Goal: Feedback & Contribution: Submit feedback/report problem

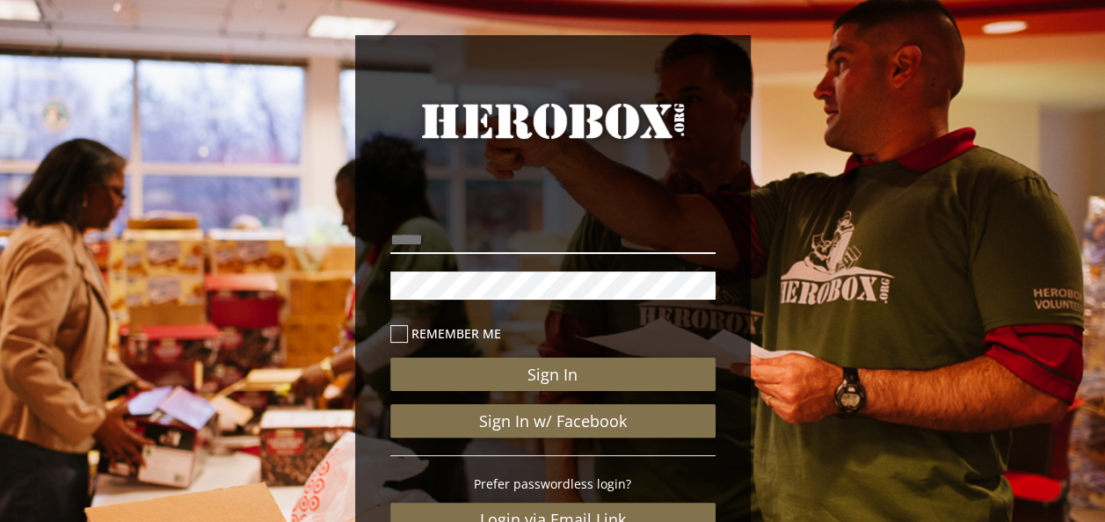
click at [445, 250] on input "email" at bounding box center [552, 240] width 325 height 28
type input "**********"
click at [390, 358] on button "Sign In" at bounding box center [552, 374] width 325 height 33
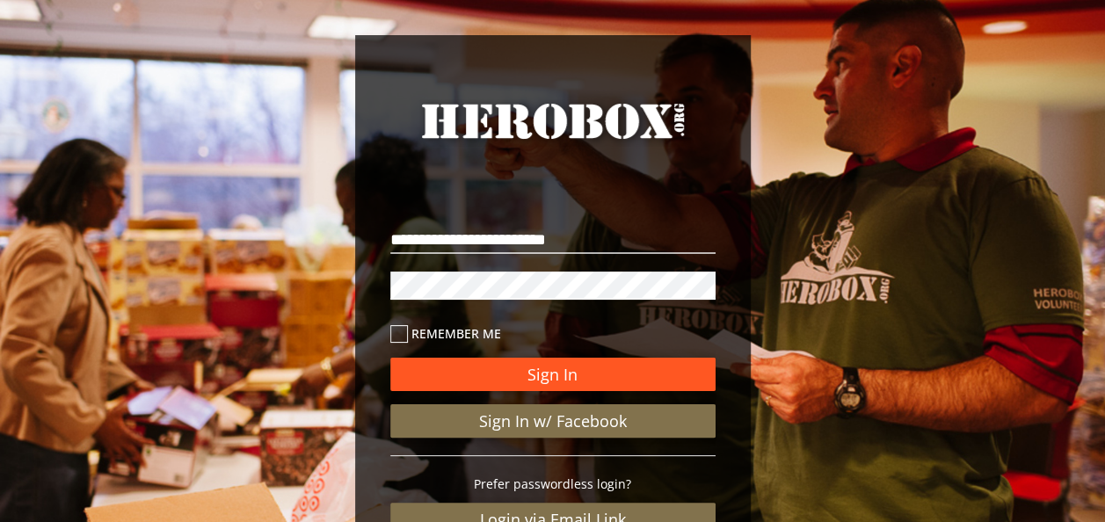
click at [558, 368] on button "Sign In" at bounding box center [552, 374] width 325 height 33
drag, startPoint x: 536, startPoint y: 384, endPoint x: 545, endPoint y: 394, distance: 13.1
click at [545, 394] on div "Sign In Sign In w/ Facebook Prefer passwordless login? Login via Email Link Reg…" at bounding box center [552, 459] width 325 height 293
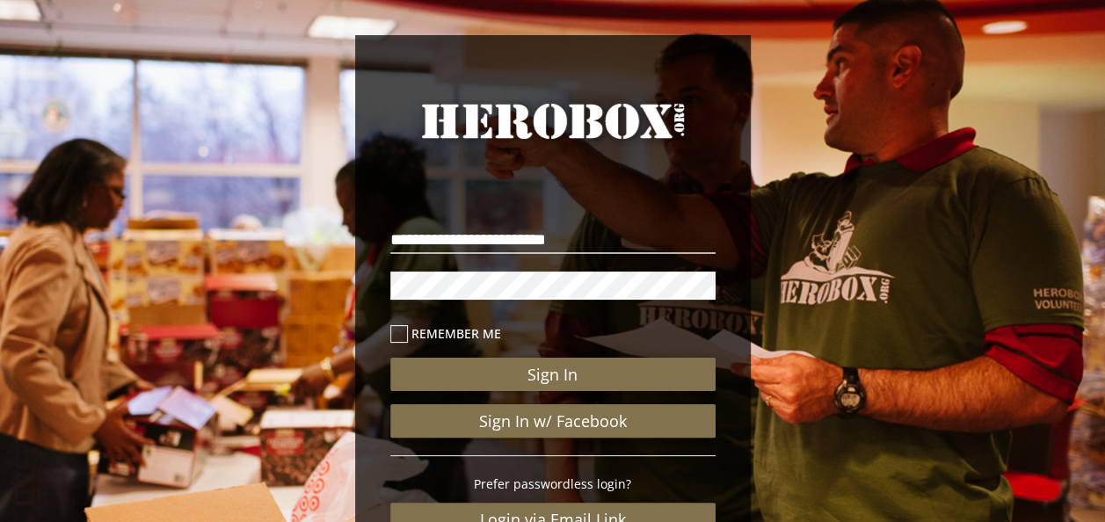
click at [545, 394] on div "Sign In Sign In w/ Facebook Prefer passwordless login? Login via Email Link Reg…" at bounding box center [552, 459] width 325 height 293
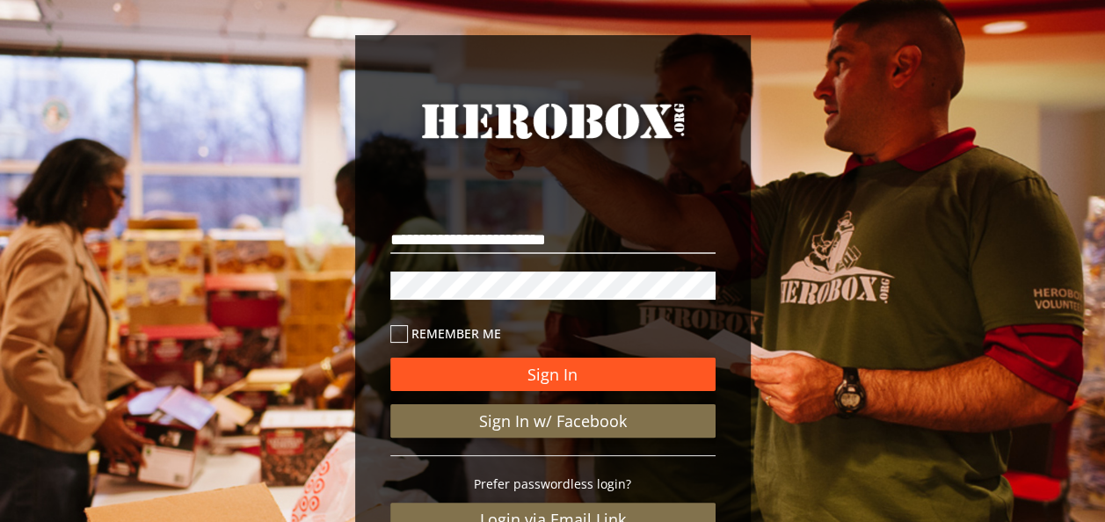
click at [540, 373] on button "Sign In" at bounding box center [552, 374] width 325 height 33
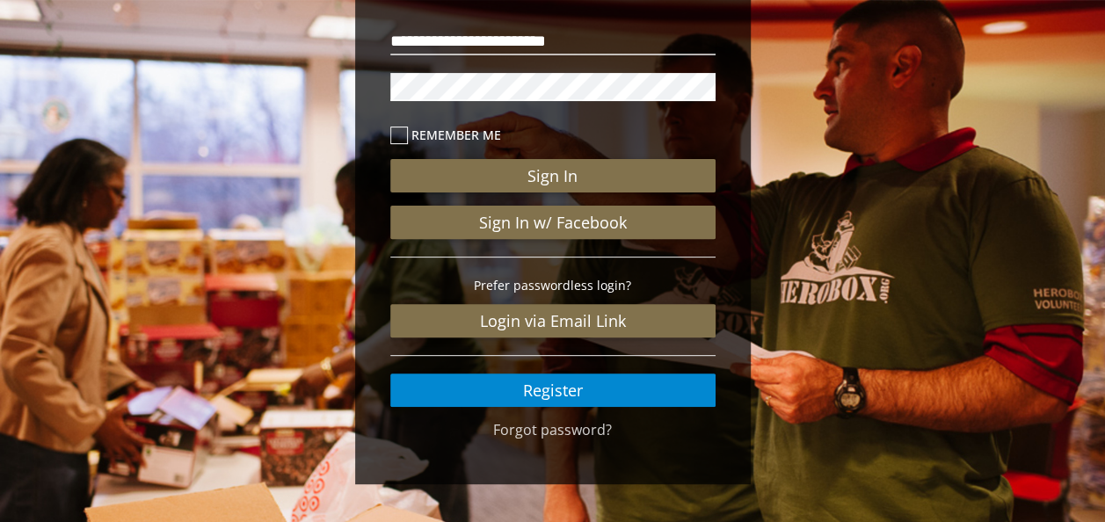
scroll to position [205, 0]
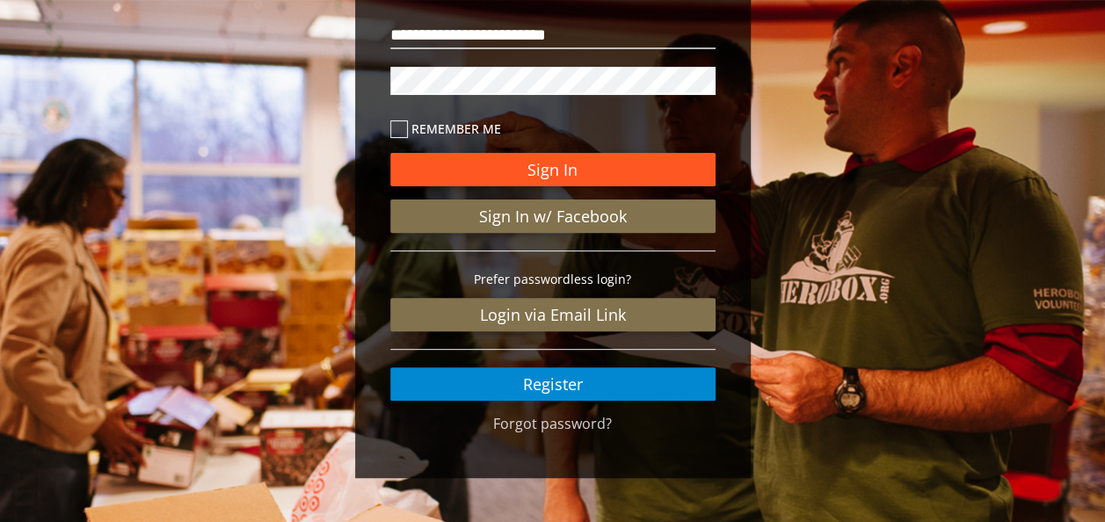
click at [524, 172] on button "Sign In" at bounding box center [552, 169] width 325 height 33
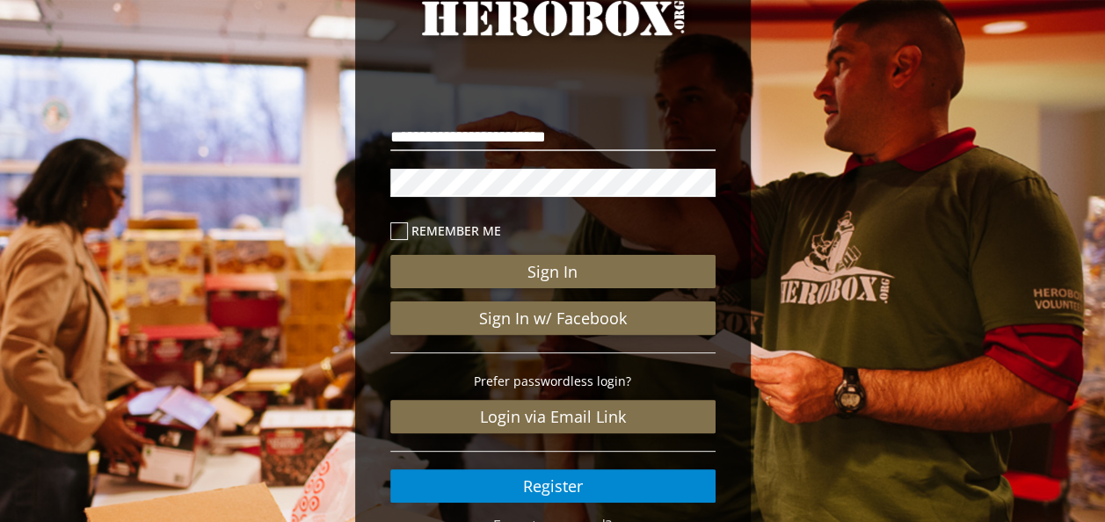
scroll to position [102, 0]
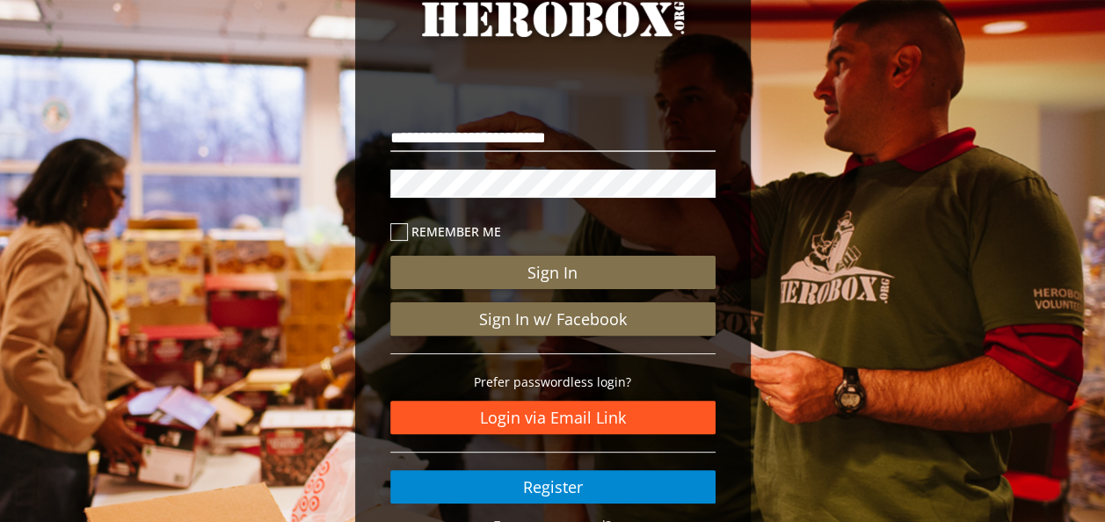
click at [616, 414] on link "Login via Email Link" at bounding box center [552, 417] width 325 height 33
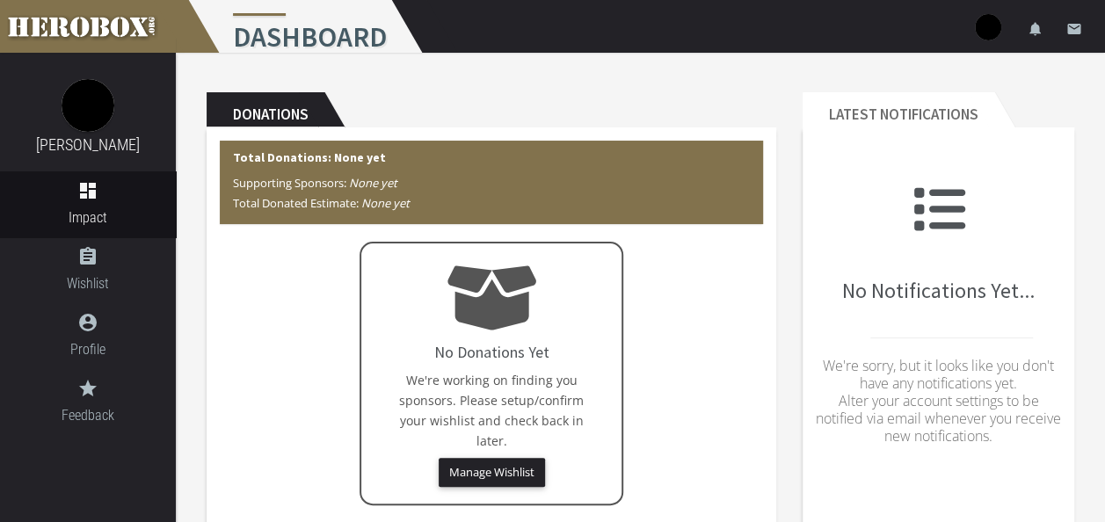
scroll to position [63, 0]
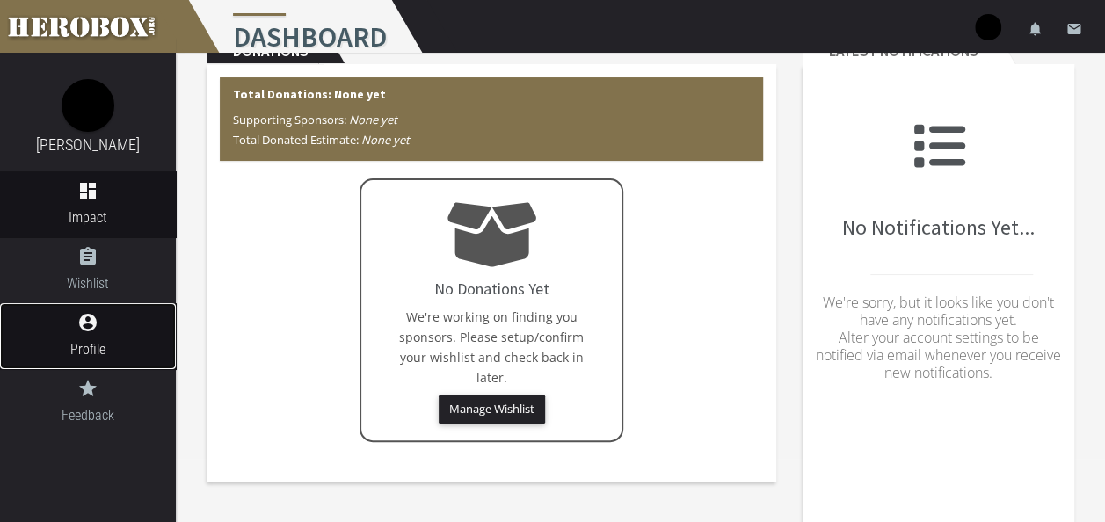
click at [84, 344] on span "Profile" at bounding box center [88, 349] width 176 height 22
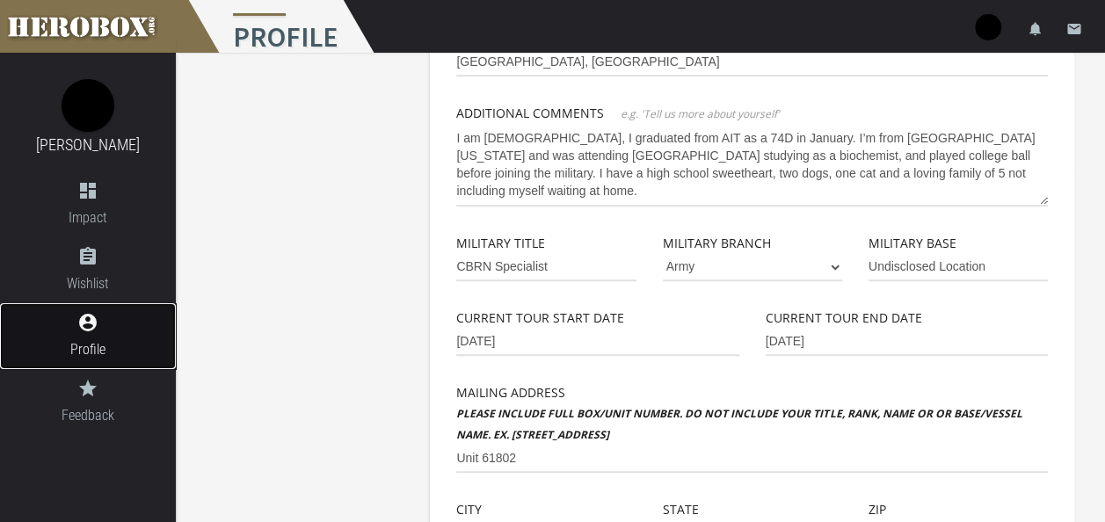
scroll to position [351, 0]
click at [1007, 275] on input "Undisclosed Location" at bounding box center [957, 266] width 179 height 28
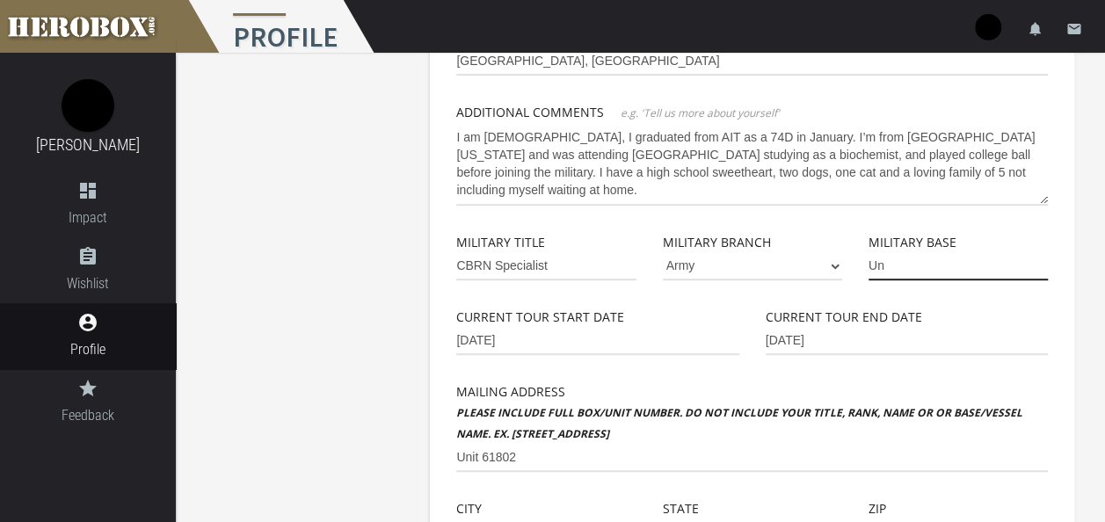
type input "U"
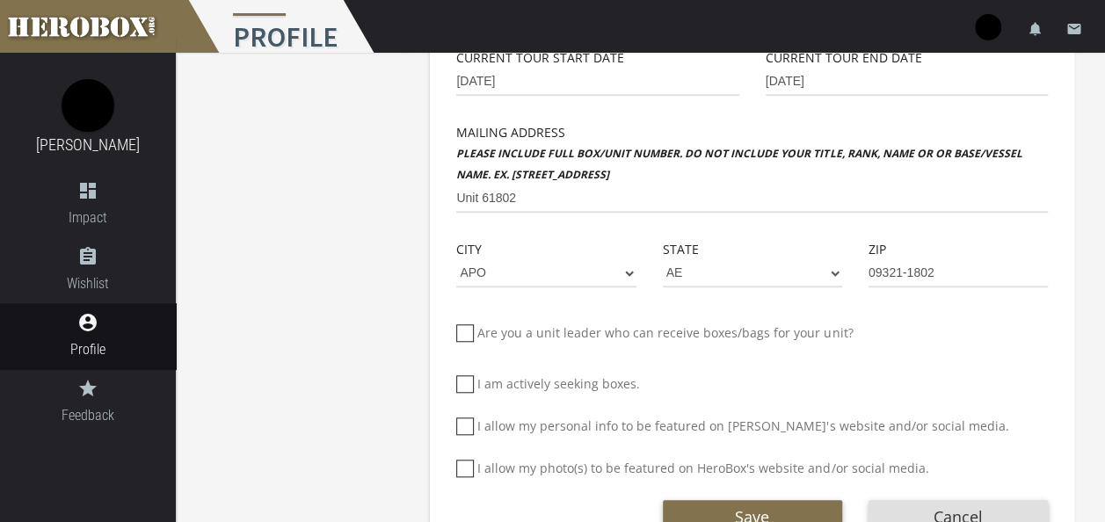
scroll to position [611, 0]
type input "Camp Parks"
click at [967, 274] on input "09321-1802" at bounding box center [957, 272] width 179 height 28
type input "0"
type input "9"
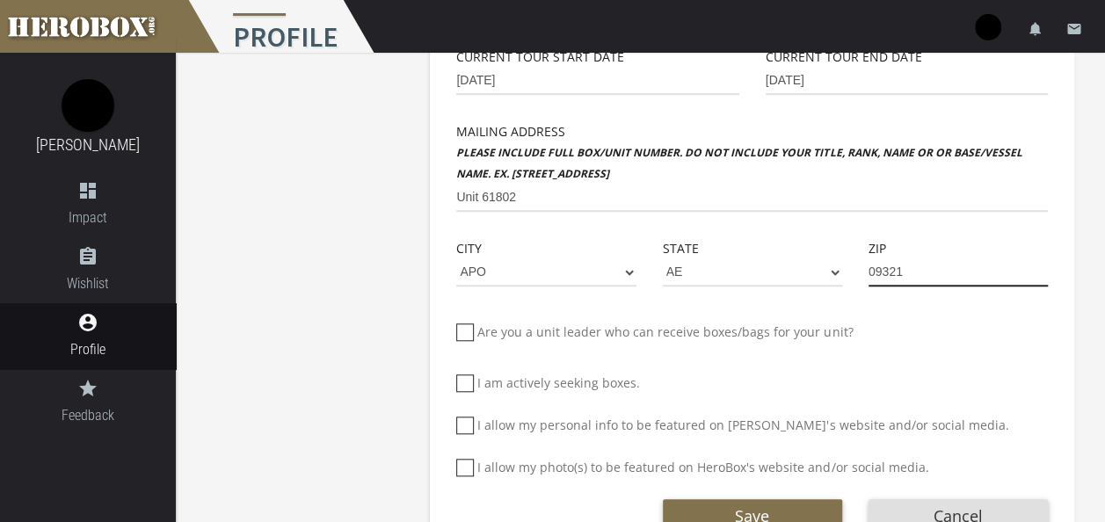
type input "09321"
click at [308, 346] on div "Edwin Sánchez Deployed Service Member Basic Info Profile Image First Name Edwin…" at bounding box center [640, 9] width 929 height 1135
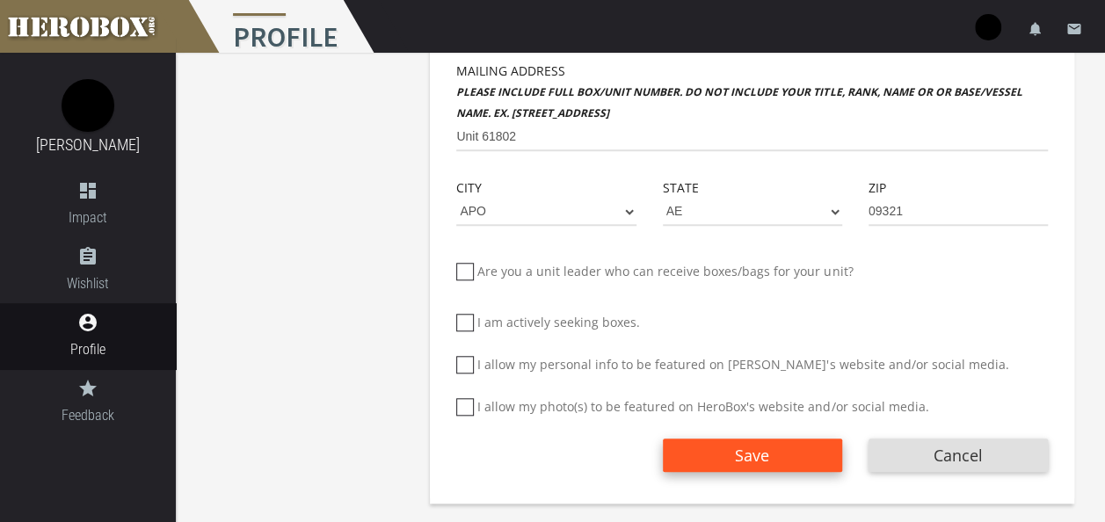
click at [745, 459] on span "Save" at bounding box center [752, 455] width 34 height 21
click at [726, 452] on button "Save" at bounding box center [752, 454] width 179 height 33
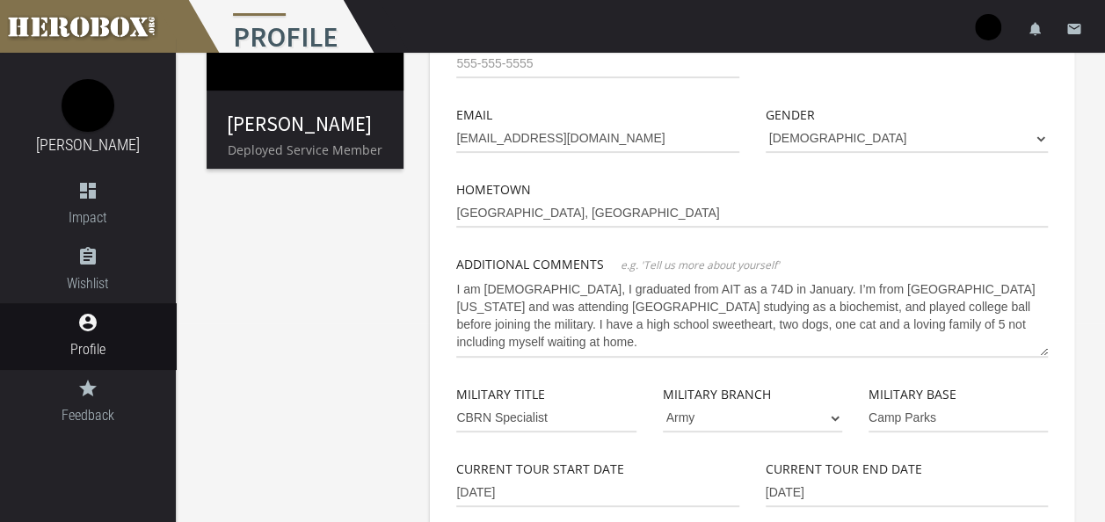
scroll to position [0, 0]
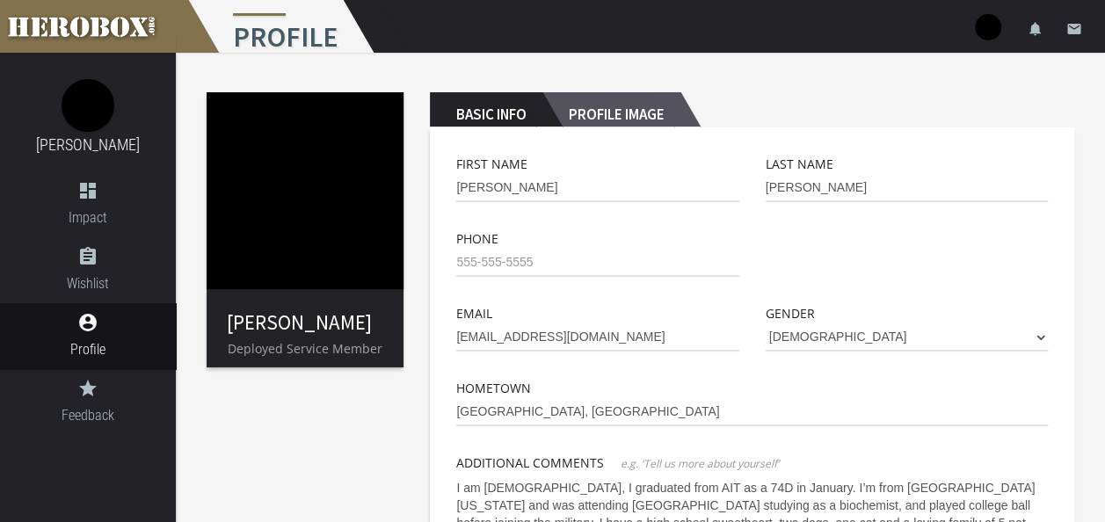
click at [583, 112] on h2 "Profile Image" at bounding box center [611, 109] width 138 height 35
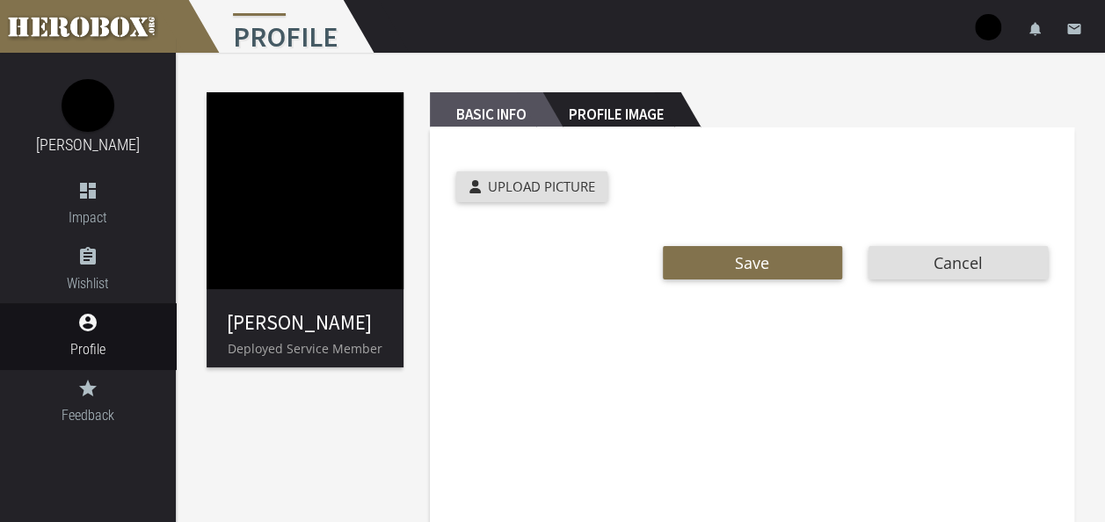
click at [455, 104] on h2 "Basic Info" at bounding box center [486, 109] width 112 height 35
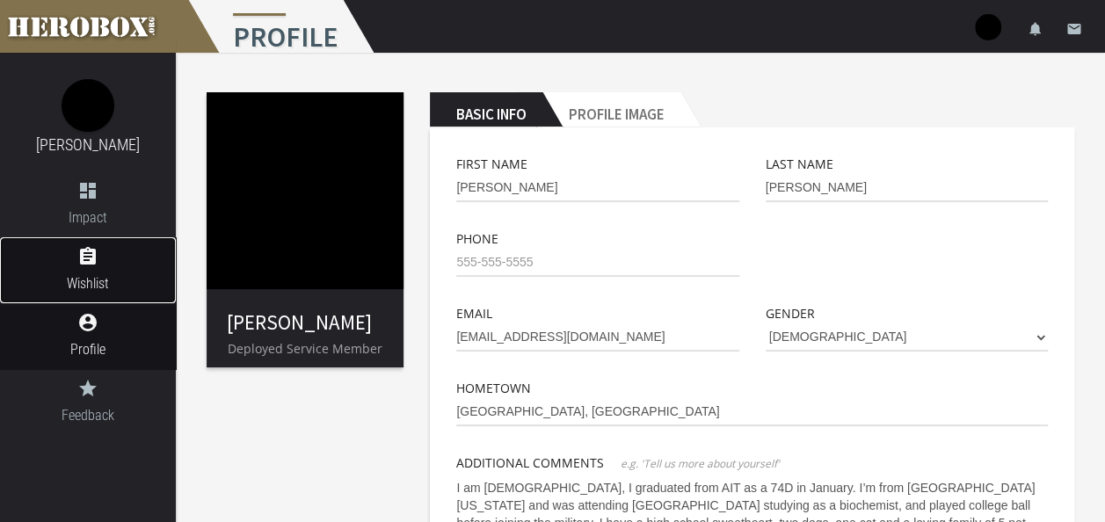
click at [84, 258] on icon "assignment" at bounding box center [88, 256] width 176 height 21
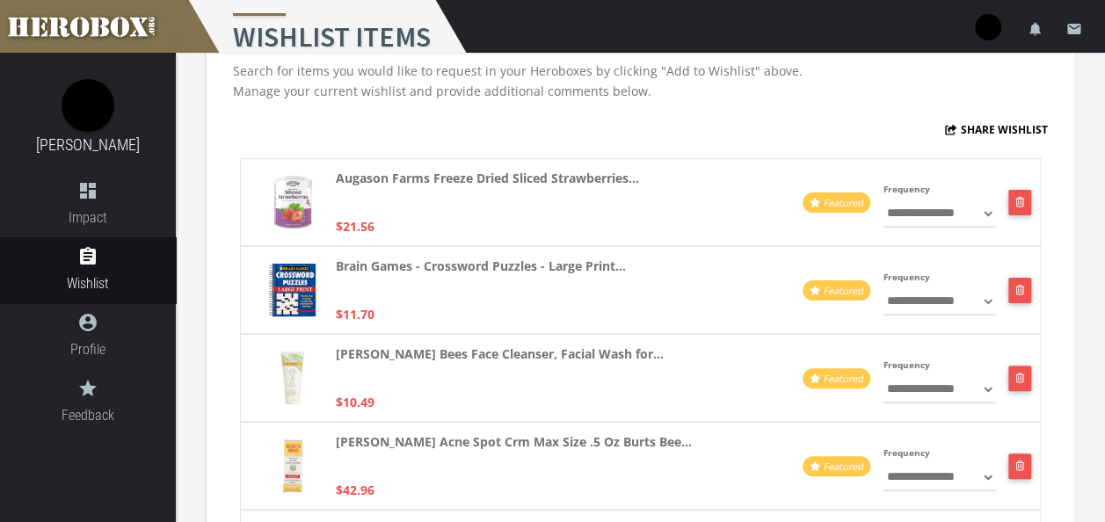
scroll to position [94, 0]
click at [1019, 199] on icon "button" at bounding box center [1020, 201] width 10 height 11
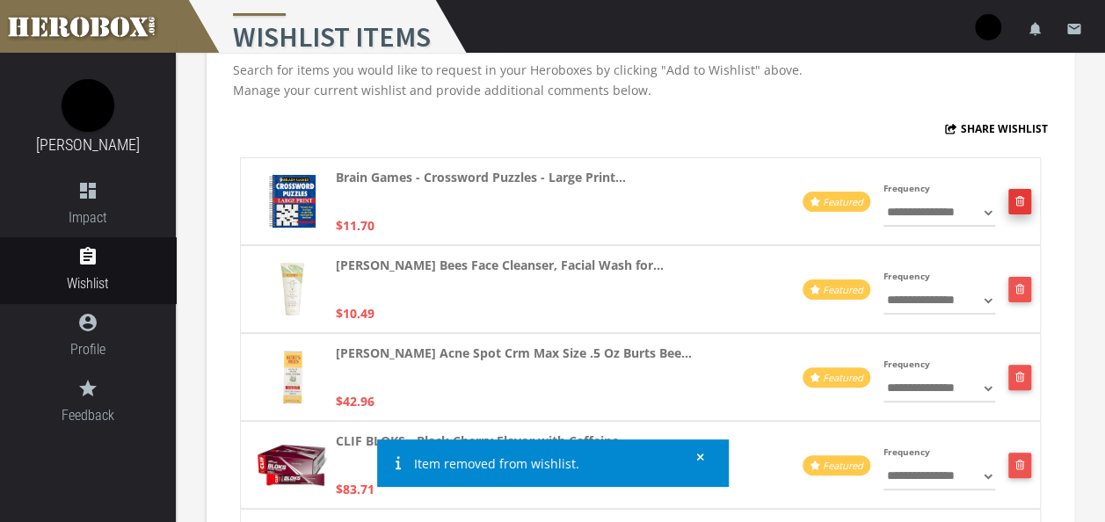
click at [1019, 202] on icon "button" at bounding box center [1020, 201] width 10 height 11
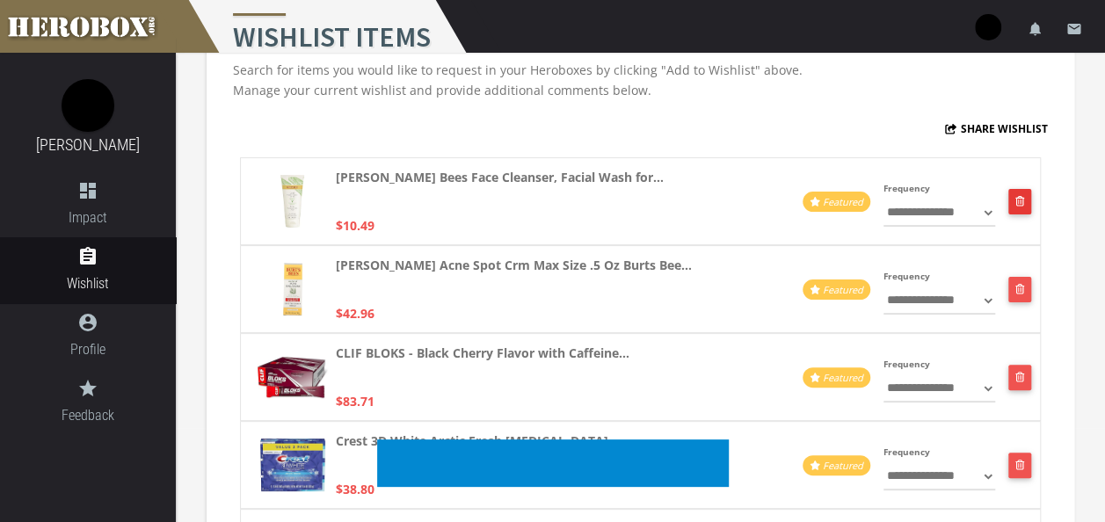
click at [1019, 202] on icon "button" at bounding box center [1020, 201] width 10 height 11
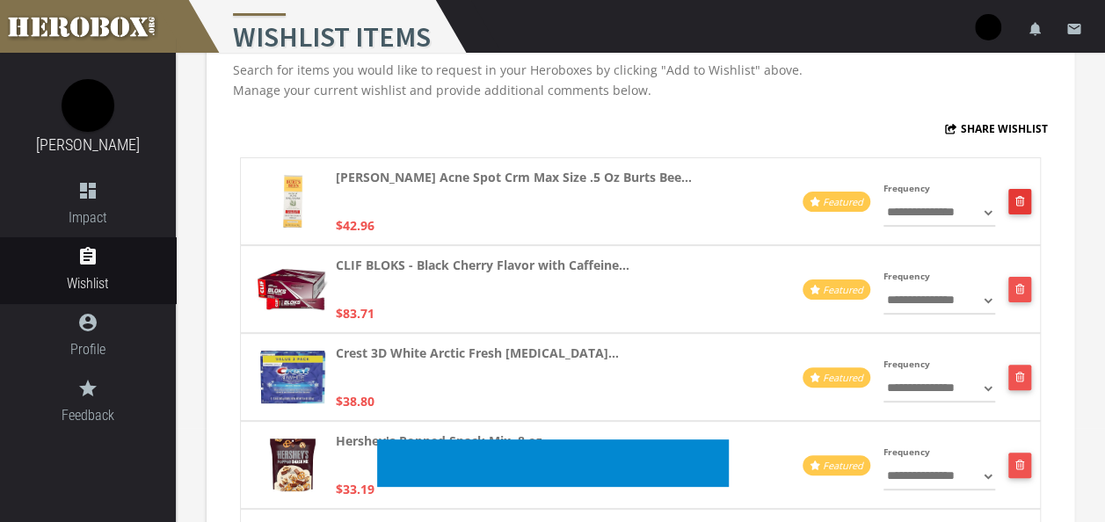
click at [1019, 202] on icon "button" at bounding box center [1020, 201] width 10 height 11
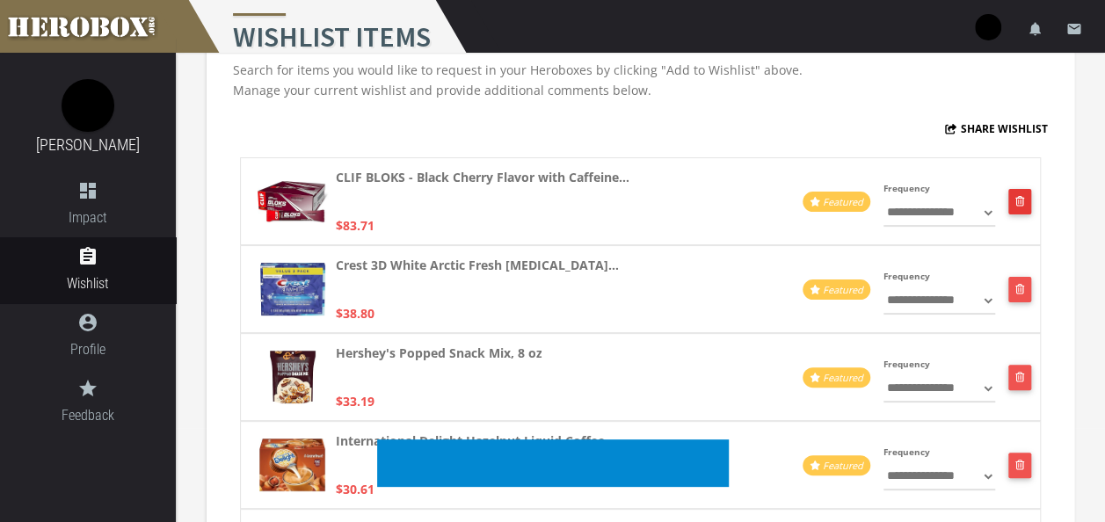
click at [1019, 202] on button "button" at bounding box center [1019, 201] width 23 height 25
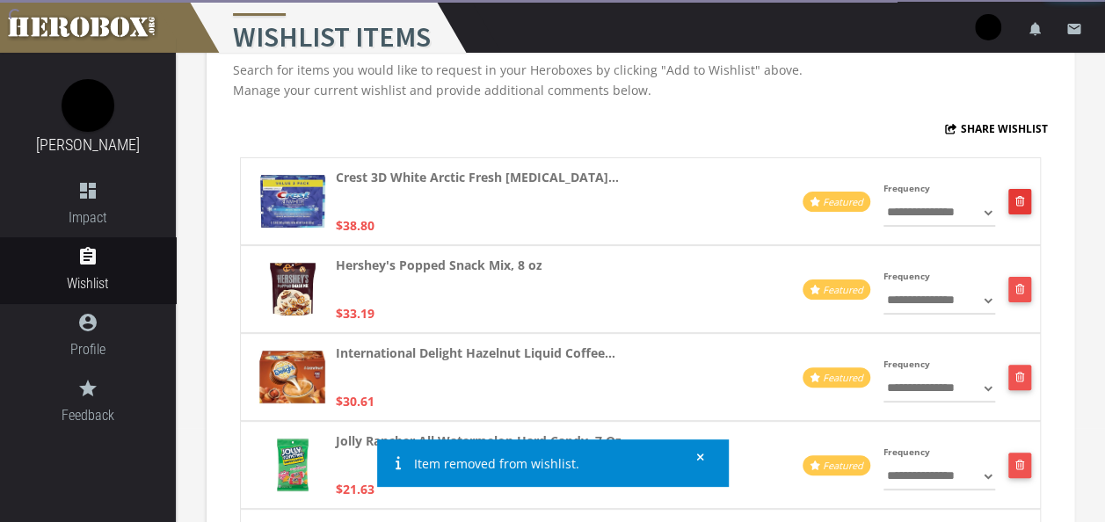
click at [1019, 202] on icon "button" at bounding box center [1020, 201] width 10 height 11
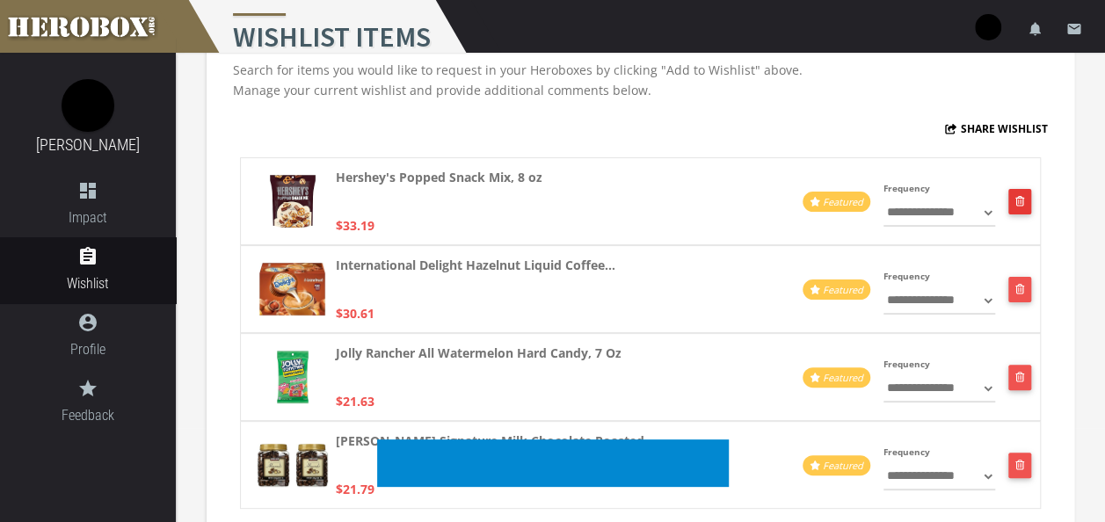
click at [1019, 202] on button "button" at bounding box center [1019, 201] width 23 height 25
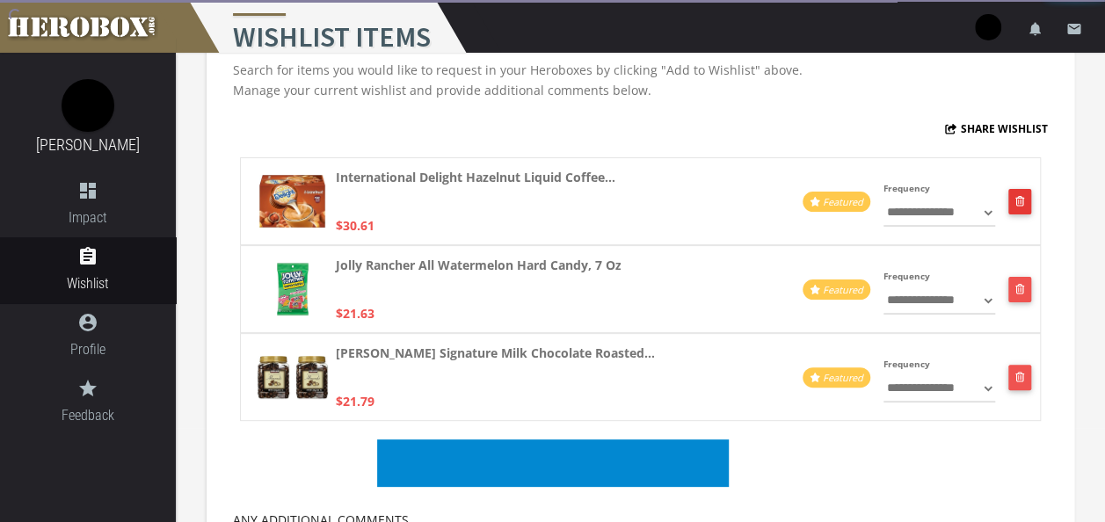
click at [1019, 202] on button "button" at bounding box center [1019, 201] width 23 height 25
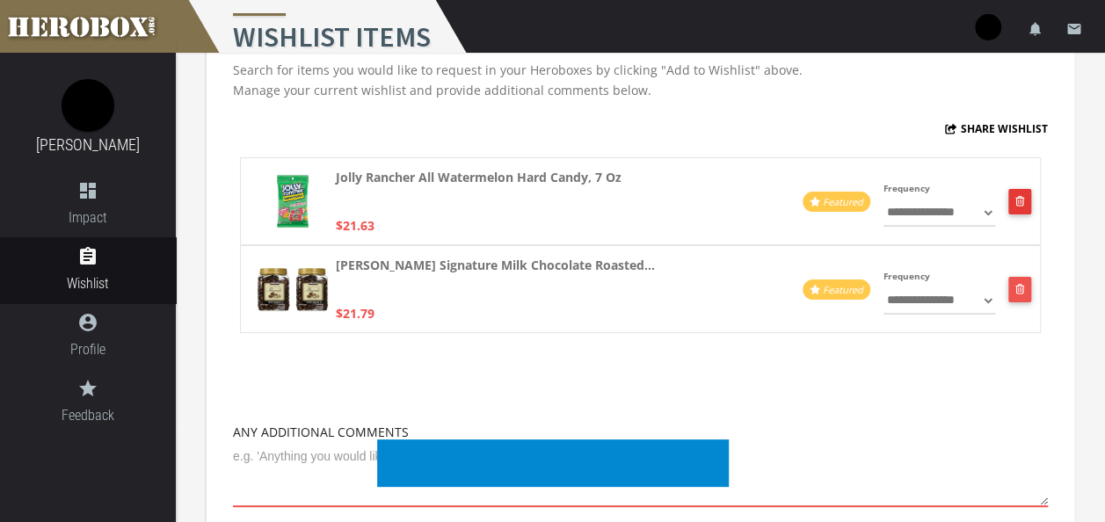
click at [1019, 202] on icon "button" at bounding box center [1020, 201] width 10 height 11
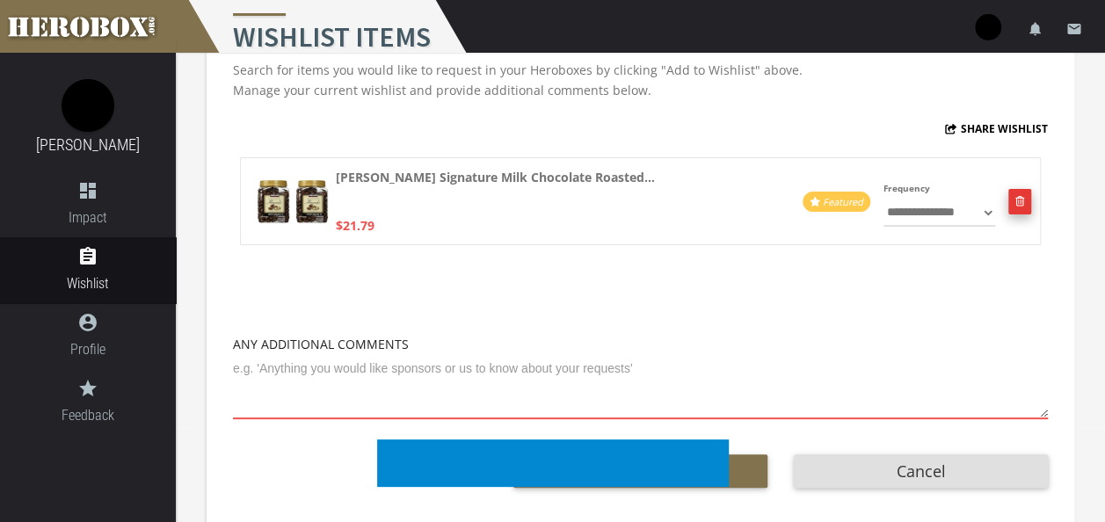
click at [1014, 206] on button "button" at bounding box center [1019, 201] width 23 height 25
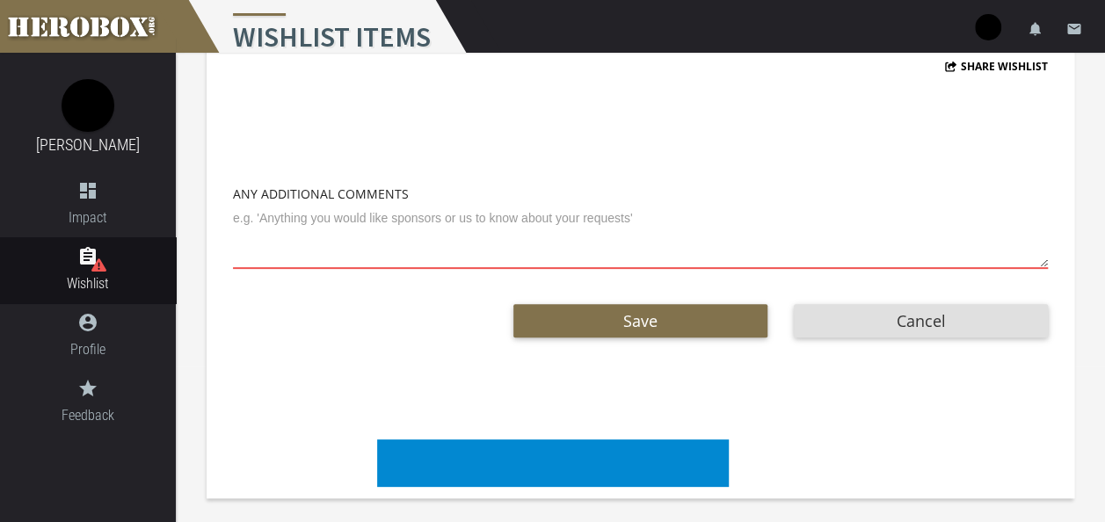
scroll to position [0, 0]
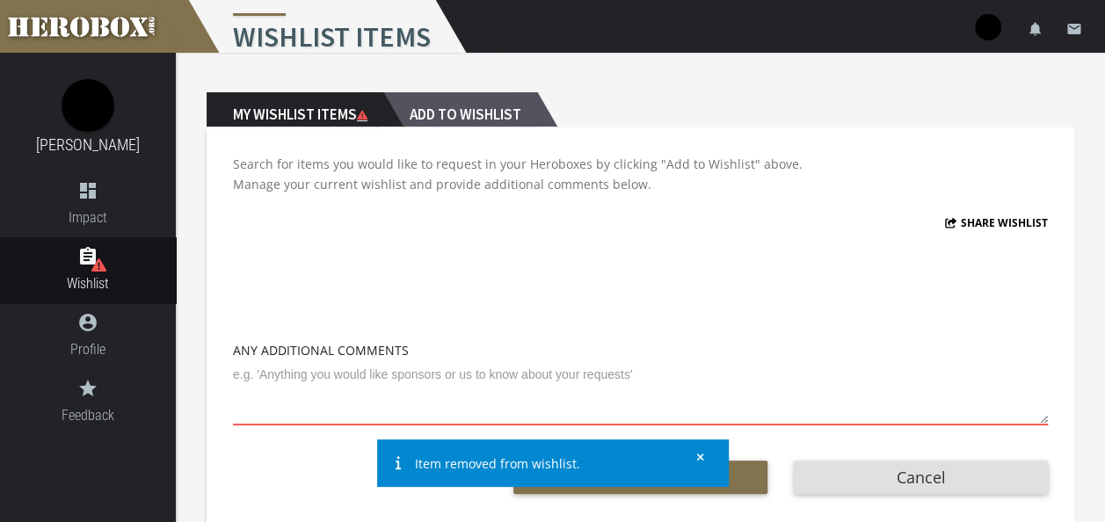
click at [491, 117] on h2 "Add to Wishlist" at bounding box center [460, 109] width 154 height 35
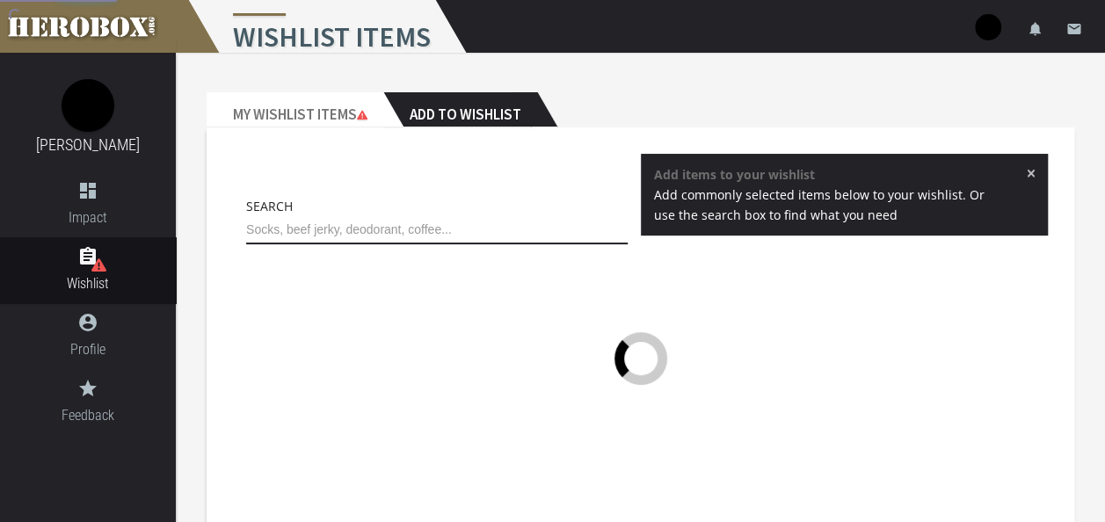
click at [420, 236] on input "text" at bounding box center [436, 230] width 381 height 28
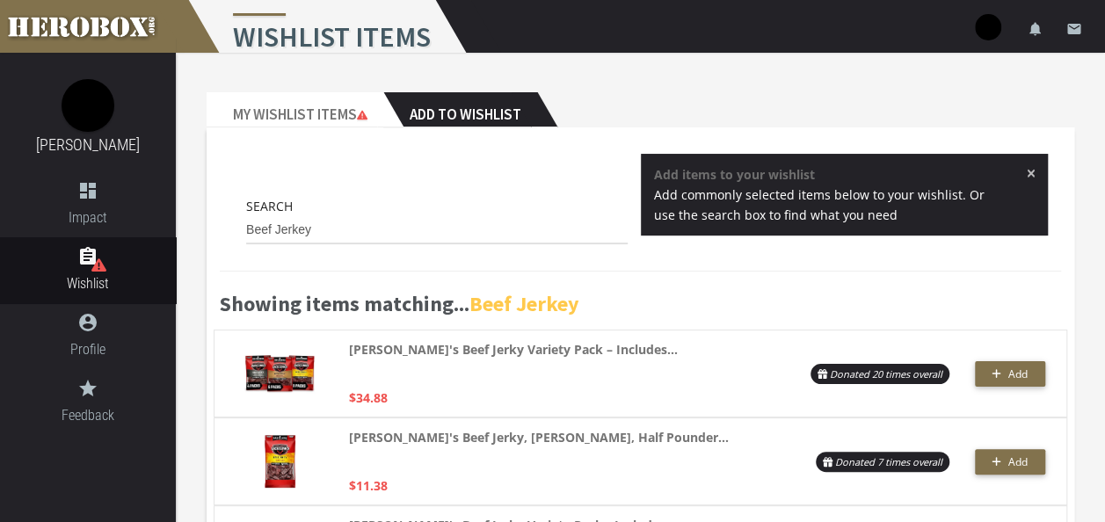
click at [536, 301] on b "Beef Jerkey" at bounding box center [524, 303] width 110 height 27
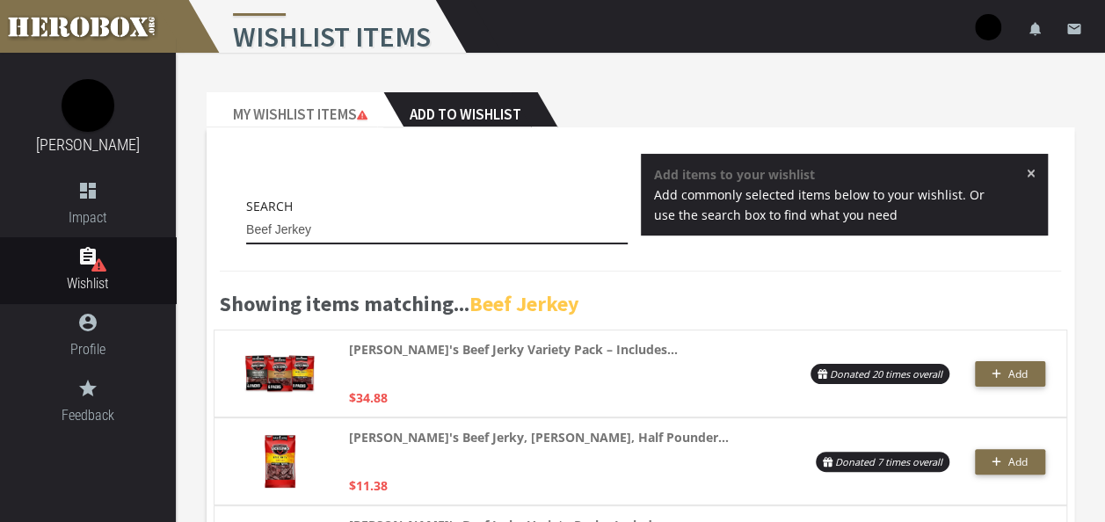
click at [332, 231] on input "Beef Jerkey" at bounding box center [436, 230] width 381 height 28
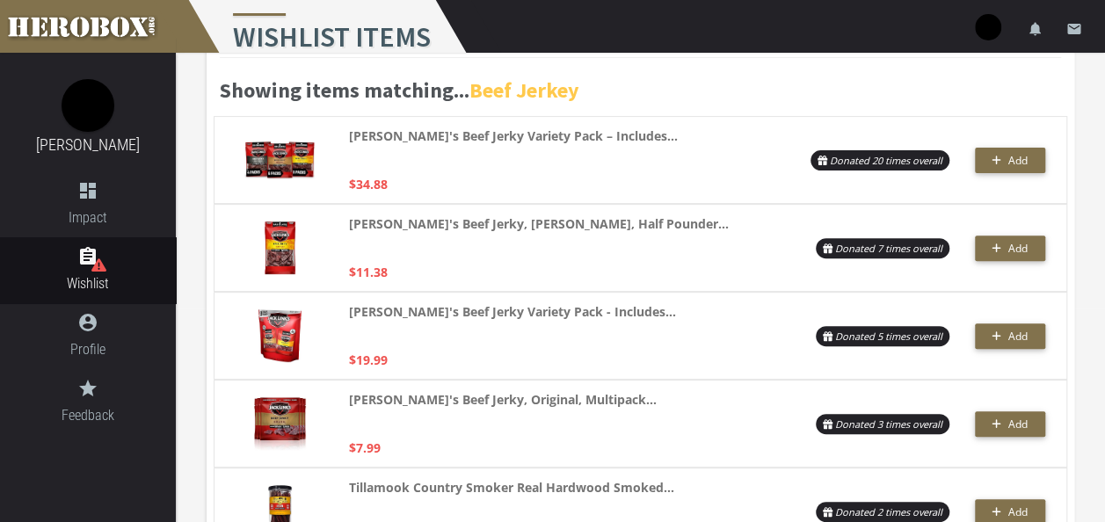
scroll to position [210, 0]
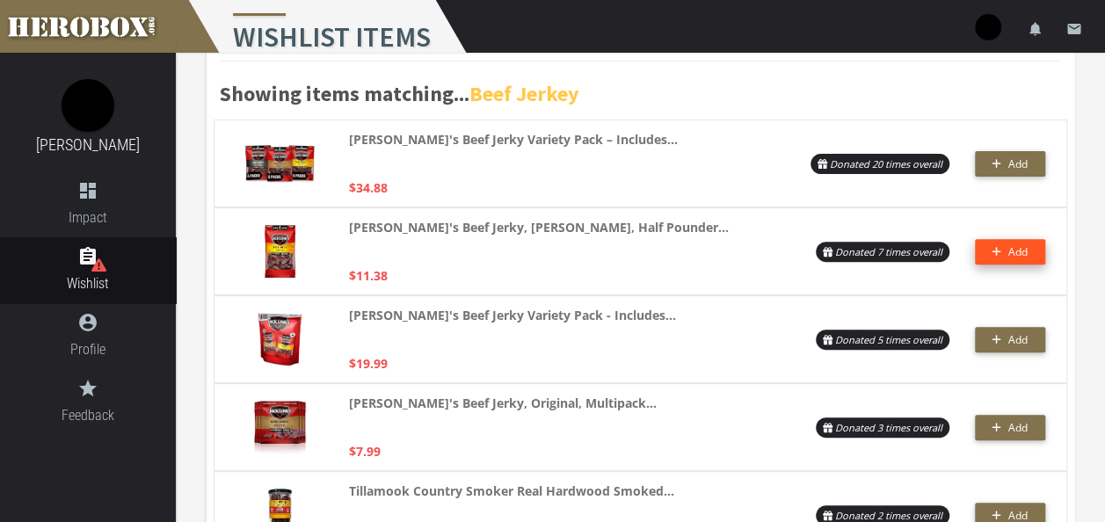
click at [1014, 255] on span "Add" at bounding box center [1017, 251] width 19 height 15
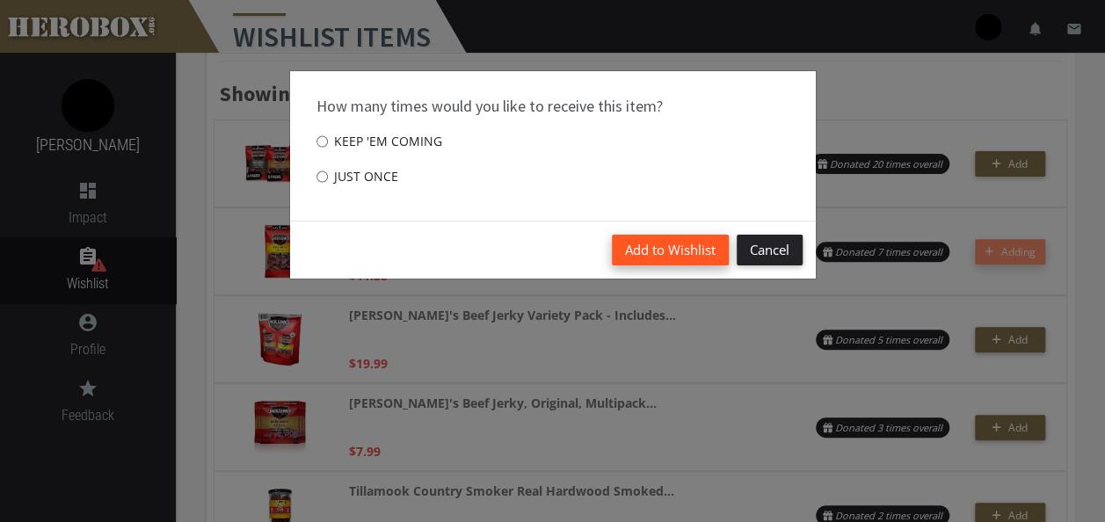
click at [683, 254] on button "Add to Wishlist" at bounding box center [670, 250] width 117 height 31
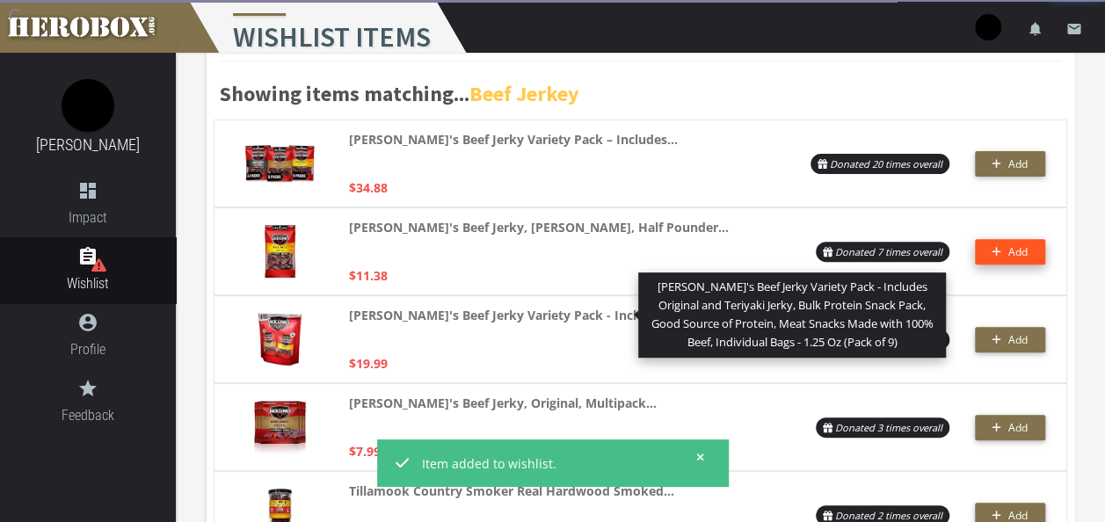
scroll to position [0, 0]
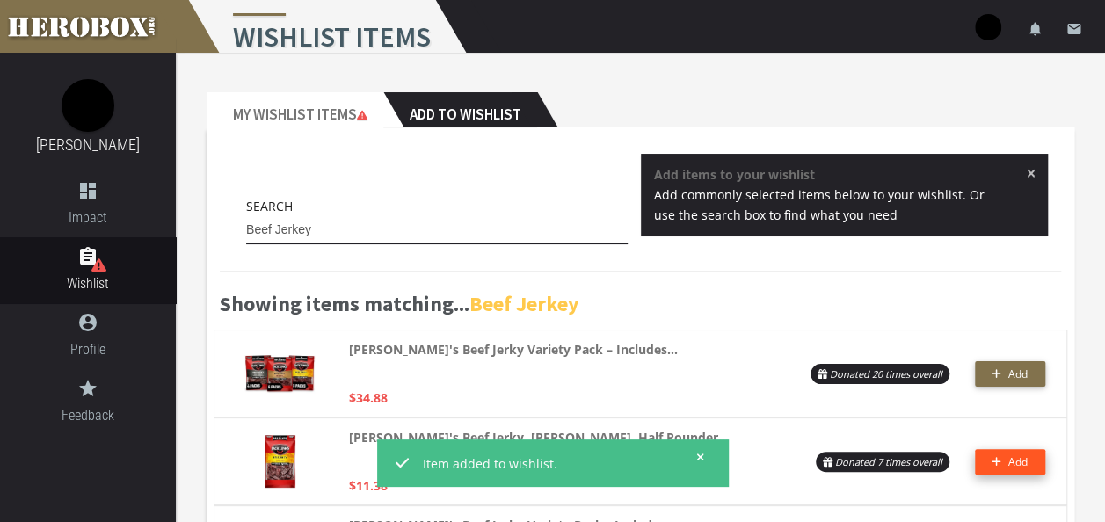
click at [409, 236] on input "Beef Jerkey" at bounding box center [436, 230] width 381 height 28
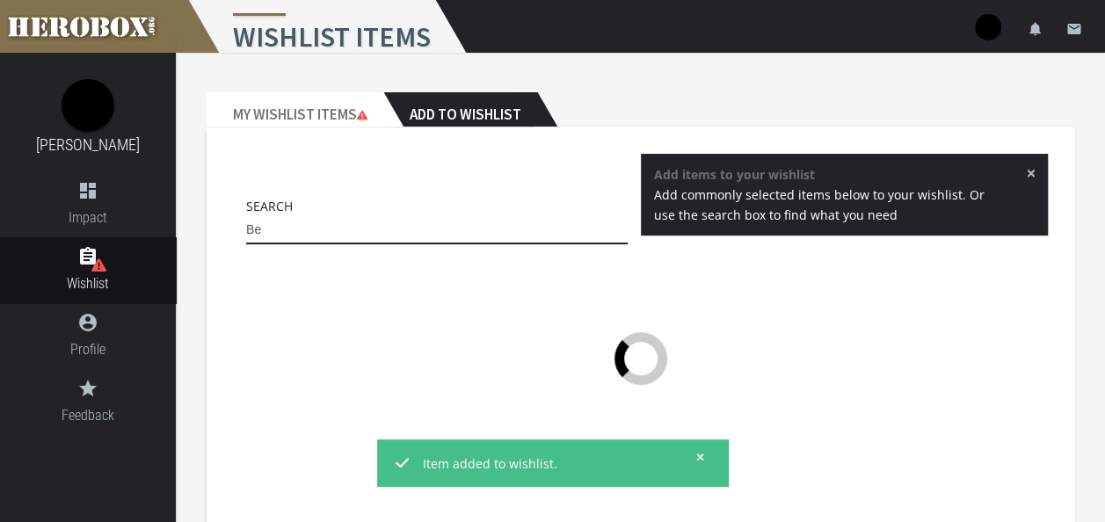
type input "B"
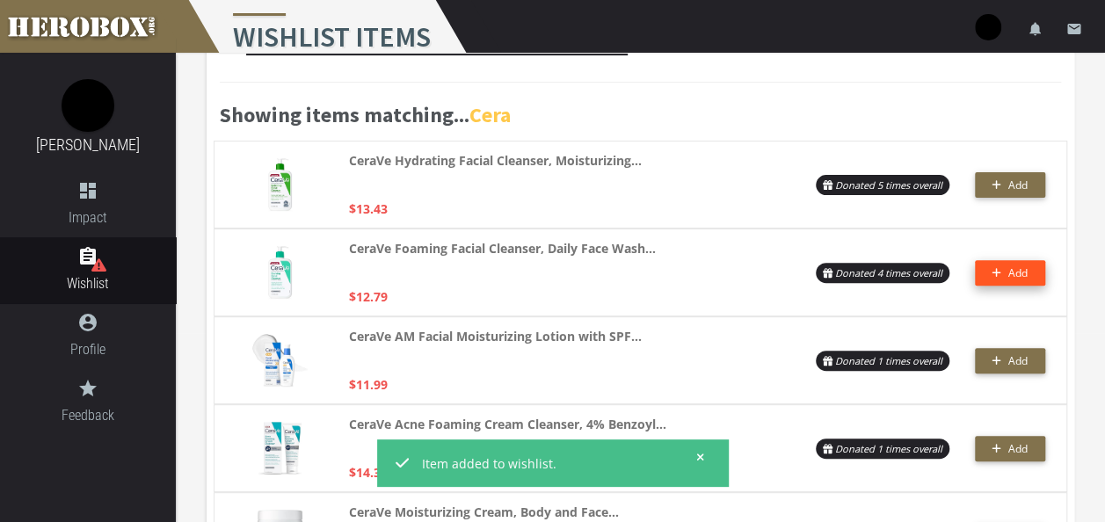
scroll to position [190, 0]
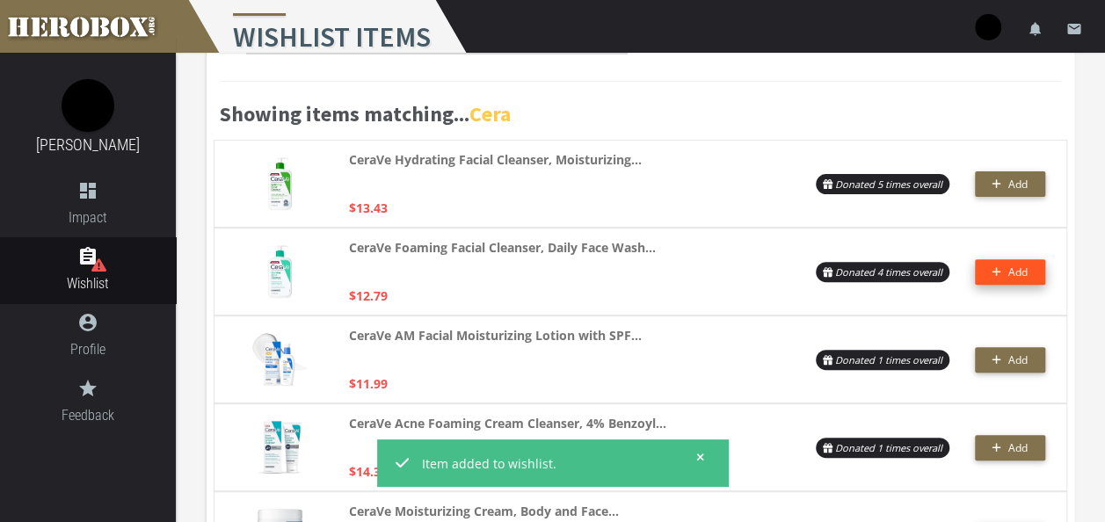
click at [1016, 278] on span "Add" at bounding box center [1017, 272] width 19 height 15
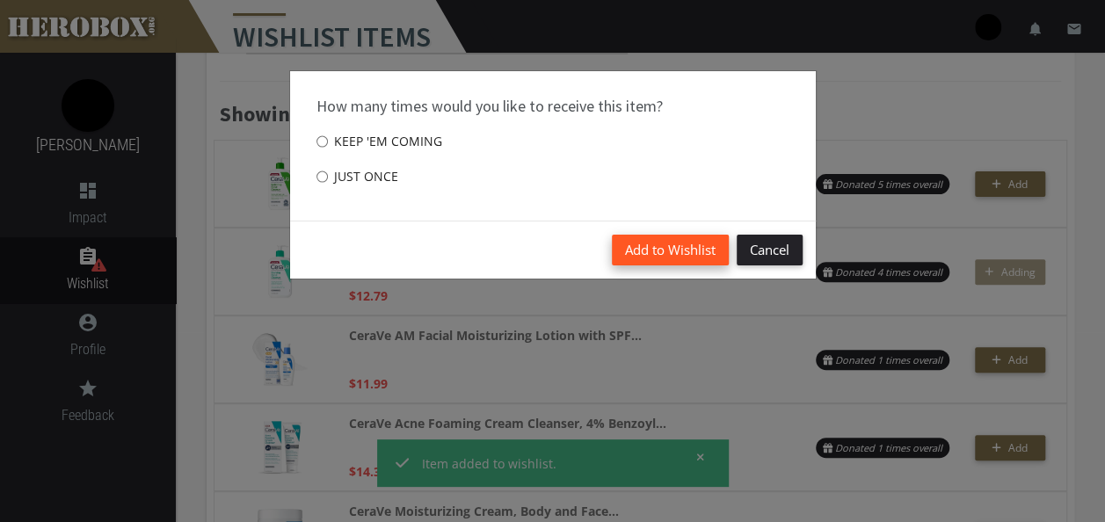
click at [684, 241] on button "Add to Wishlist" at bounding box center [670, 250] width 117 height 31
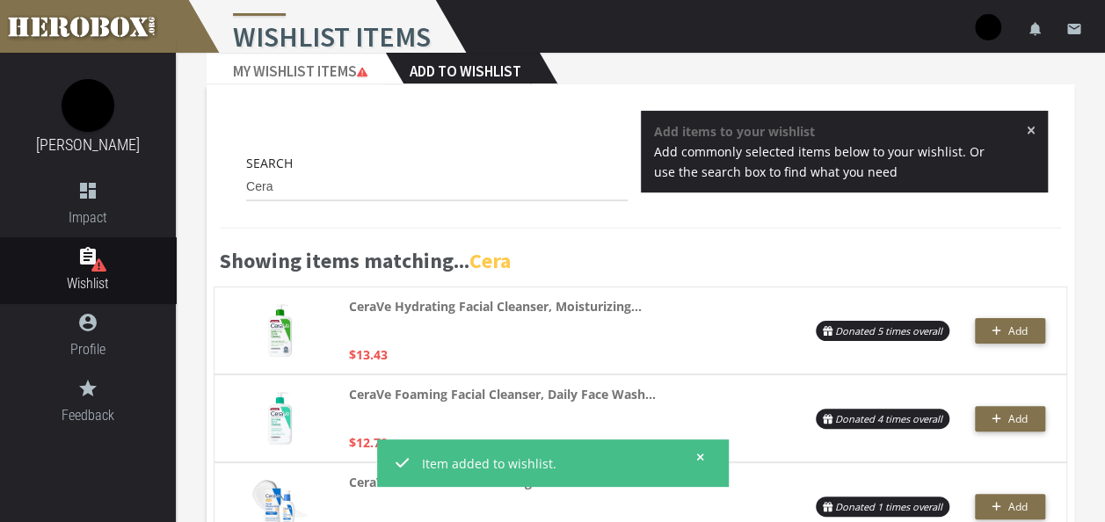
scroll to position [0, 0]
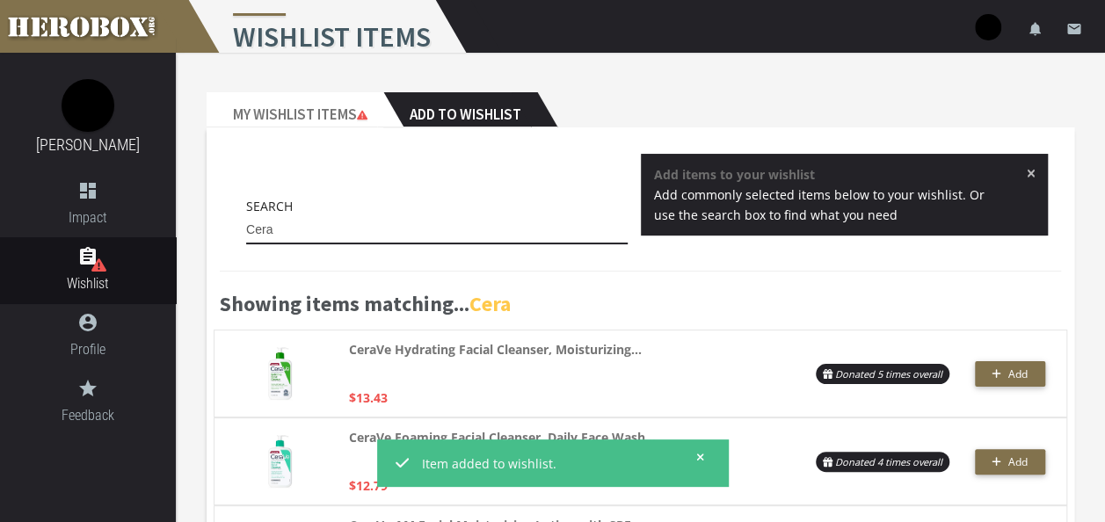
click at [388, 239] on input "Cera" at bounding box center [436, 230] width 381 height 28
click at [522, 227] on input "CeraVe face" at bounding box center [436, 230] width 381 height 28
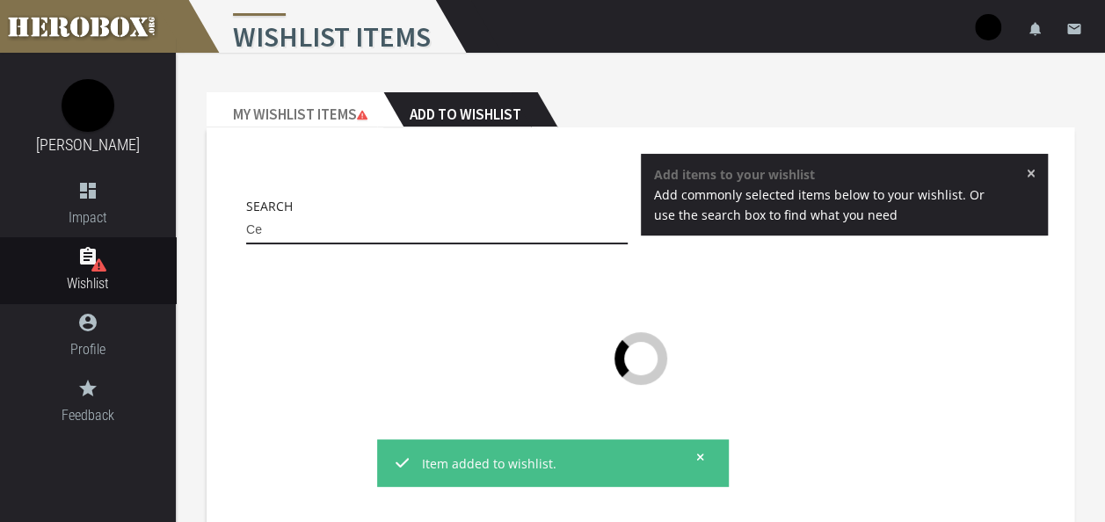
type input "C"
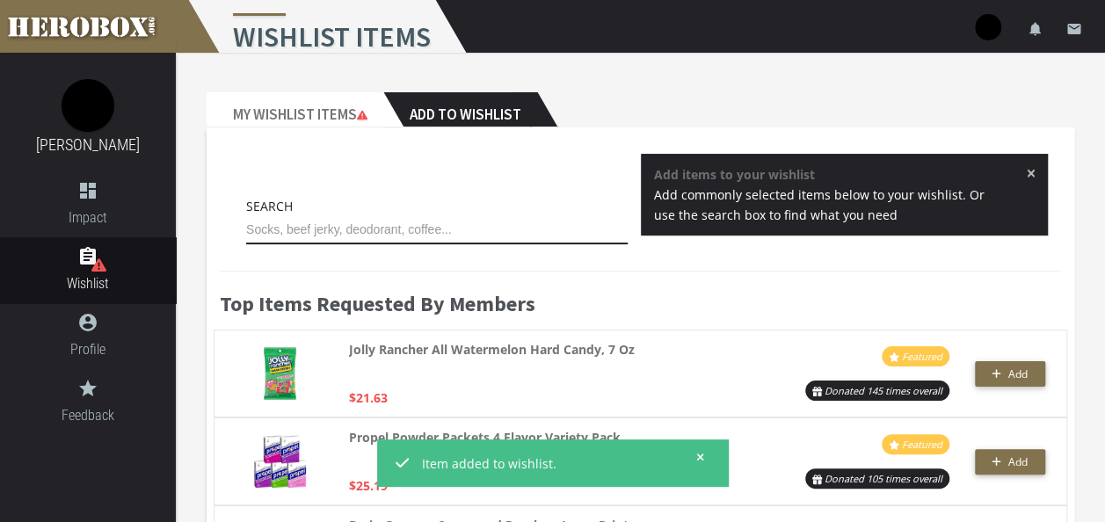
click at [460, 226] on input "text" at bounding box center [436, 230] width 381 height 28
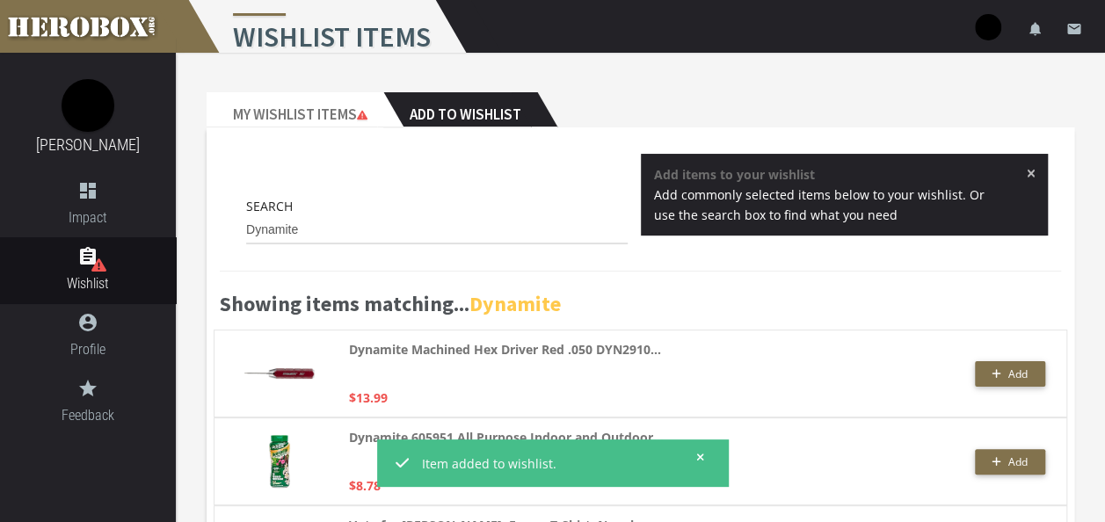
click at [615, 337] on div "Dynamite Machined Hex Driver Red .050 DYN2910... $13.99 Add" at bounding box center [640, 374] width 853 height 88
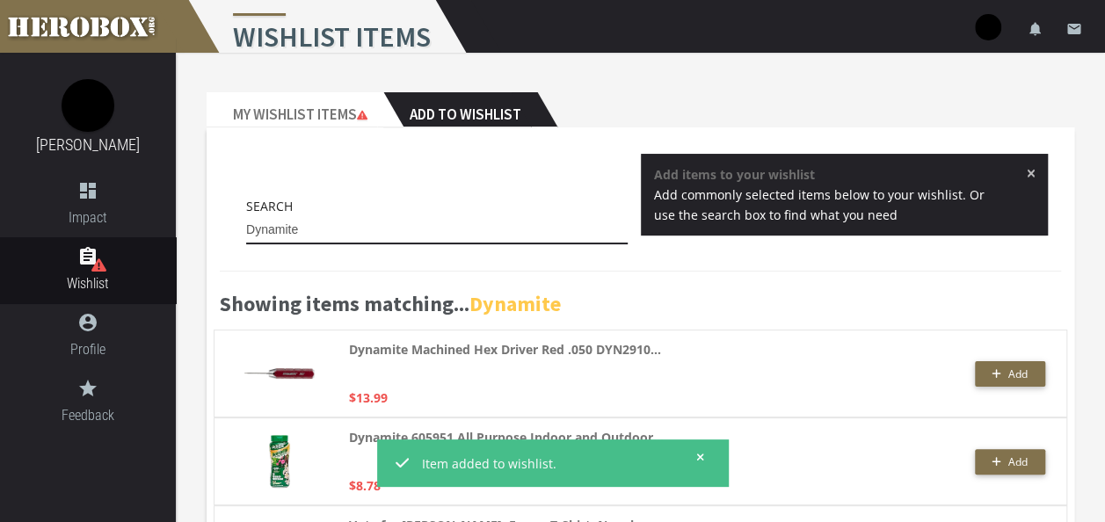
click at [488, 233] on input "Dynamite" at bounding box center [436, 230] width 381 height 28
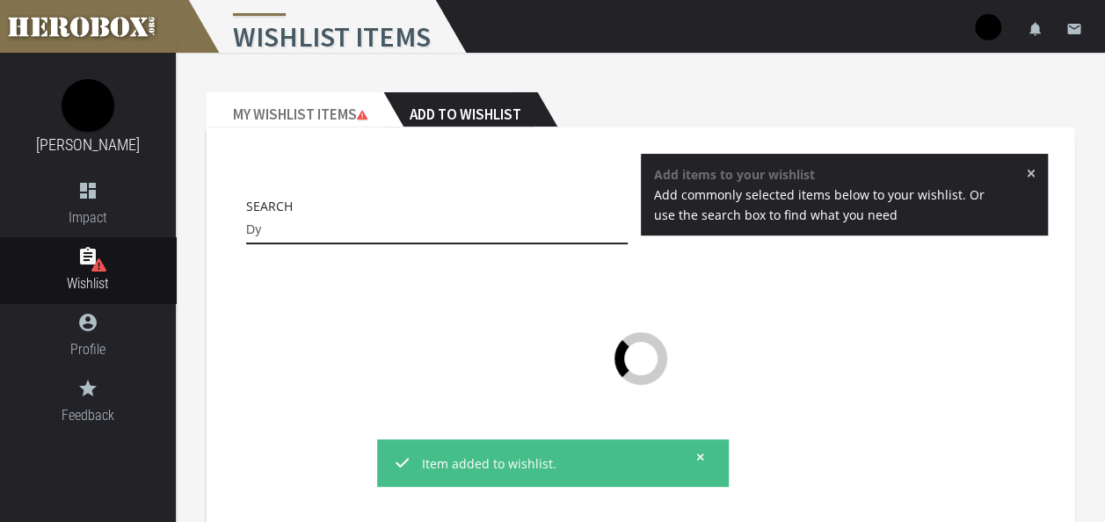
type input "D"
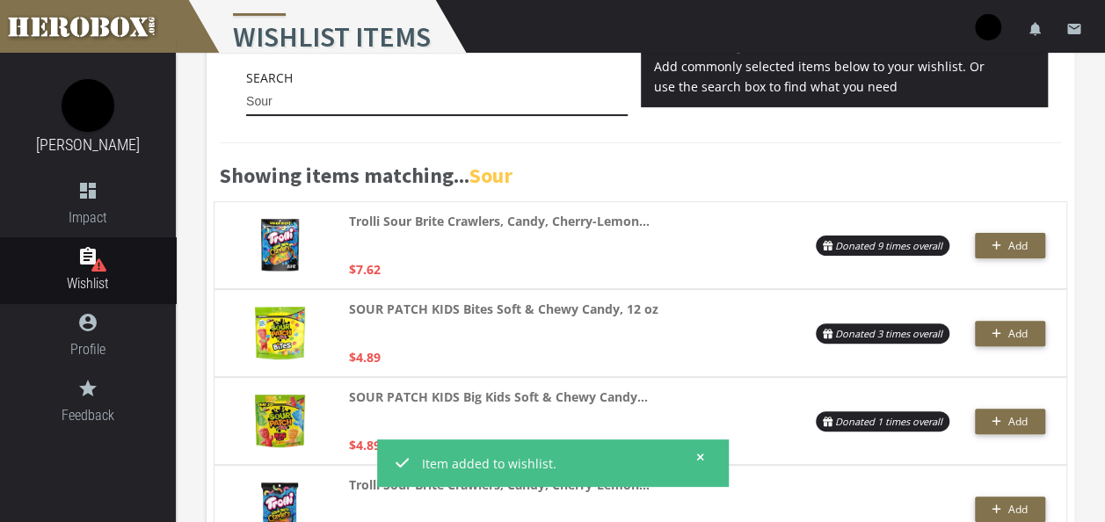
scroll to position [108, 0]
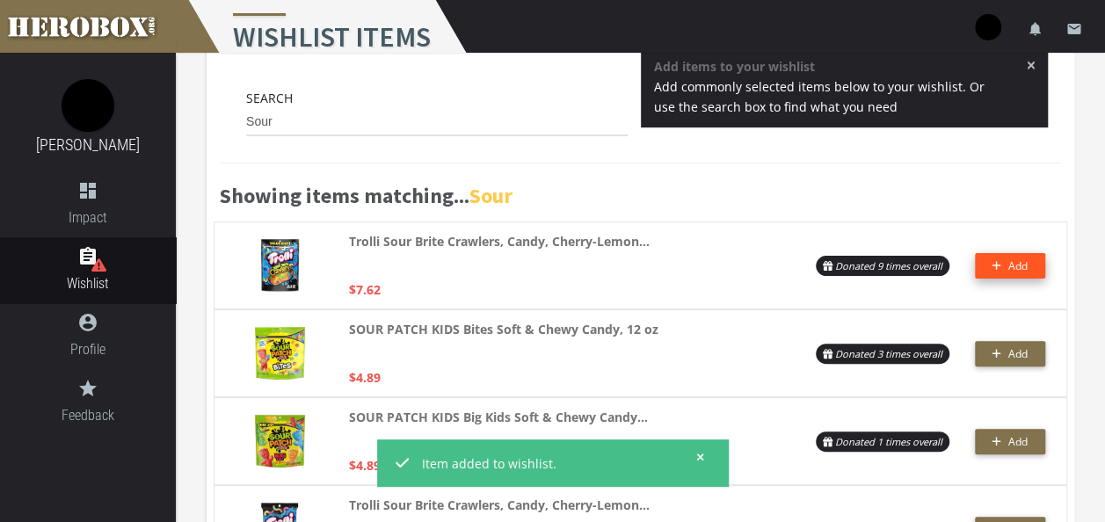
click at [995, 261] on icon "button" at bounding box center [996, 265] width 10 height 11
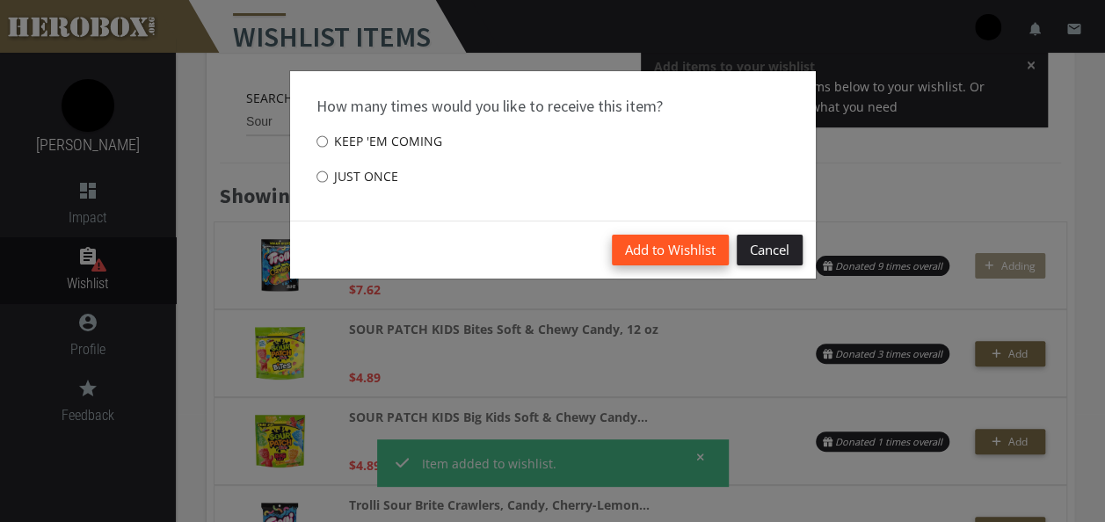
click at [666, 246] on button "Add to Wishlist" at bounding box center [670, 250] width 117 height 31
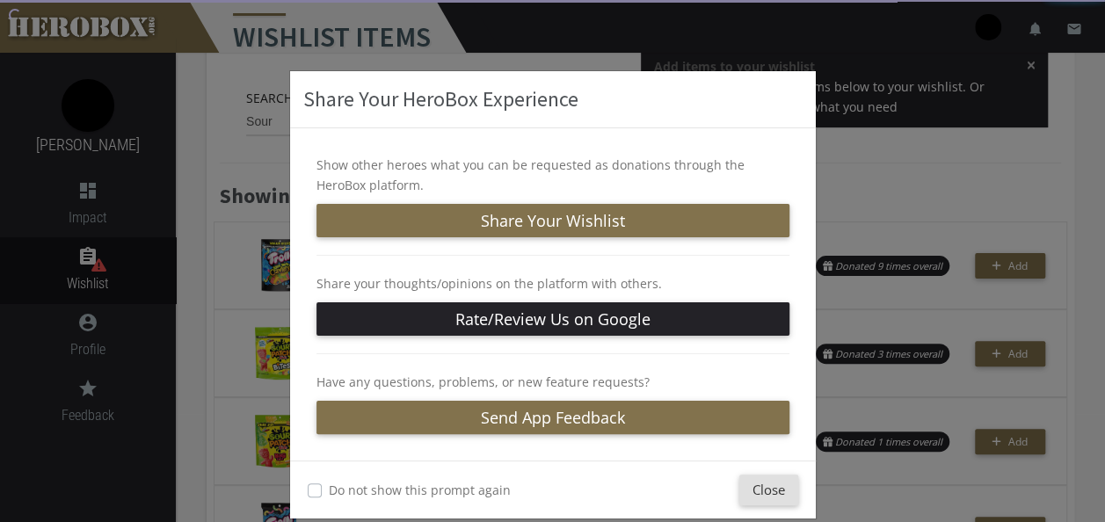
scroll to position [0, 0]
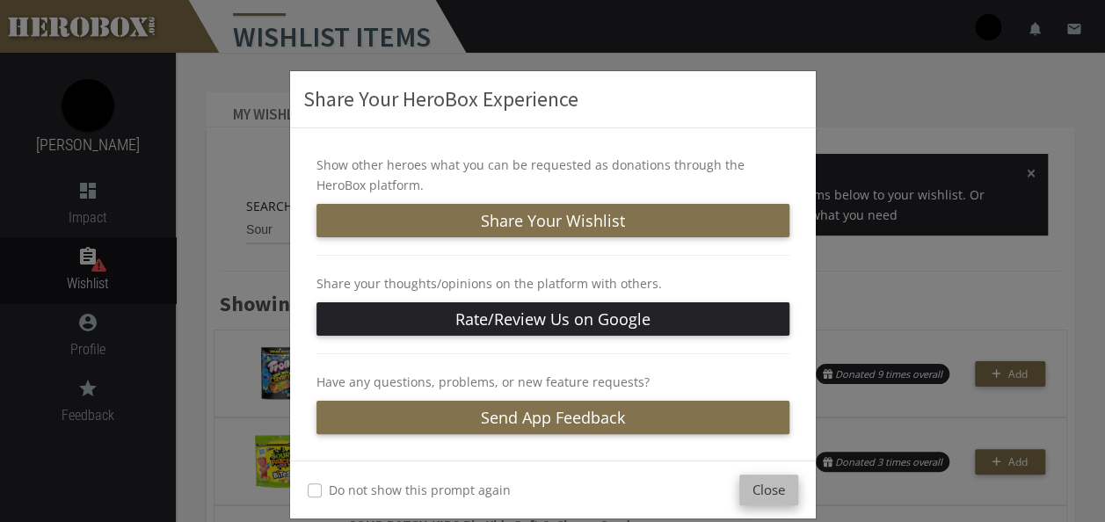
click at [772, 496] on button "Close" at bounding box center [768, 490] width 59 height 31
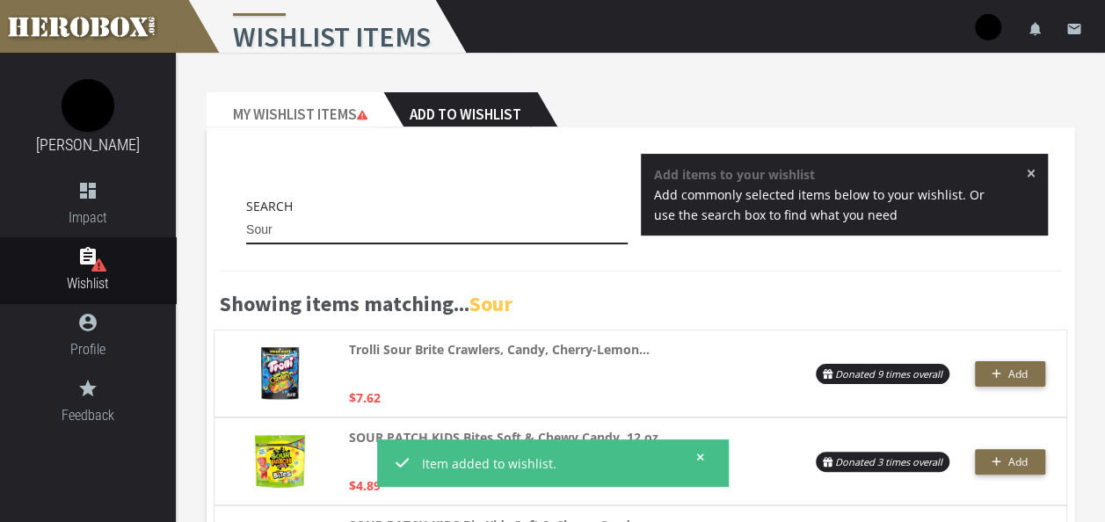
click at [369, 236] on input "Sour" at bounding box center [436, 230] width 381 height 28
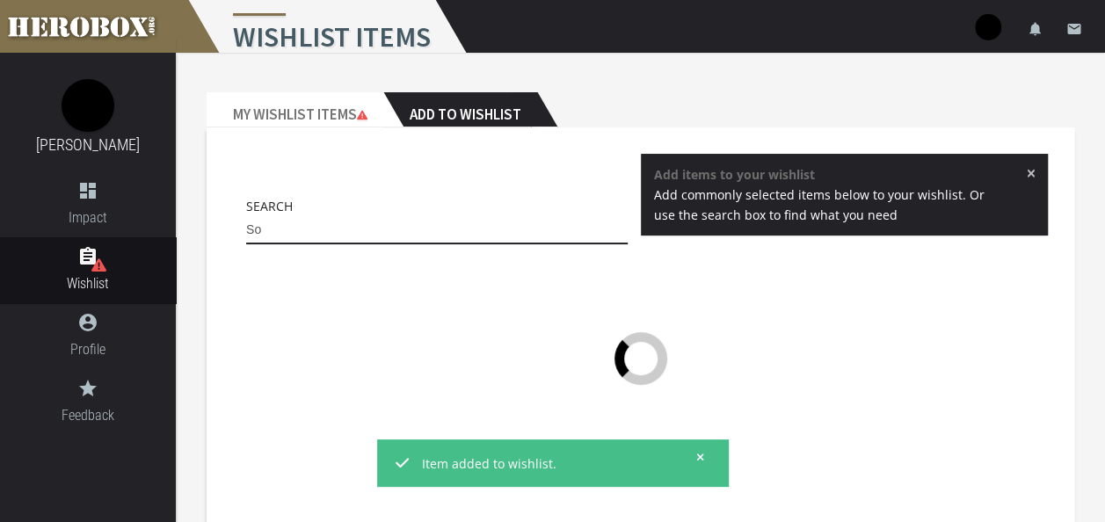
type input "S"
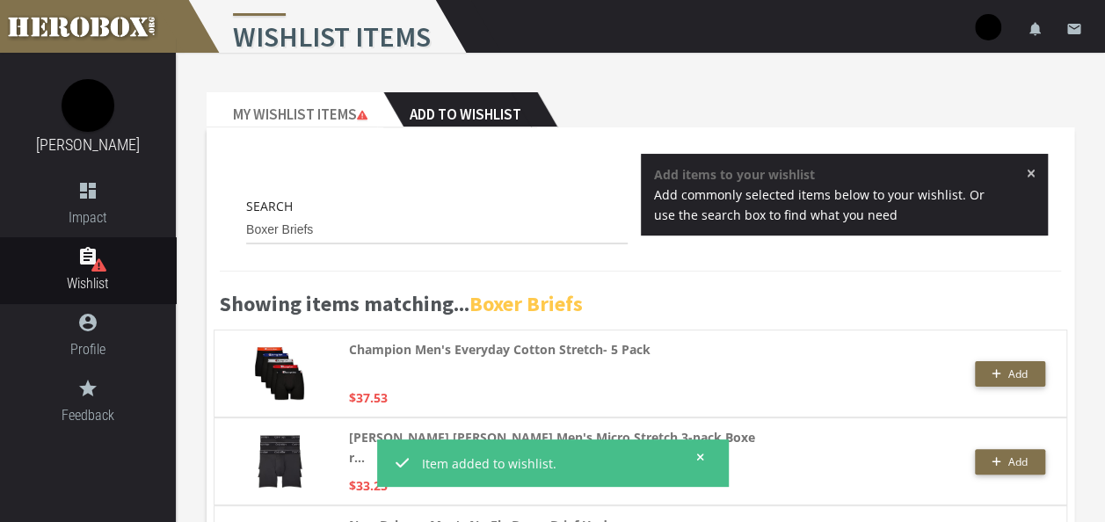
click at [1030, 173] on span "×" at bounding box center [1030, 173] width 10 height 18
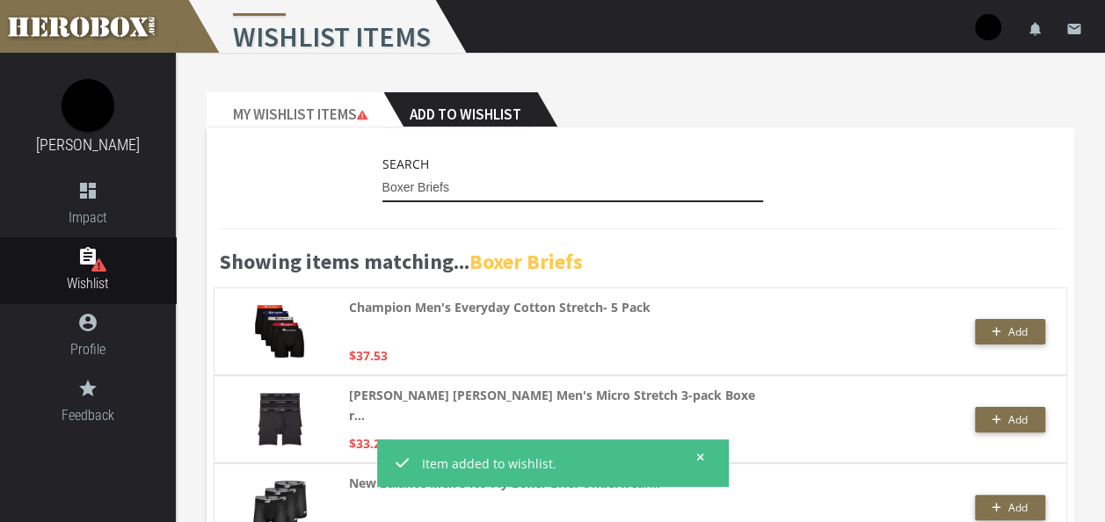
click at [462, 193] on input "Boxer Briefs" at bounding box center [572, 188] width 381 height 28
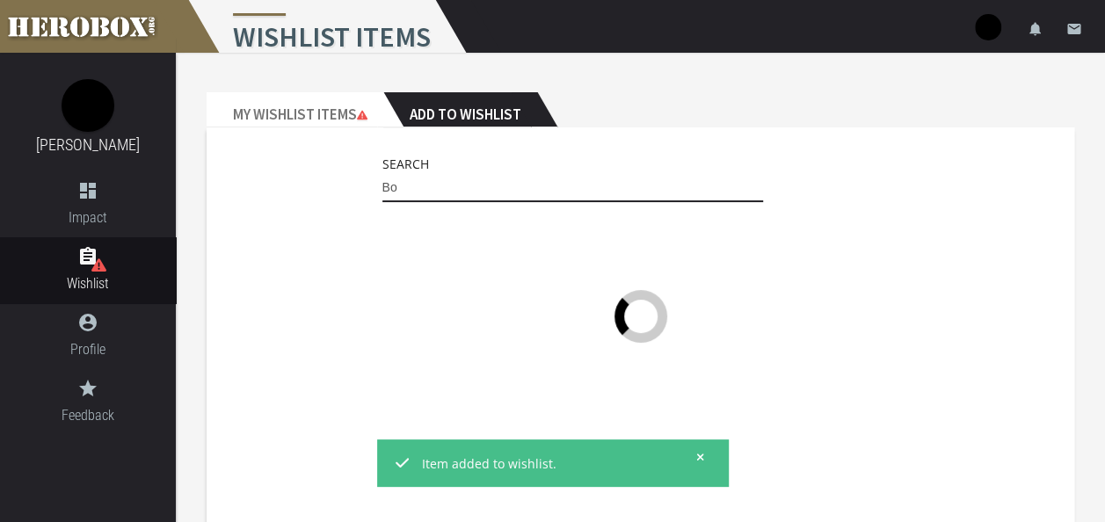
type input "B"
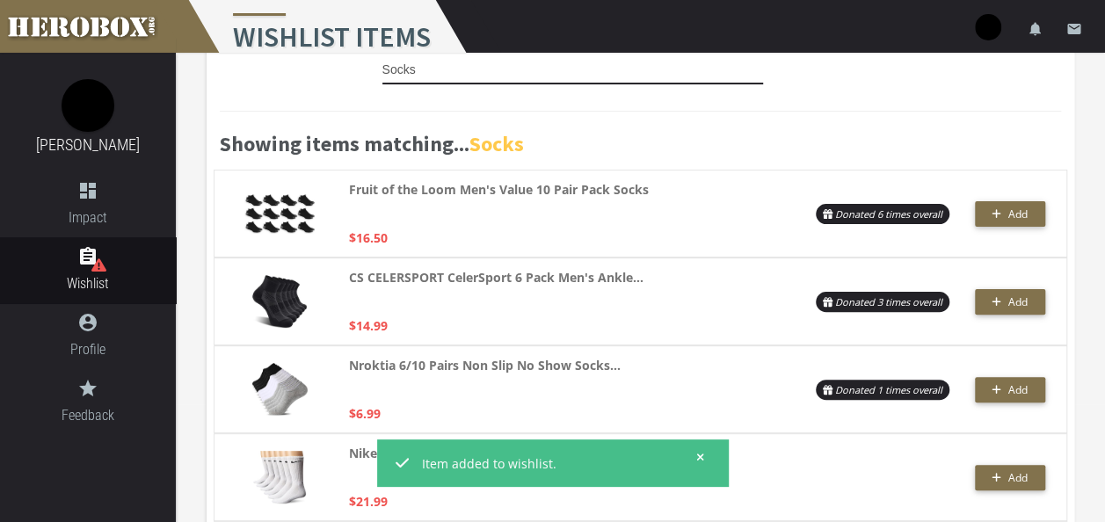
scroll to position [116, 0]
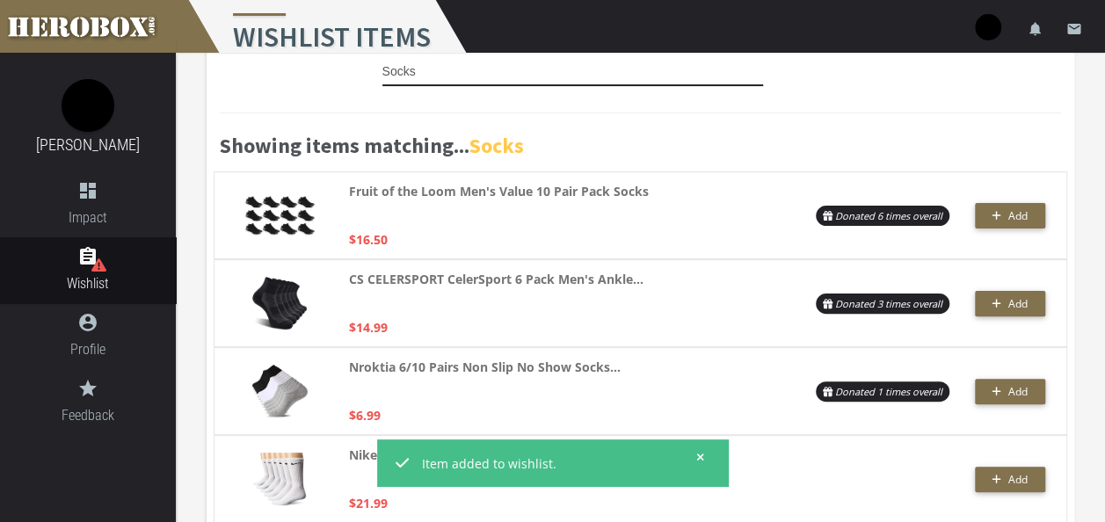
click at [592, 76] on input "Socks" at bounding box center [572, 72] width 381 height 28
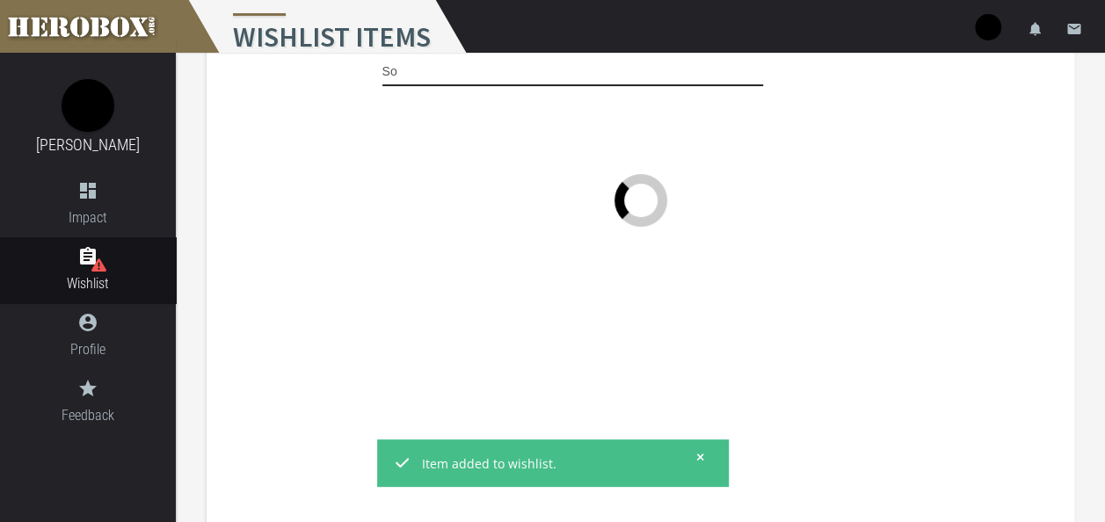
type input "S"
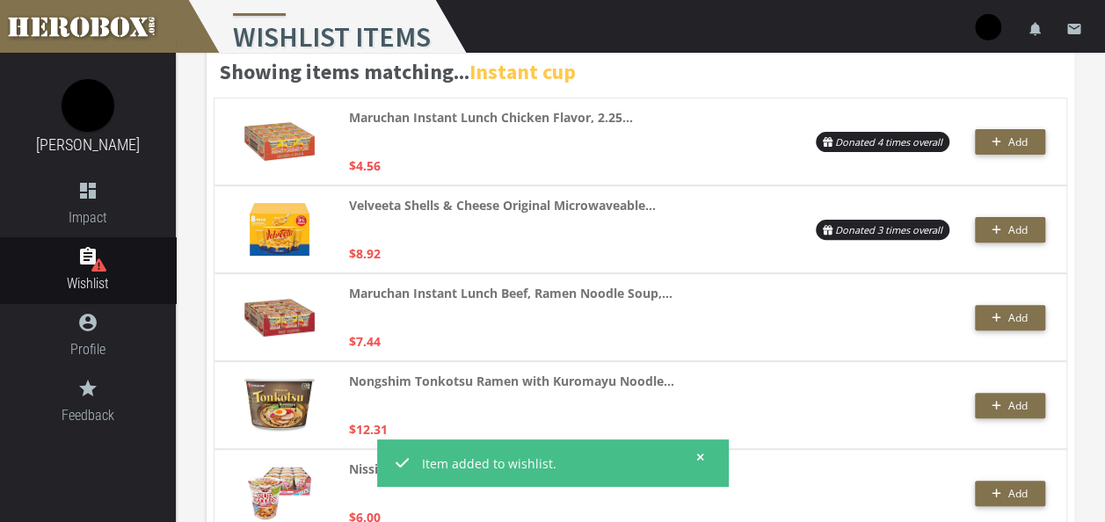
scroll to position [0, 0]
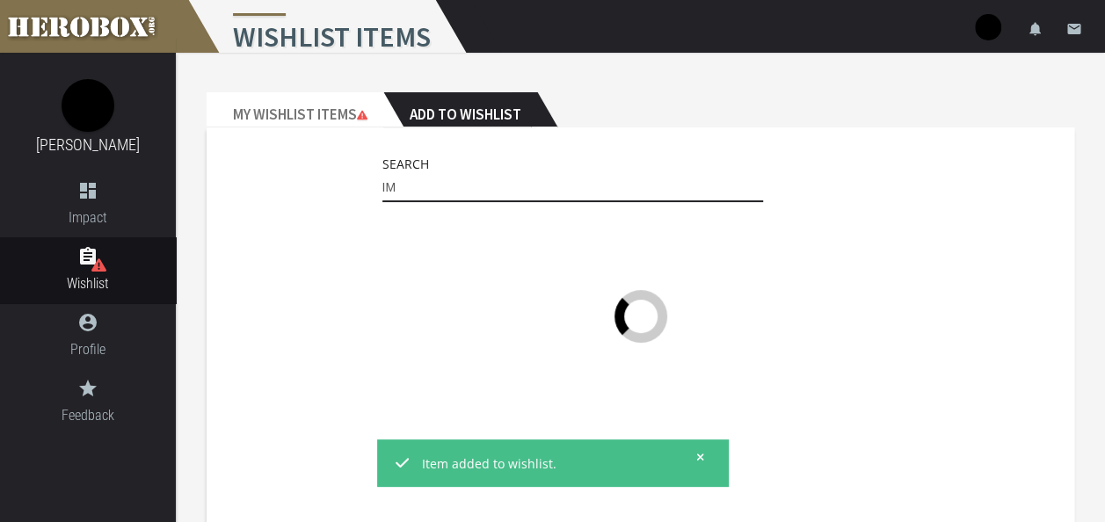
type input "I"
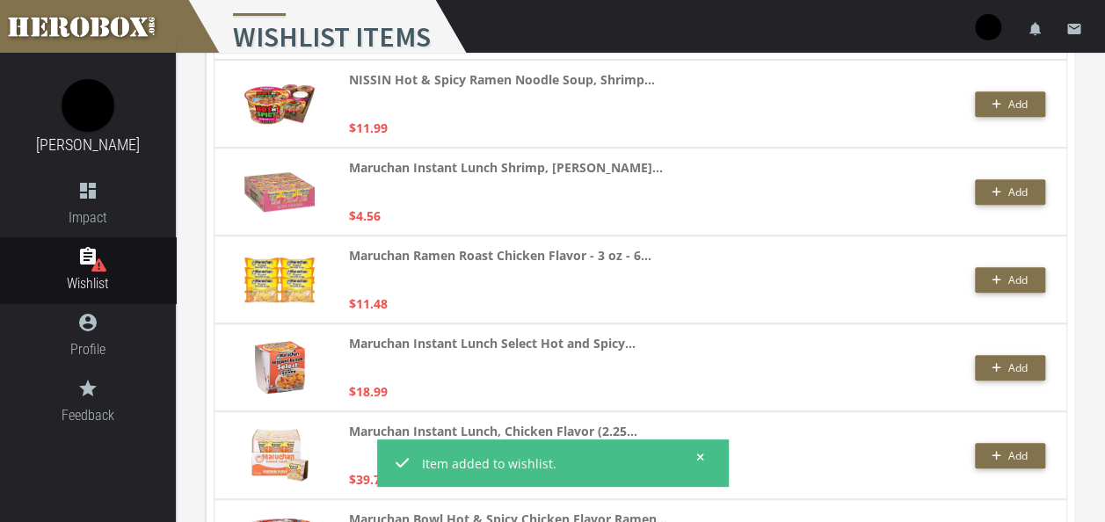
scroll to position [395, 0]
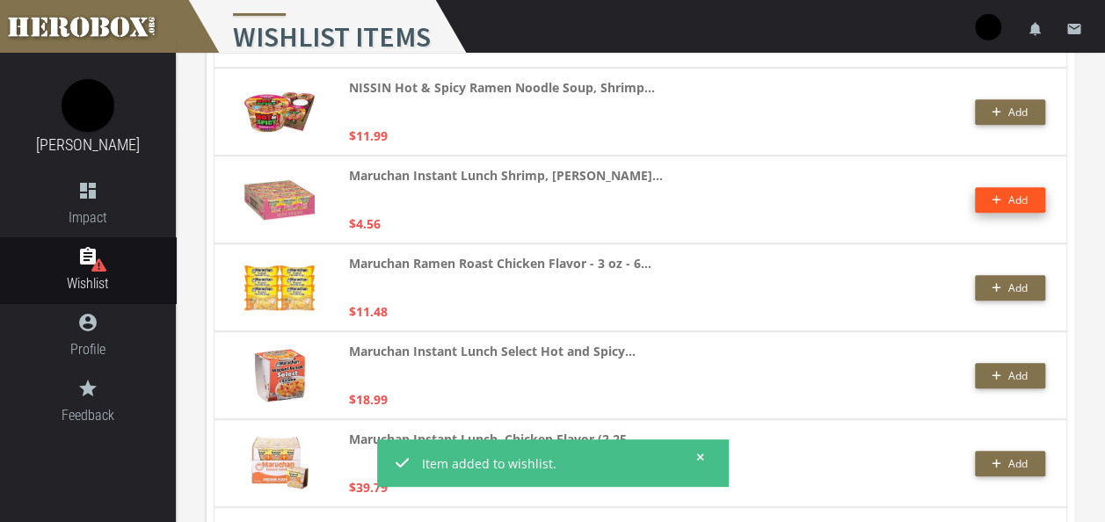
click at [1015, 201] on span "Add" at bounding box center [1017, 199] width 19 height 15
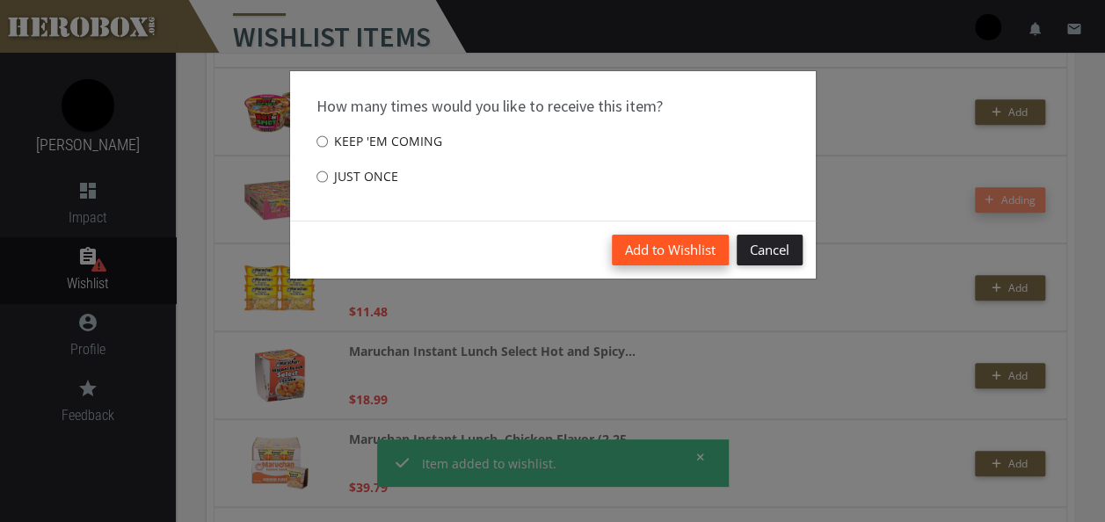
click at [697, 243] on button "Add to Wishlist" at bounding box center [670, 250] width 117 height 31
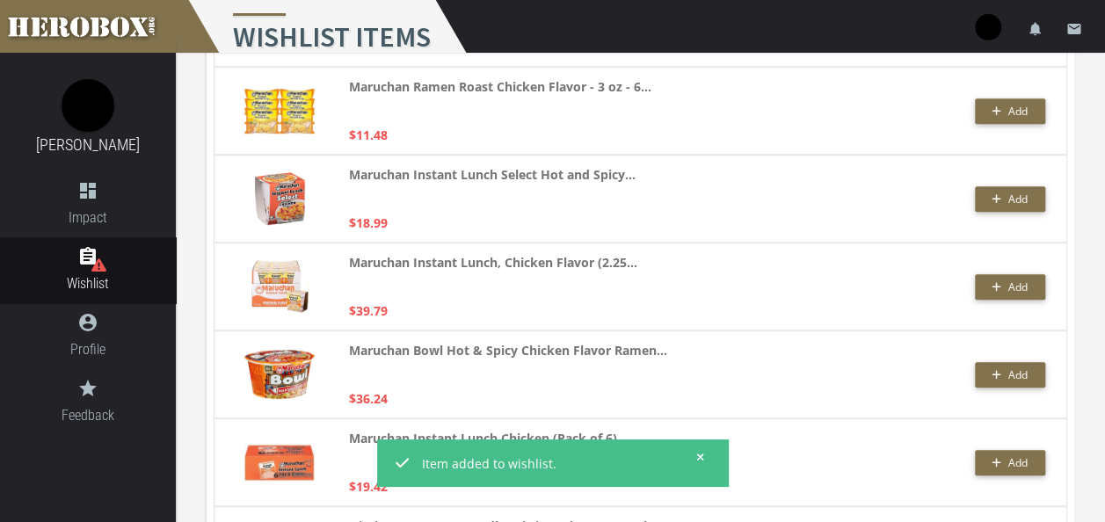
scroll to position [0, 0]
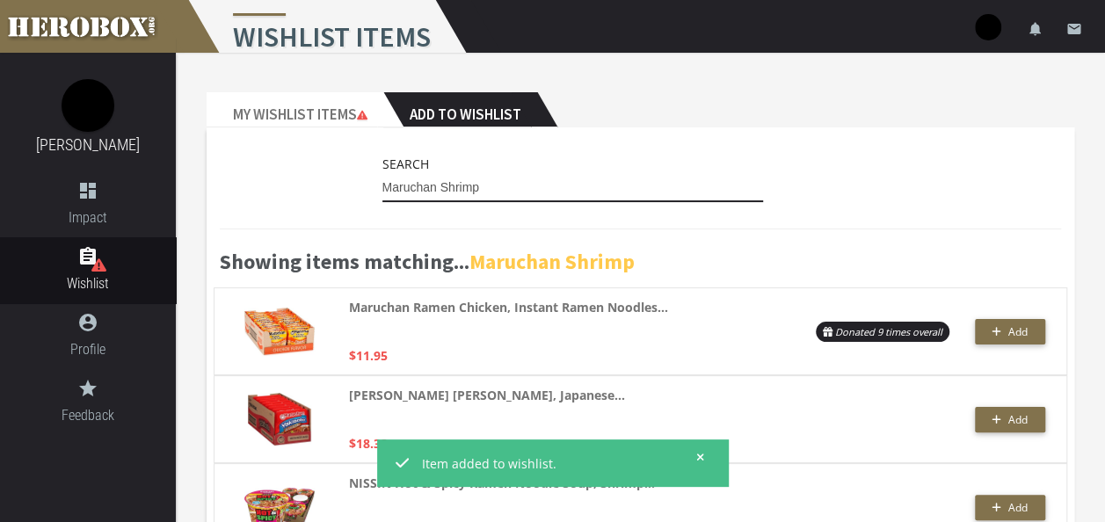
click at [517, 192] on input "Maruchan Shrimp" at bounding box center [572, 188] width 381 height 28
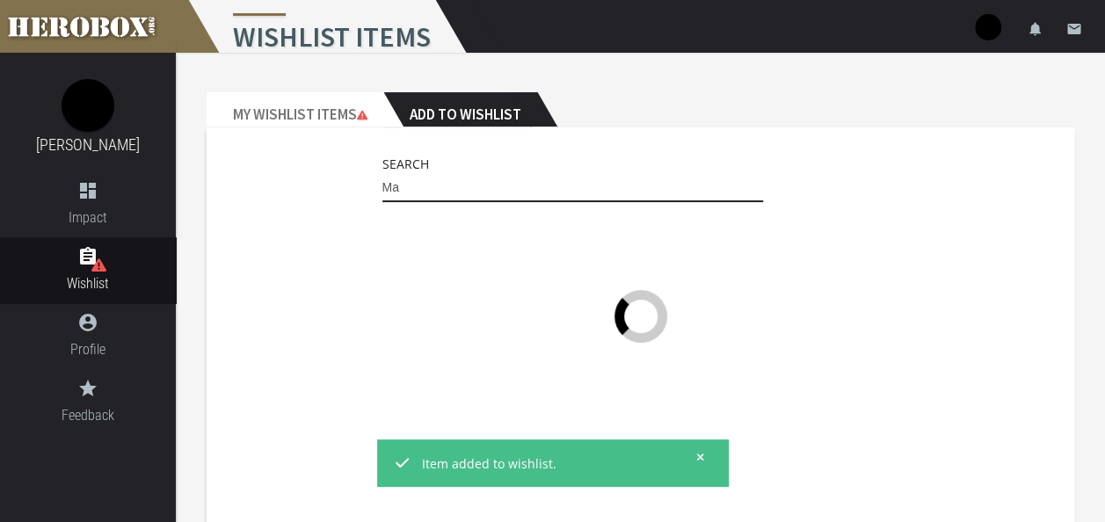
type input "M"
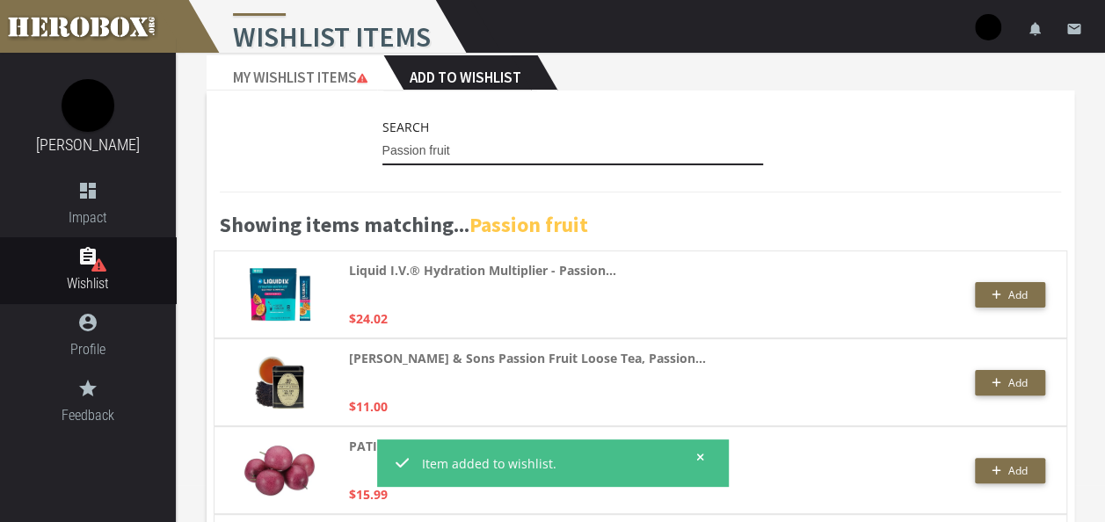
scroll to position [39, 0]
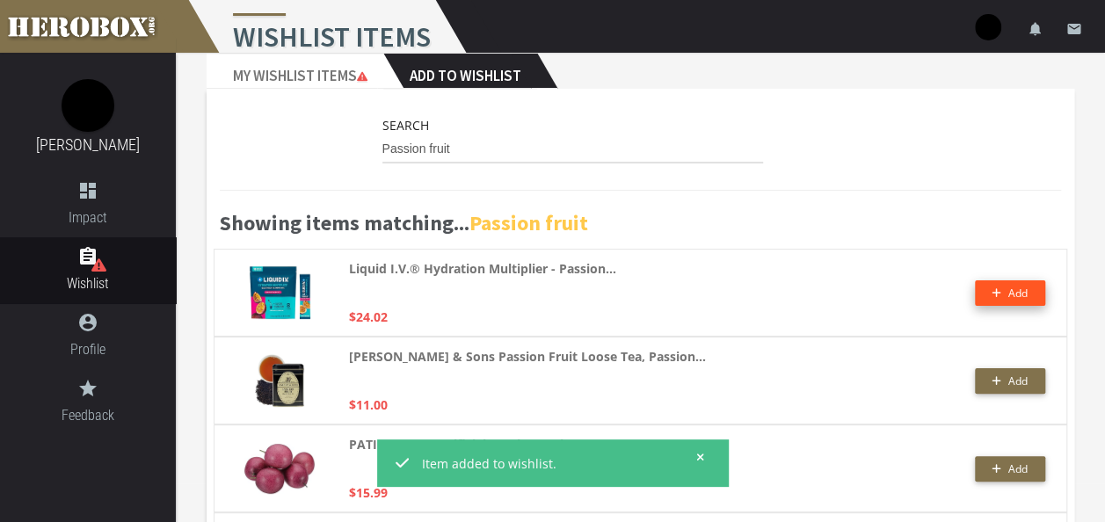
click at [996, 290] on icon "button" at bounding box center [996, 293] width 9 height 9
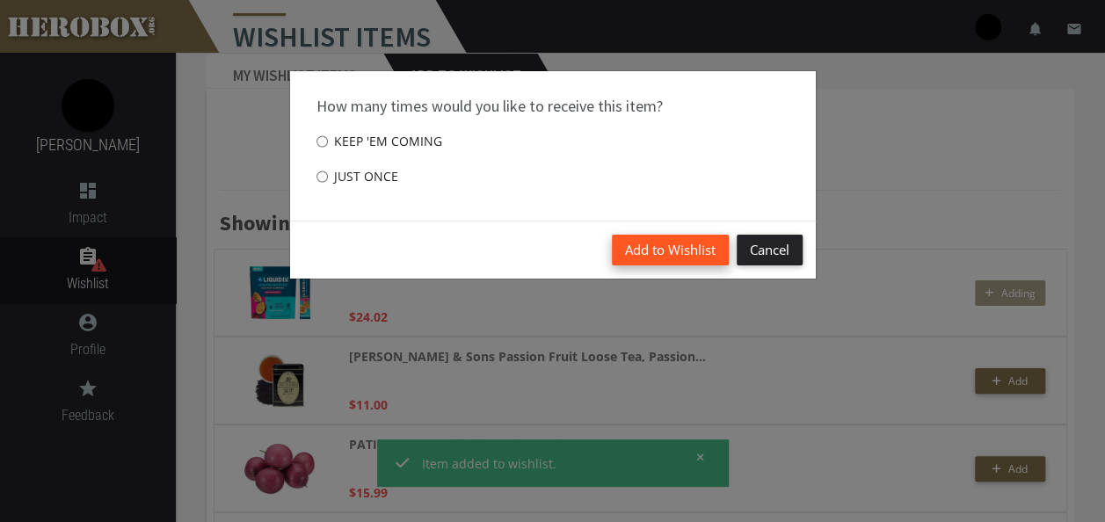
click at [687, 239] on button "Add to Wishlist" at bounding box center [670, 250] width 117 height 31
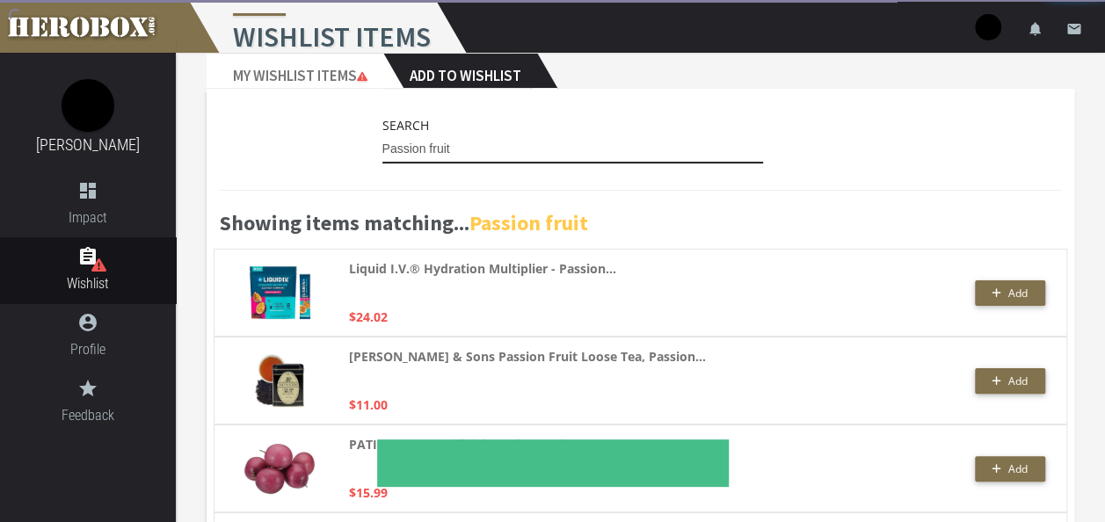
click at [501, 154] on input "Passion fruit" at bounding box center [572, 149] width 381 height 28
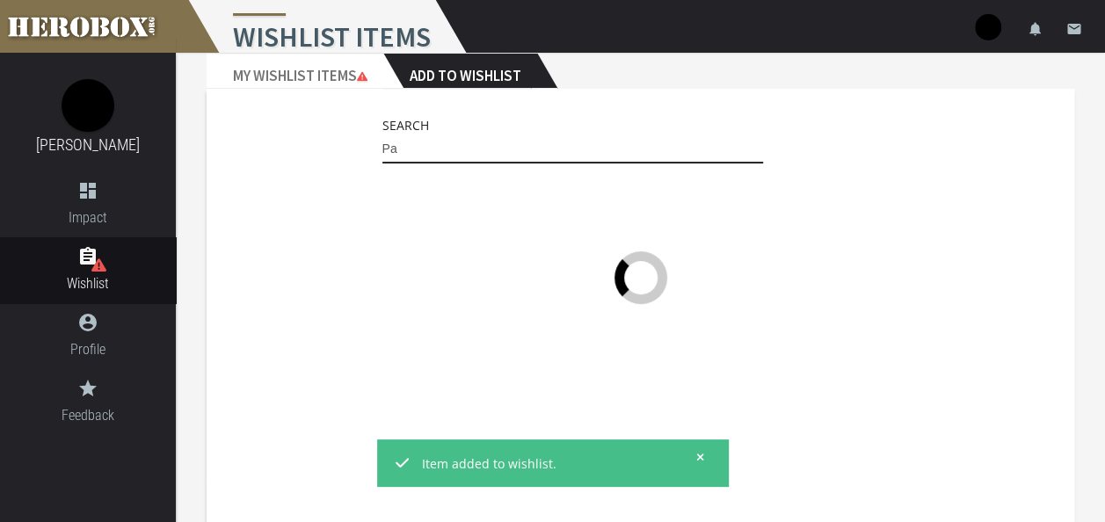
type input "P"
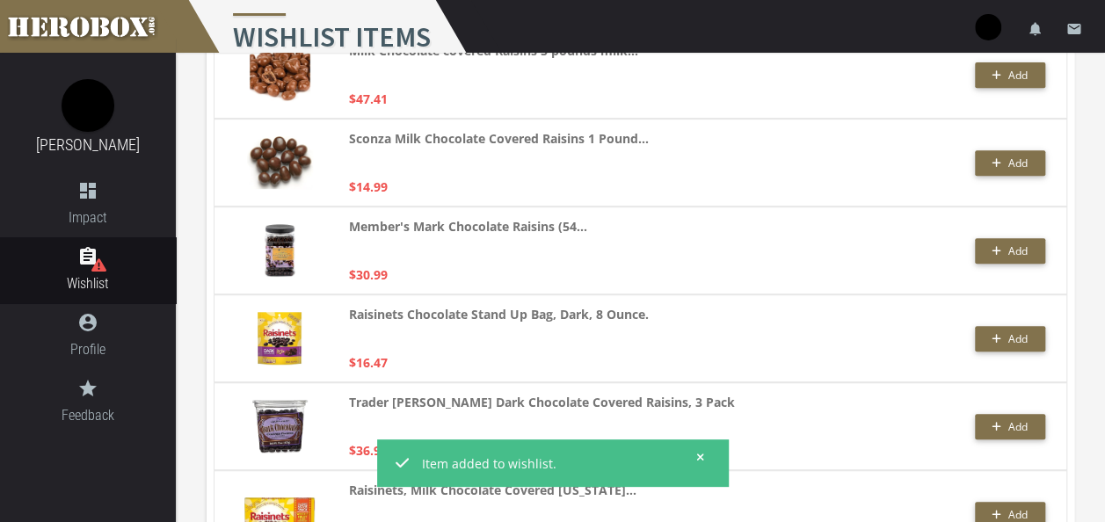
scroll to position [0, 0]
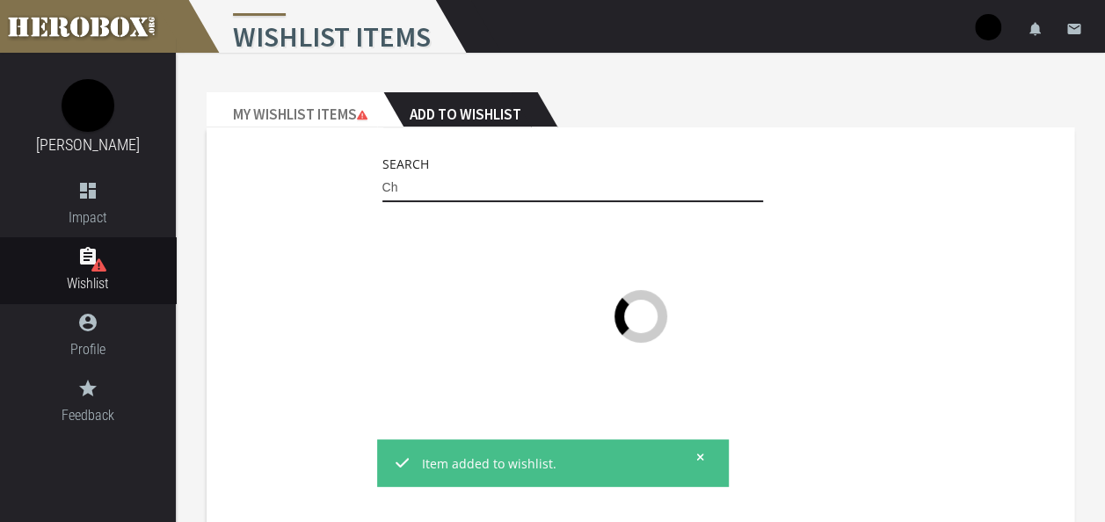
type input "C"
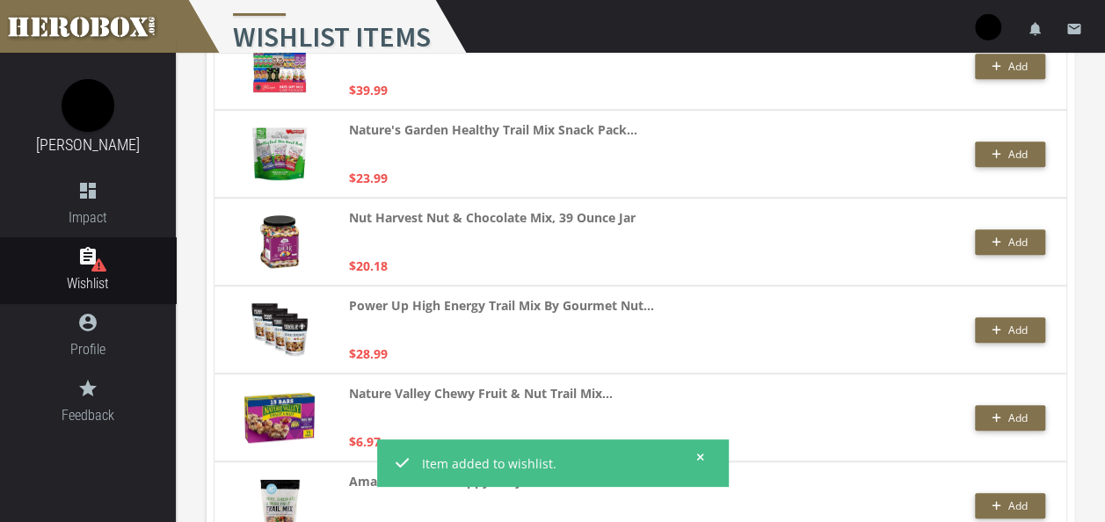
scroll to position [530, 0]
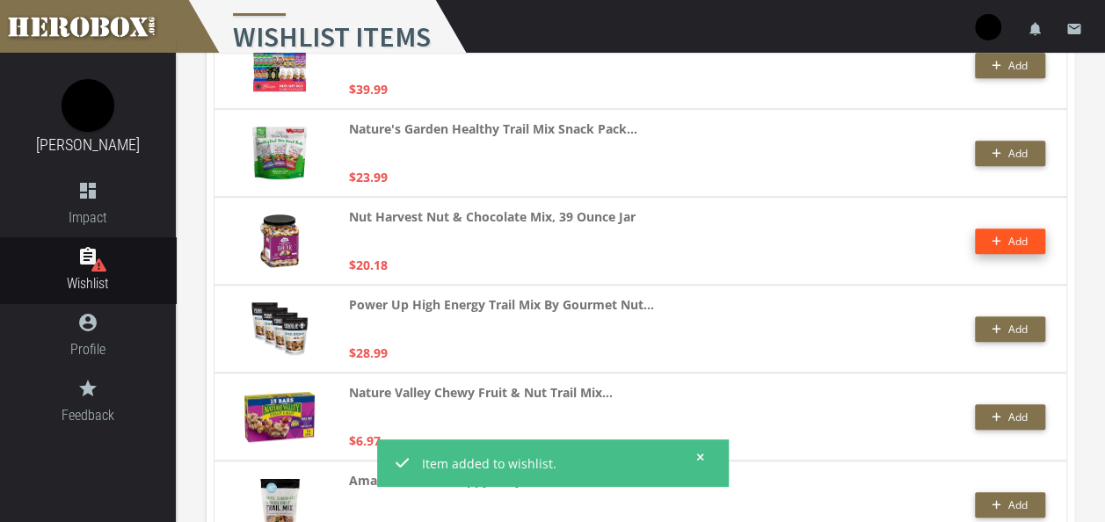
type input "Trail mix"
click at [1011, 244] on span "Add" at bounding box center [1017, 241] width 19 height 15
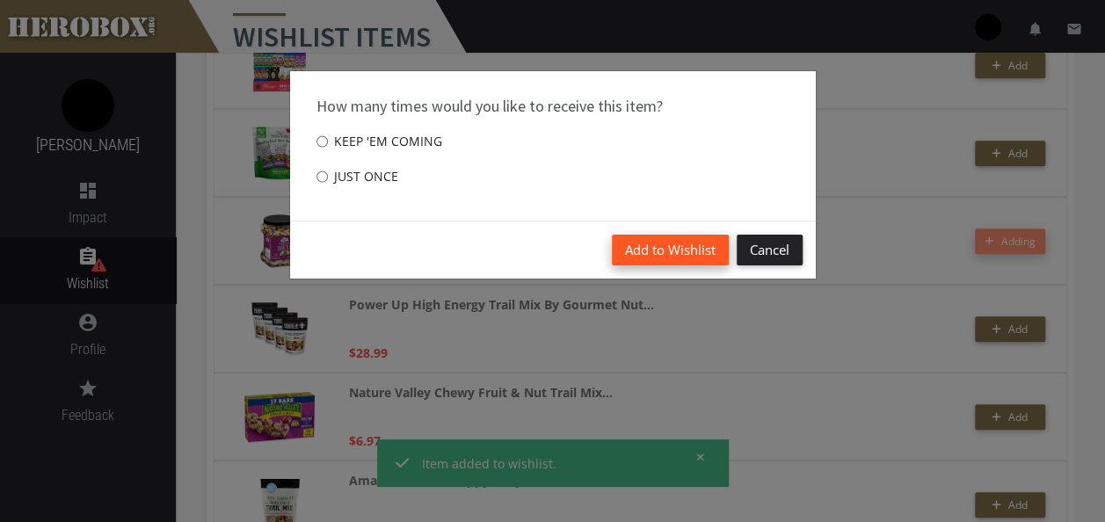
click at [675, 241] on button "Add to Wishlist" at bounding box center [670, 250] width 117 height 31
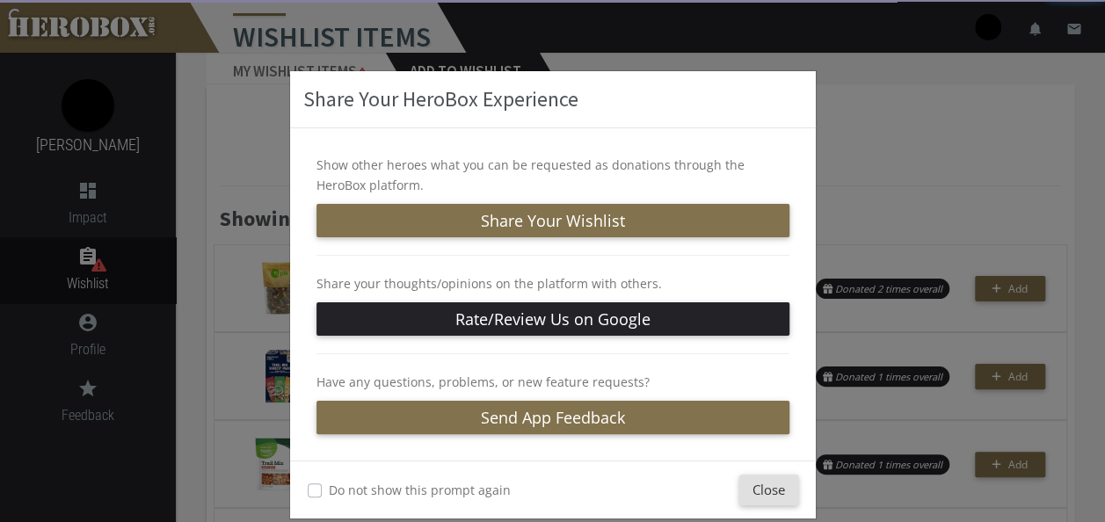
scroll to position [0, 0]
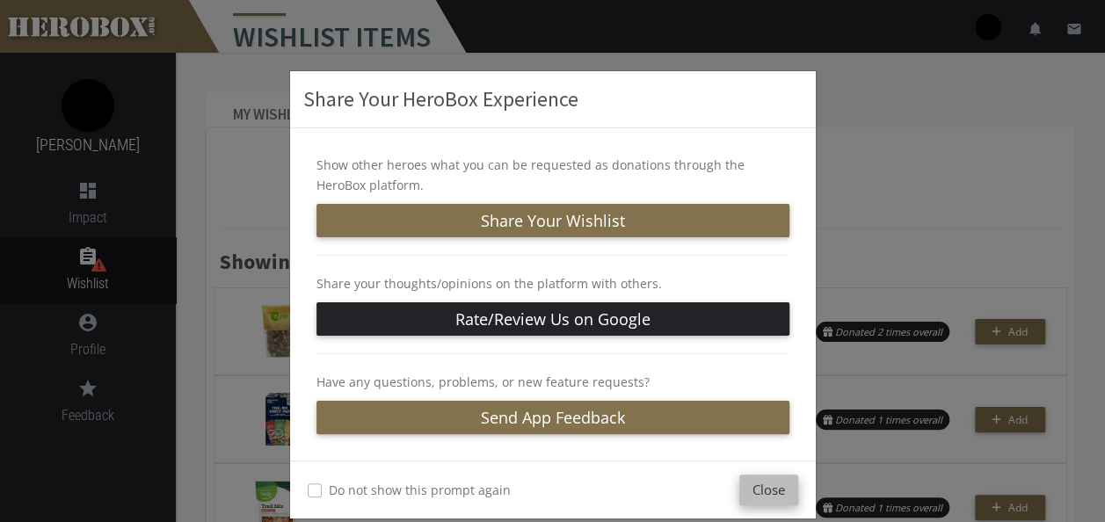
click at [765, 483] on button "Close" at bounding box center [768, 490] width 59 height 31
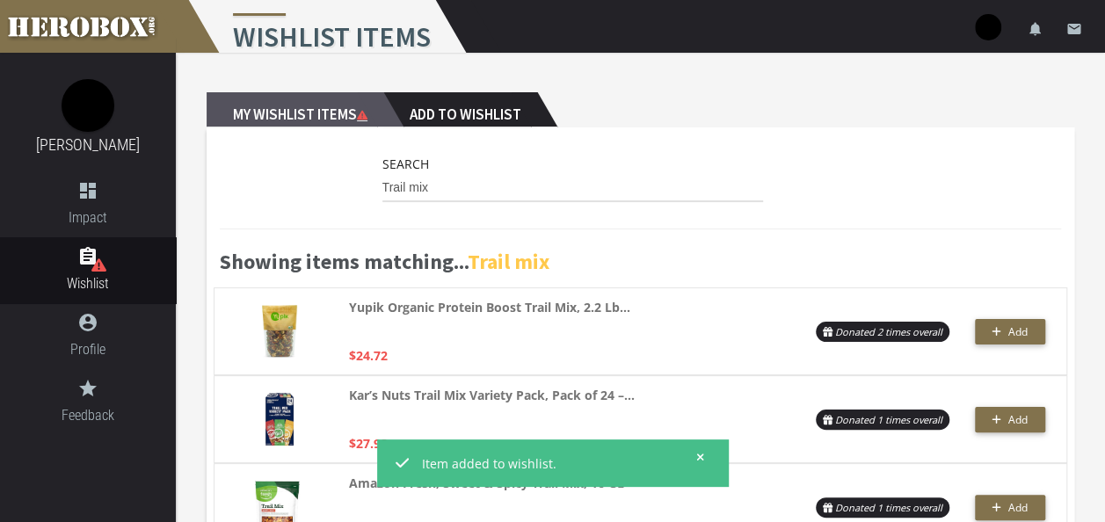
click at [318, 121] on h2 "My Wishlist Items" at bounding box center [295, 109] width 177 height 35
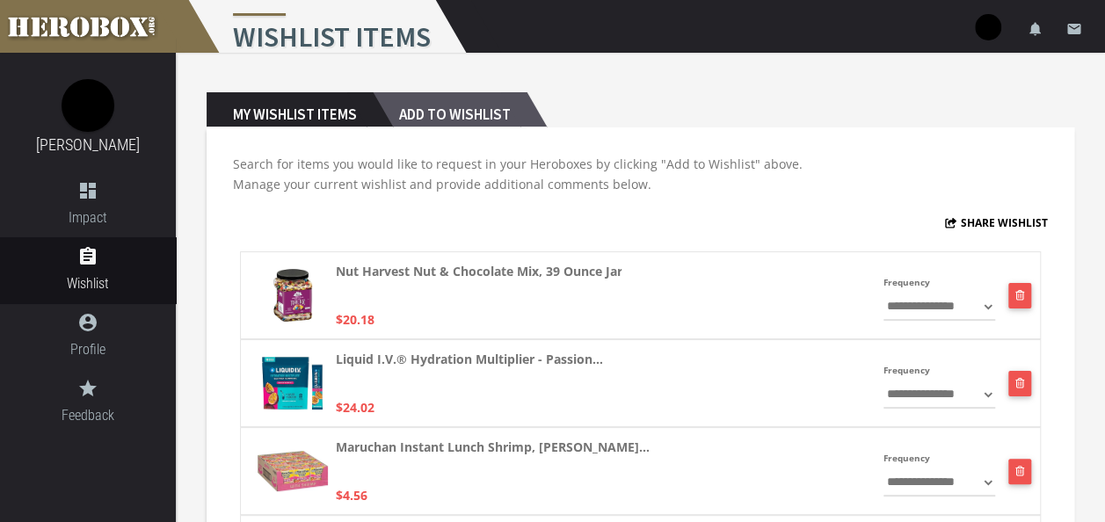
click at [467, 107] on h2 "Add to Wishlist" at bounding box center [450, 109] width 154 height 35
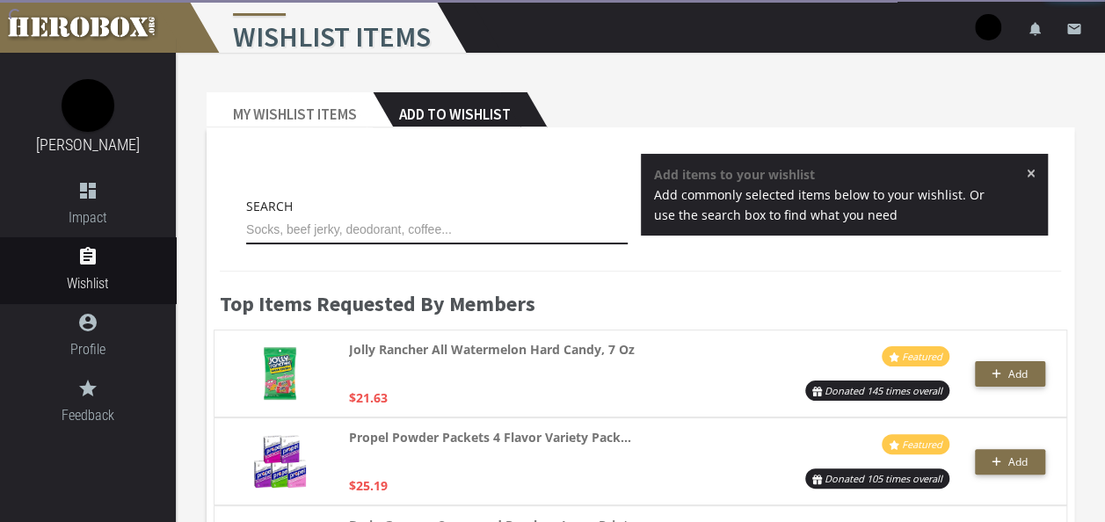
click at [478, 228] on input "text" at bounding box center [436, 230] width 381 height 28
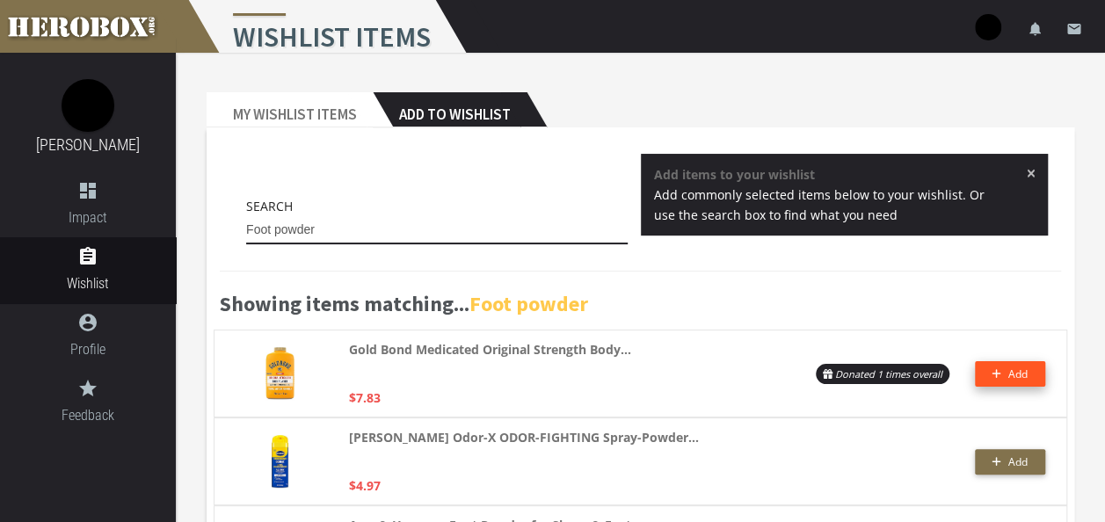
type input "Foot powder"
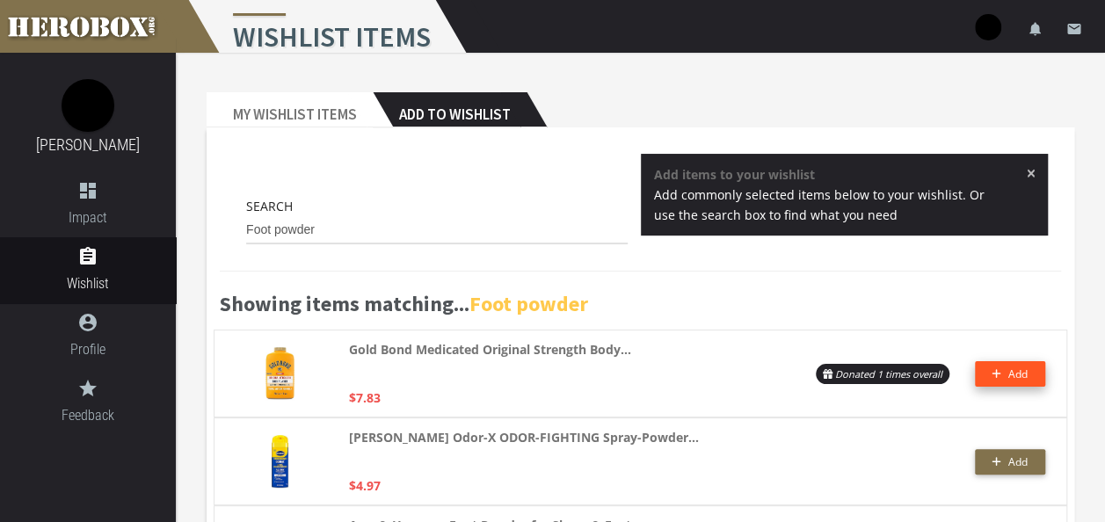
click at [1025, 373] on span "Add" at bounding box center [1017, 373] width 19 height 15
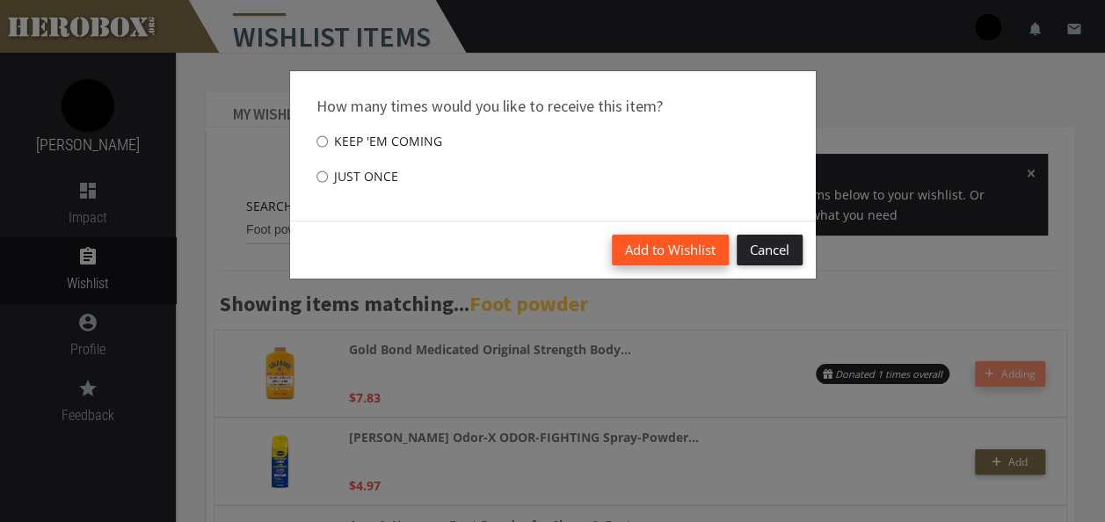
click at [650, 245] on button "Add to Wishlist" at bounding box center [670, 250] width 117 height 31
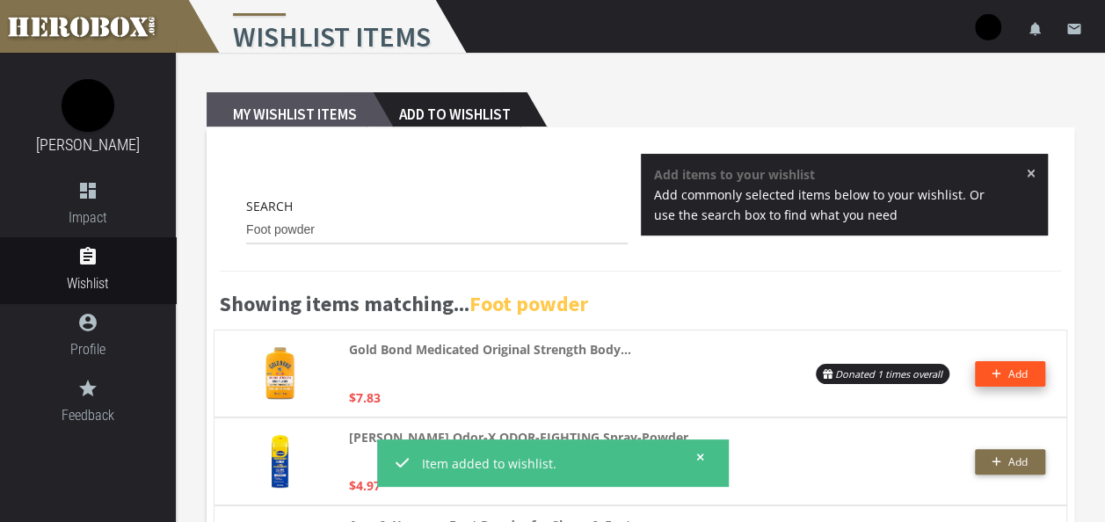
click at [338, 115] on h2 "My Wishlist Items" at bounding box center [290, 109] width 166 height 35
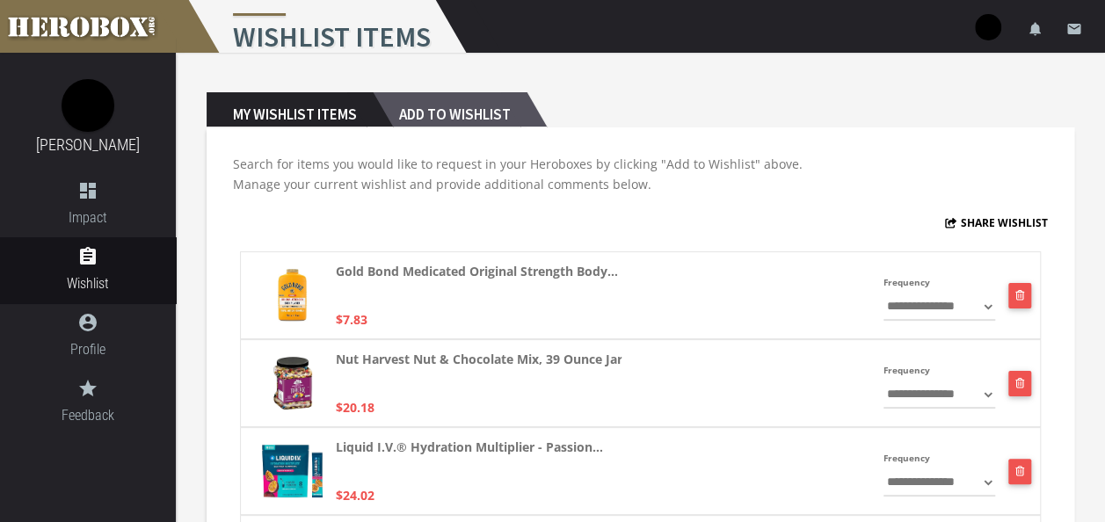
click at [421, 114] on h2 "Add to Wishlist" at bounding box center [450, 109] width 154 height 35
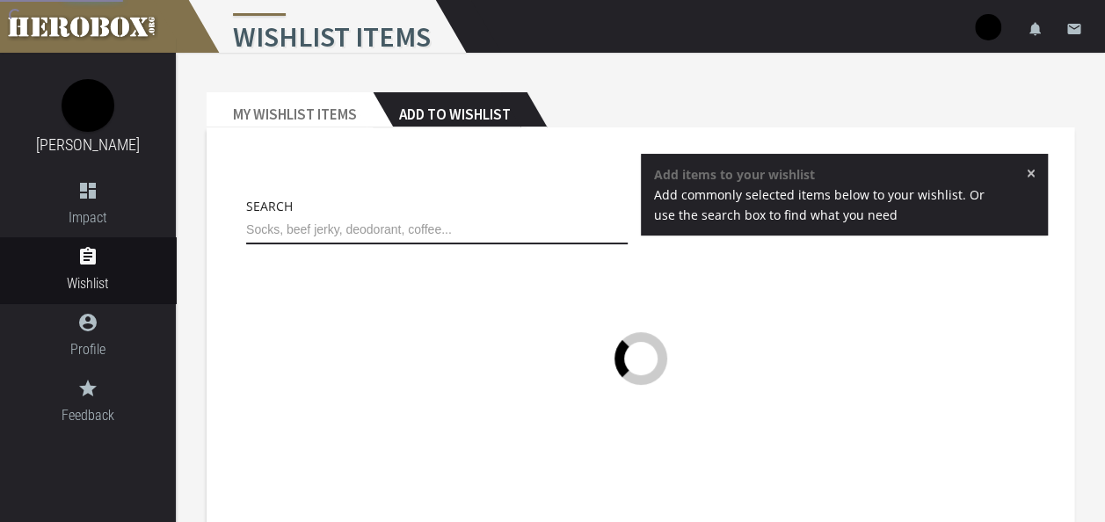
click at [388, 229] on input "text" at bounding box center [436, 230] width 381 height 28
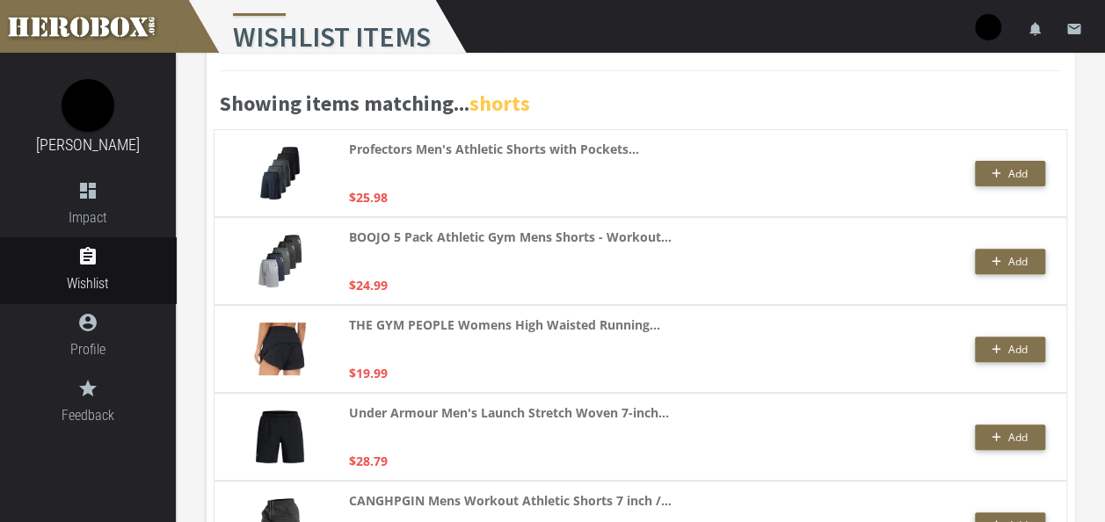
scroll to position [199, 0]
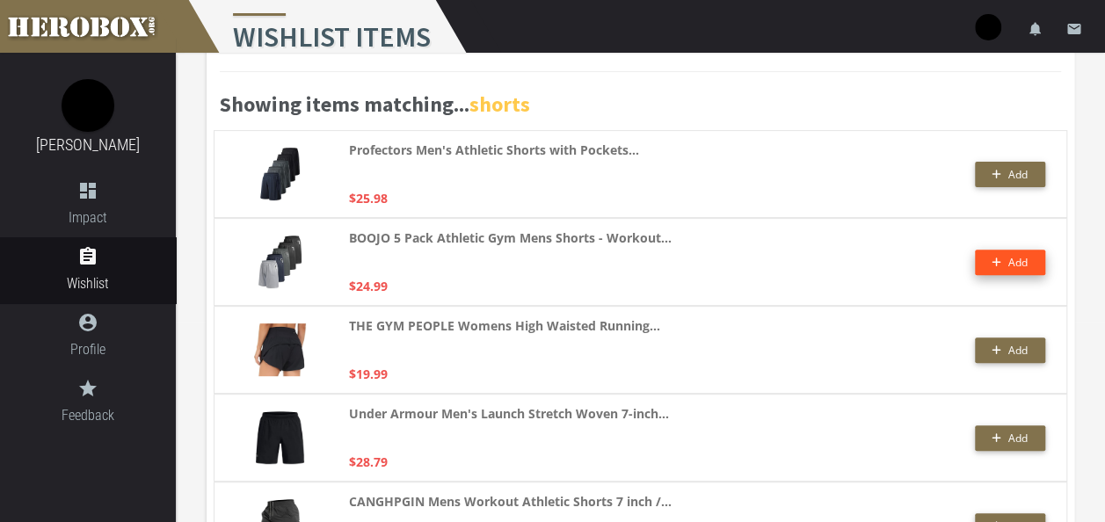
type input "shorts"
click at [1011, 261] on span "Add" at bounding box center [1017, 262] width 19 height 15
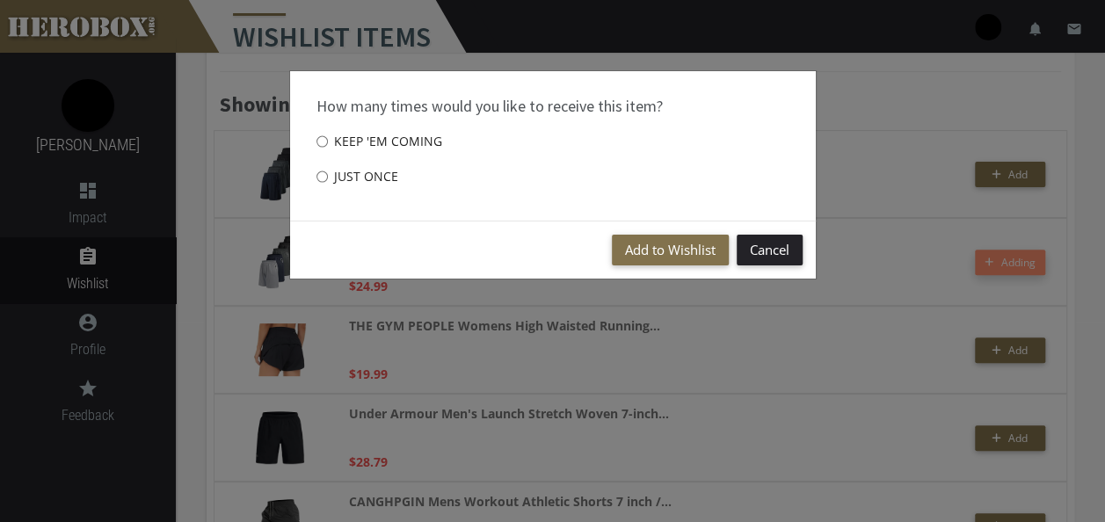
click at [332, 178] on label "Just once" at bounding box center [357, 176] width 82 height 35
click at [328, 178] on input "Just once" at bounding box center [321, 177] width 11 height 28
radio input "****"
click at [692, 243] on button "Add to Wishlist" at bounding box center [670, 250] width 117 height 31
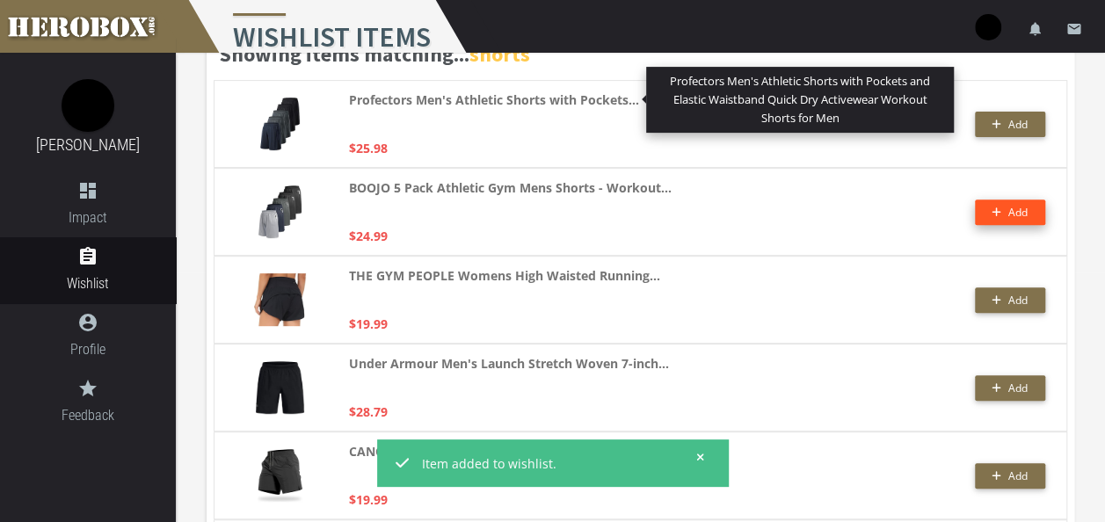
scroll to position [0, 0]
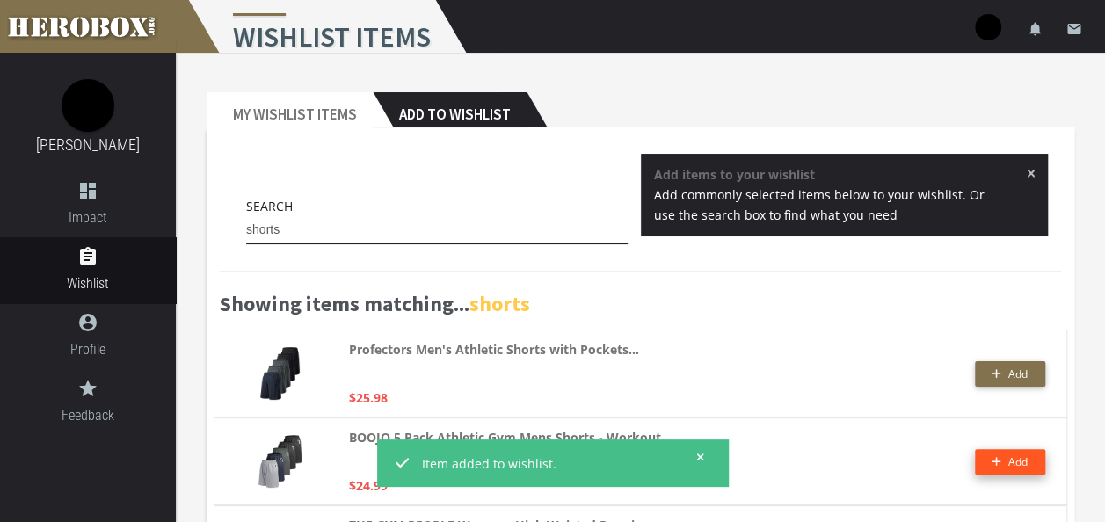
click at [385, 236] on input "shorts" at bounding box center [436, 230] width 381 height 28
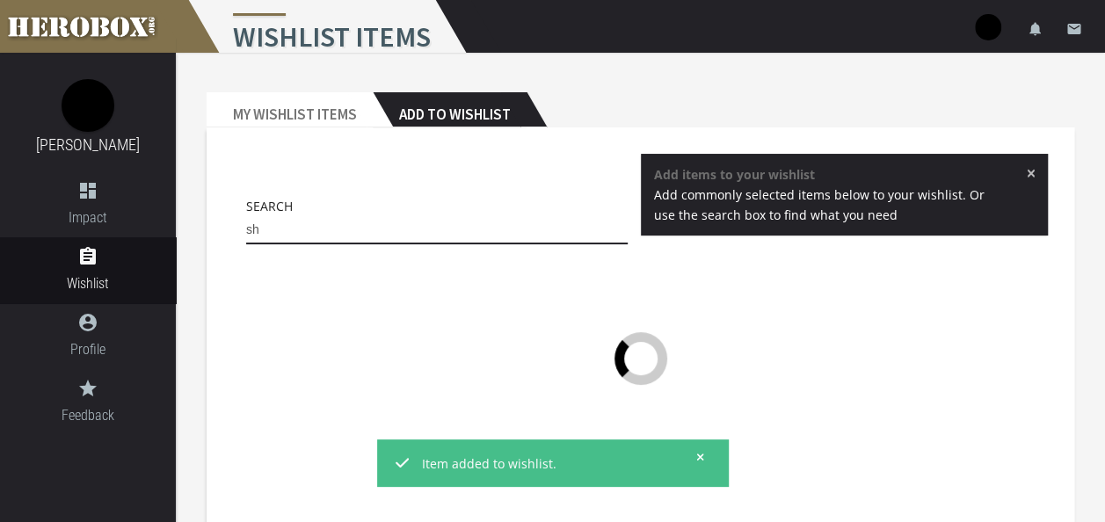
type input "s"
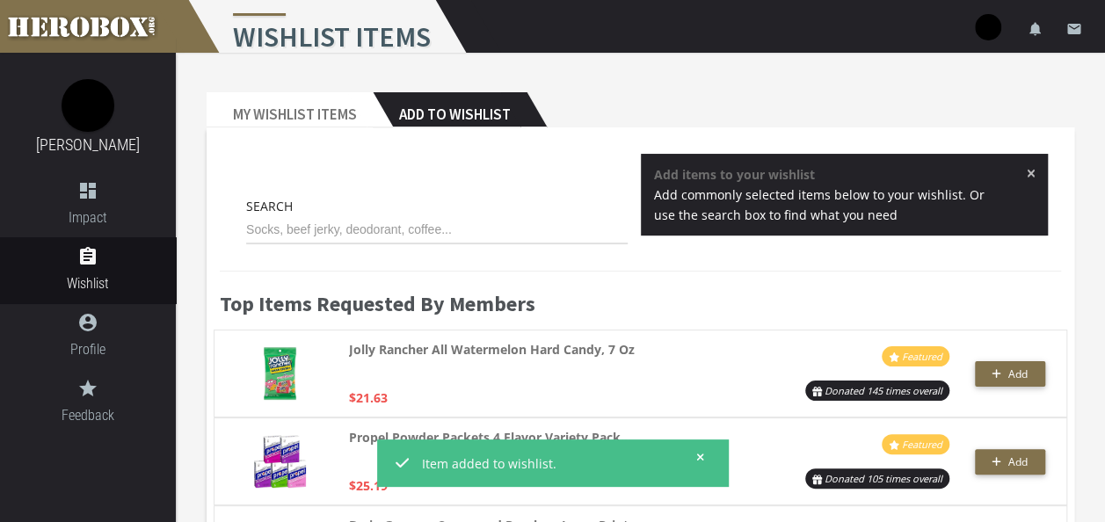
click at [1028, 170] on span "×" at bounding box center [1030, 173] width 10 height 18
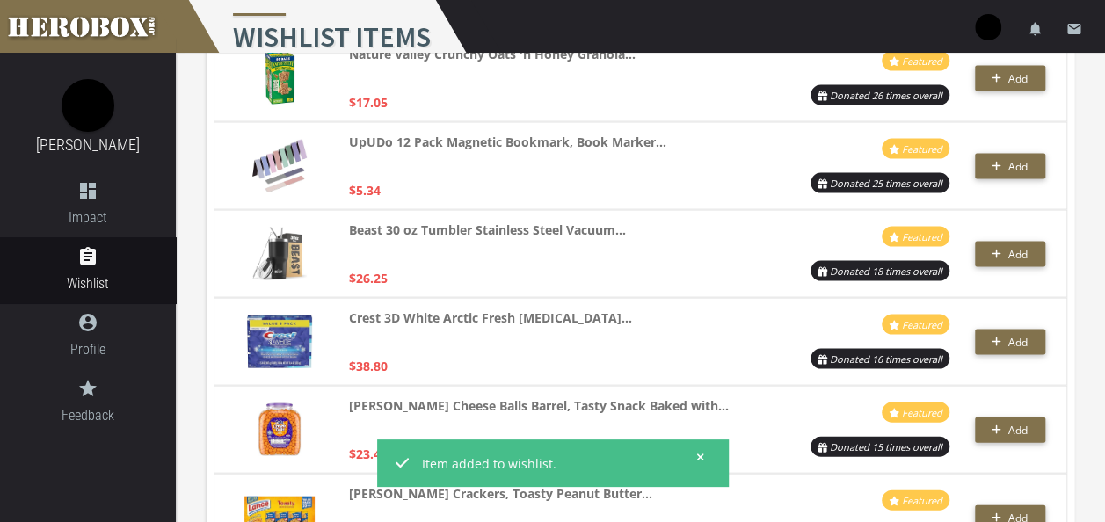
scroll to position [1660, 0]
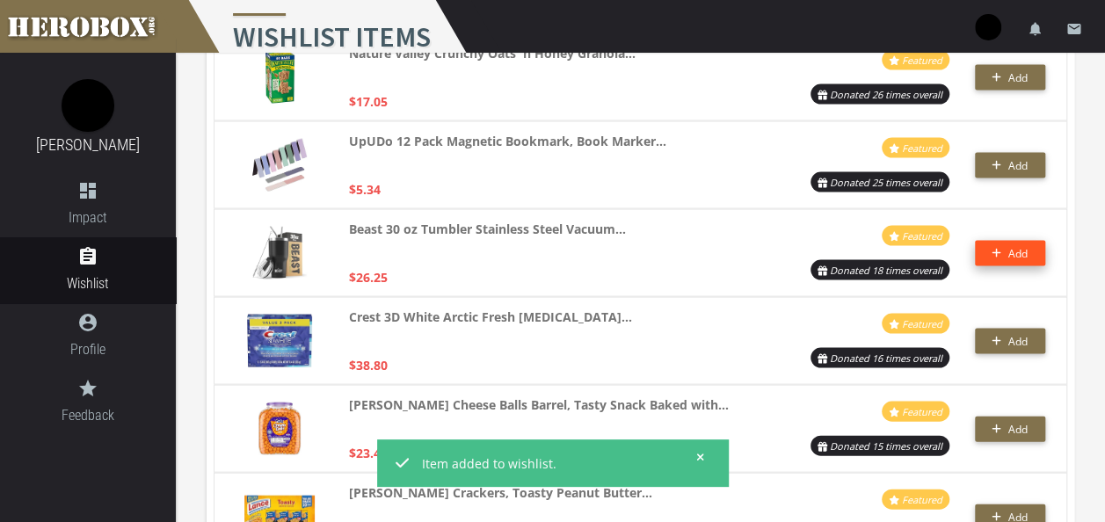
click at [1018, 258] on span "Add" at bounding box center [1017, 253] width 19 height 15
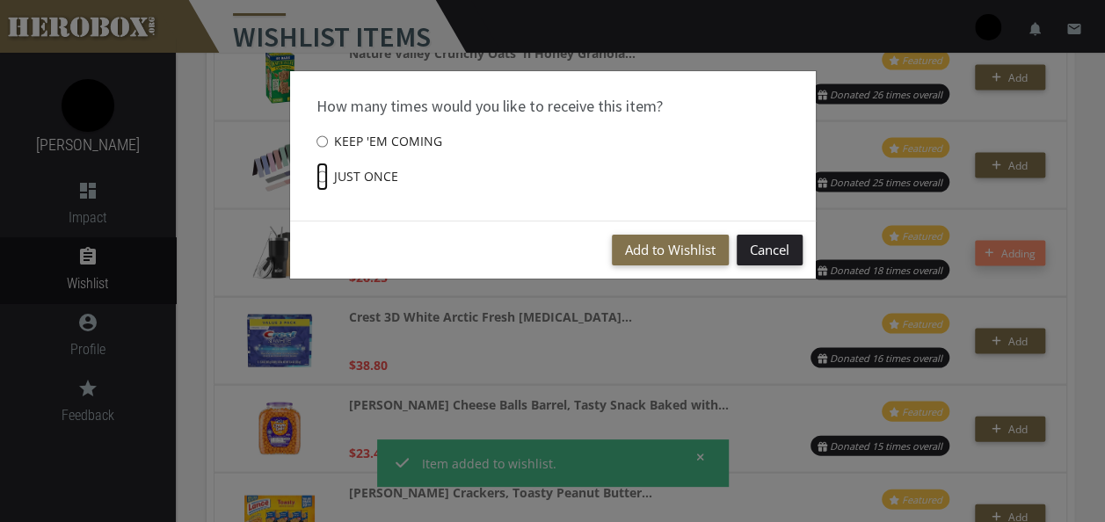
click at [322, 178] on input "Just once" at bounding box center [321, 177] width 11 height 28
radio input "****"
click at [701, 250] on button "Add to Wishlist" at bounding box center [670, 250] width 117 height 31
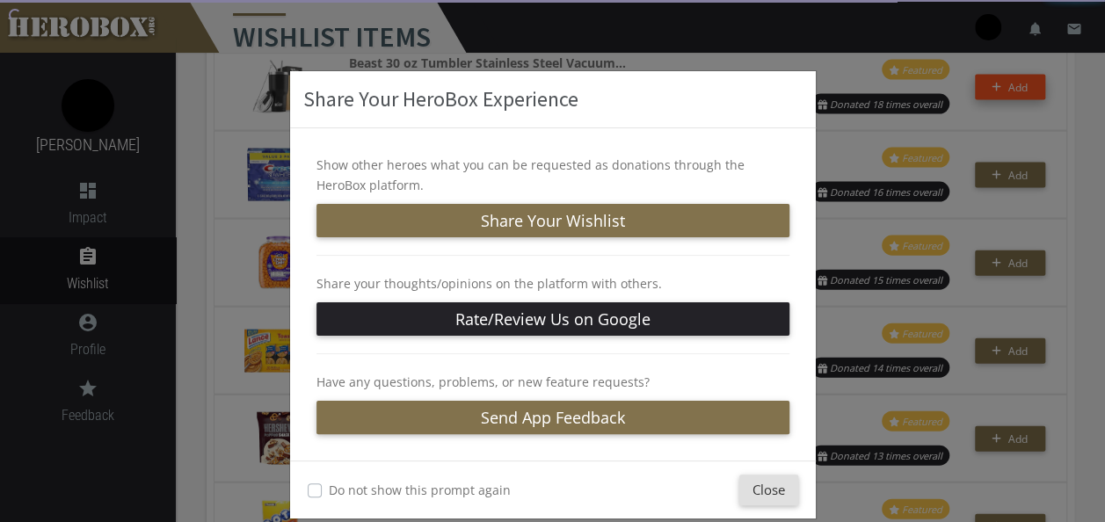
scroll to position [22, 0]
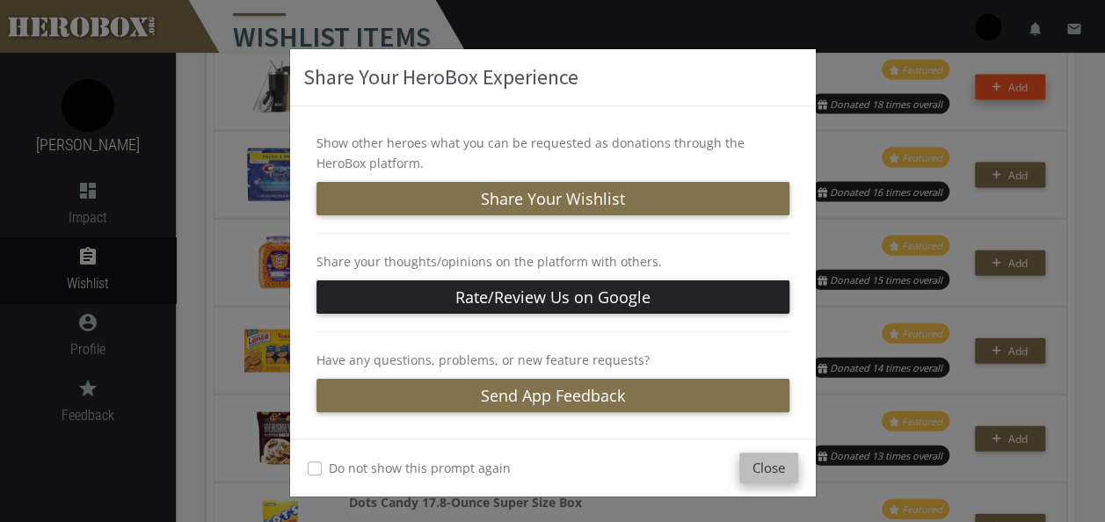
click at [773, 475] on button "Close" at bounding box center [768, 468] width 59 height 31
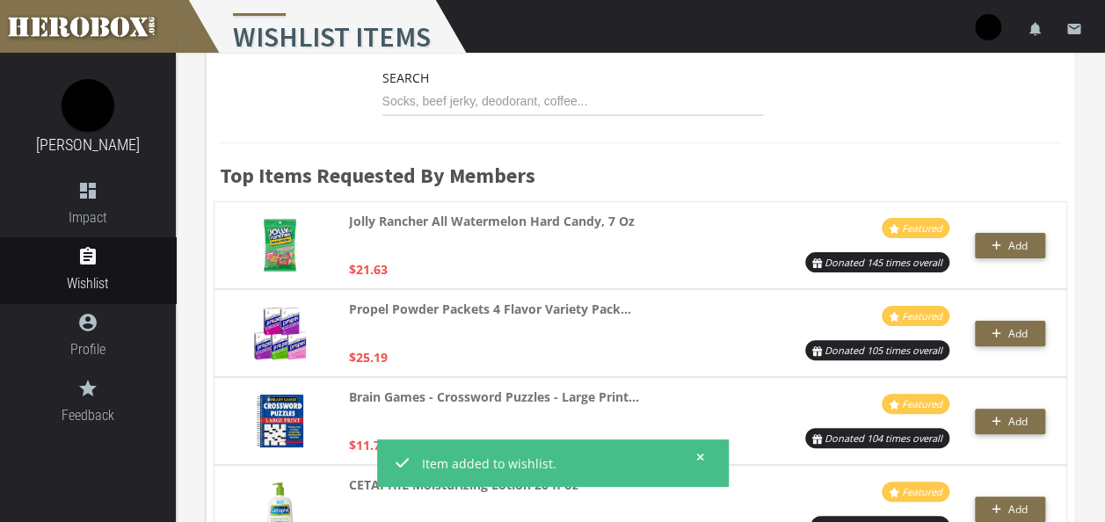
scroll to position [0, 0]
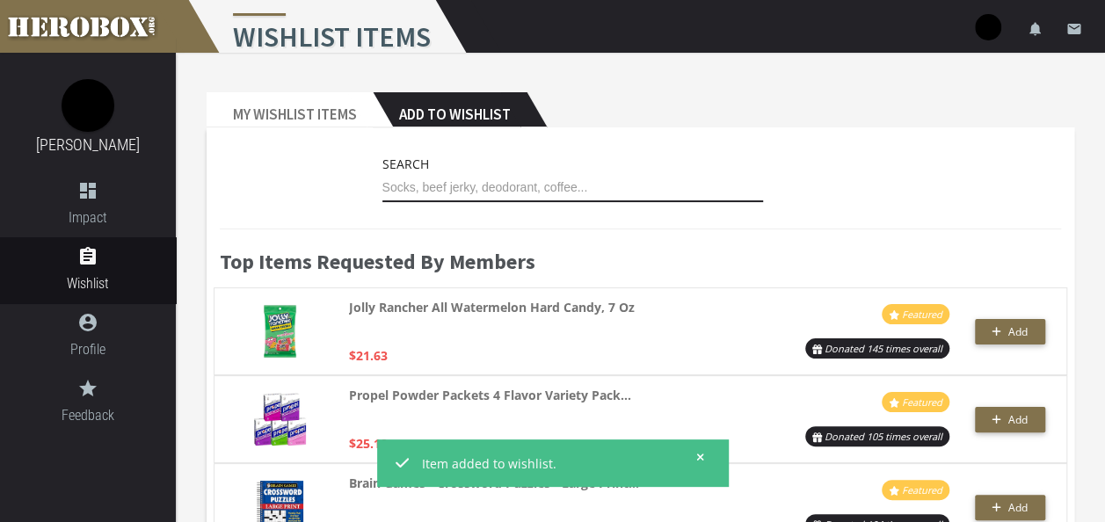
click at [495, 181] on input "text" at bounding box center [572, 188] width 381 height 28
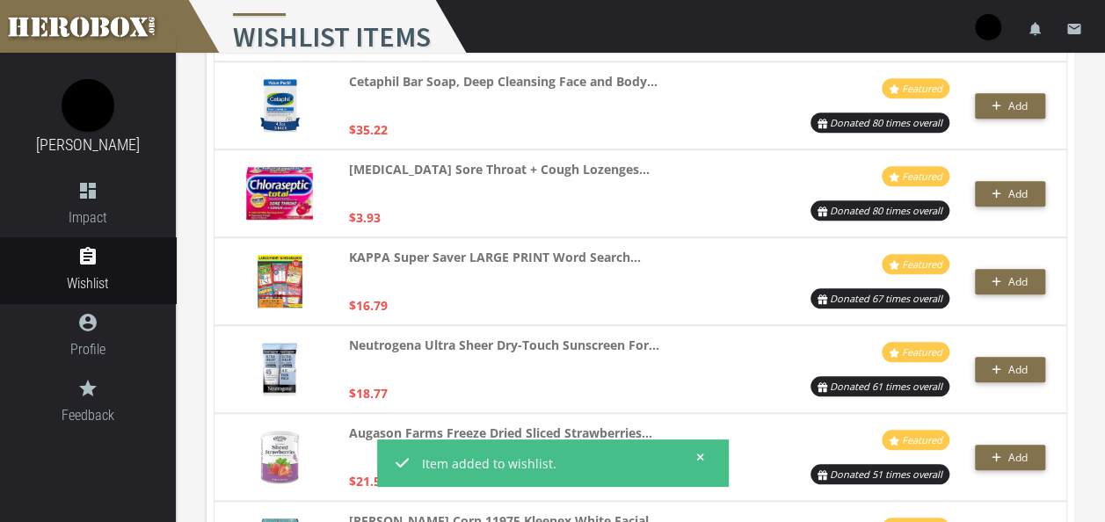
scroll to position [669, 0]
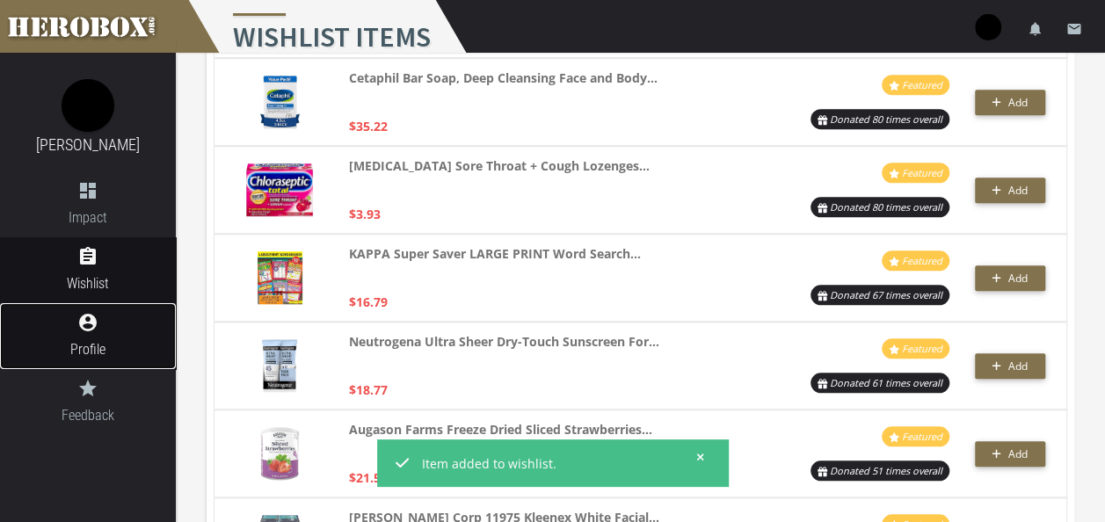
click at [82, 344] on span "Profile" at bounding box center [88, 349] width 176 height 22
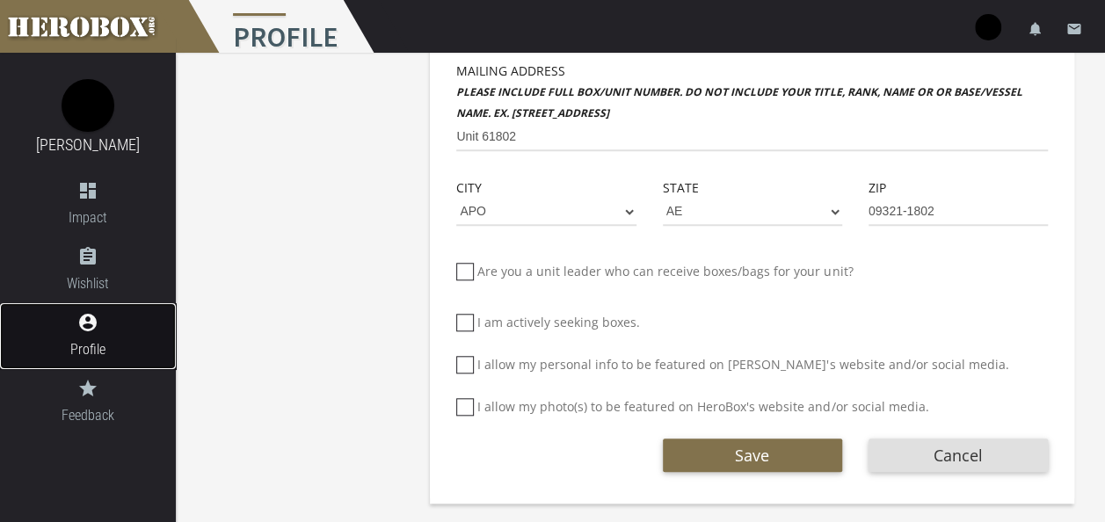
scroll to position [656, 0]
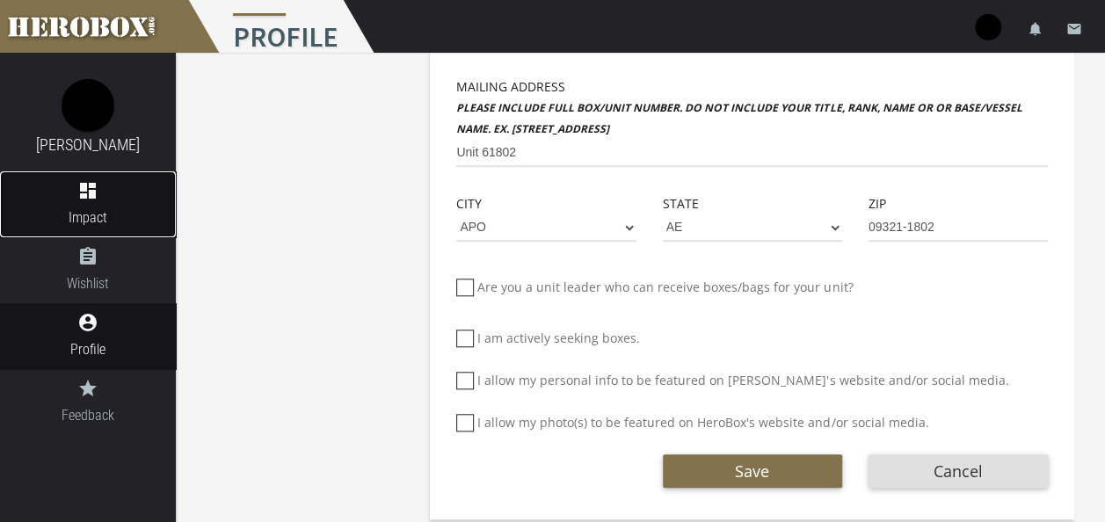
click at [104, 192] on icon "dashboard" at bounding box center [88, 190] width 176 height 21
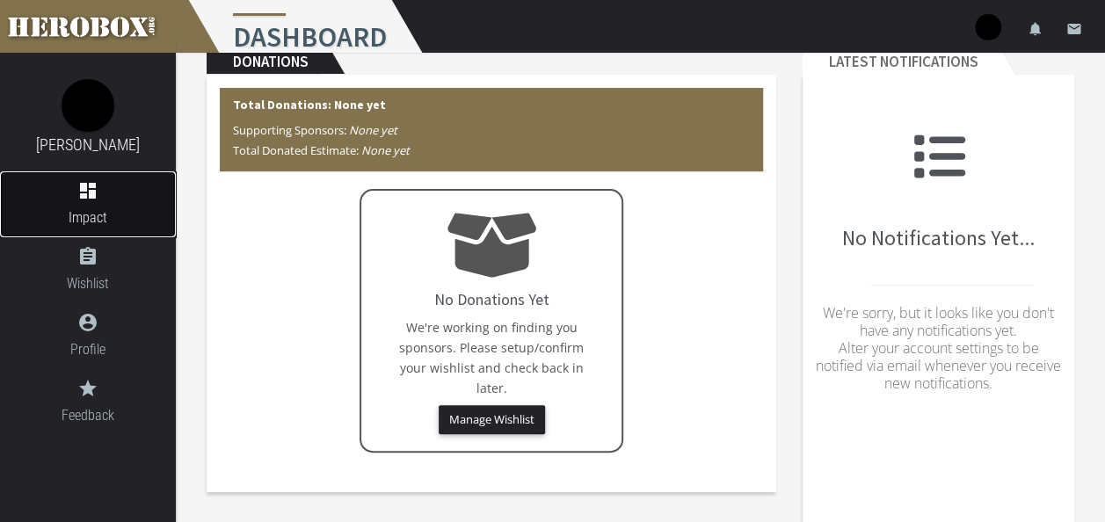
scroll to position [52, 0]
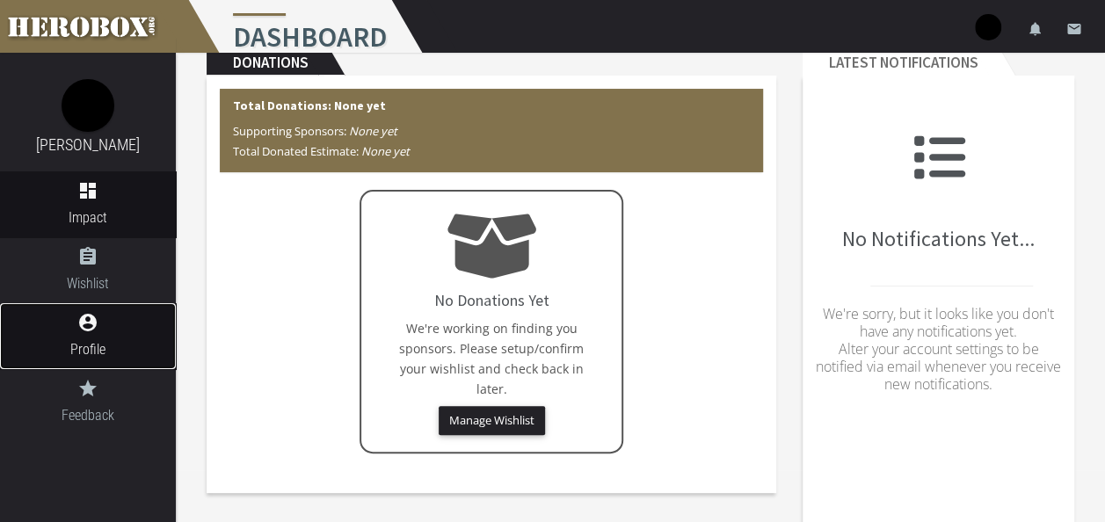
click at [79, 321] on icon "account_circle" at bounding box center [88, 322] width 176 height 21
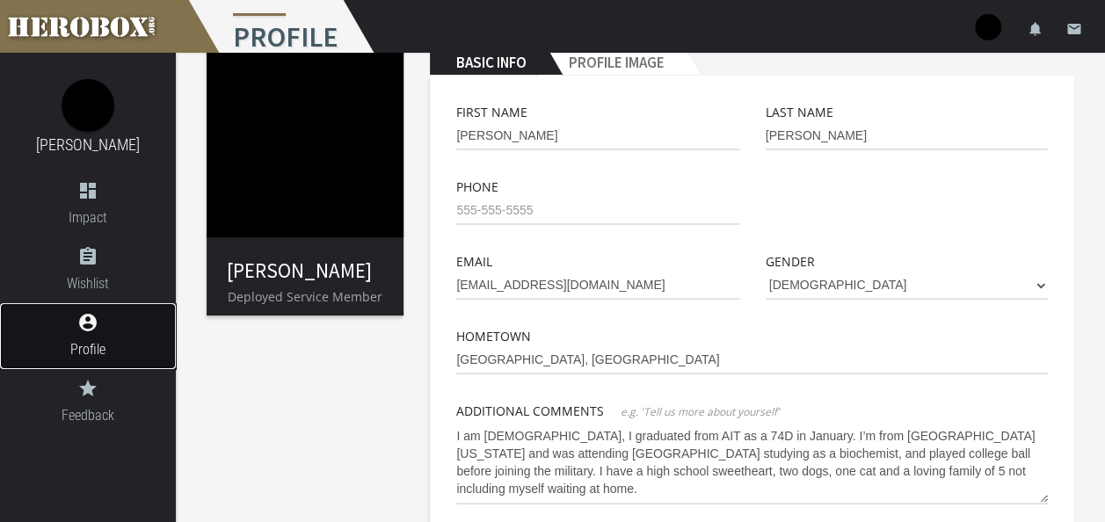
scroll to position [671, 0]
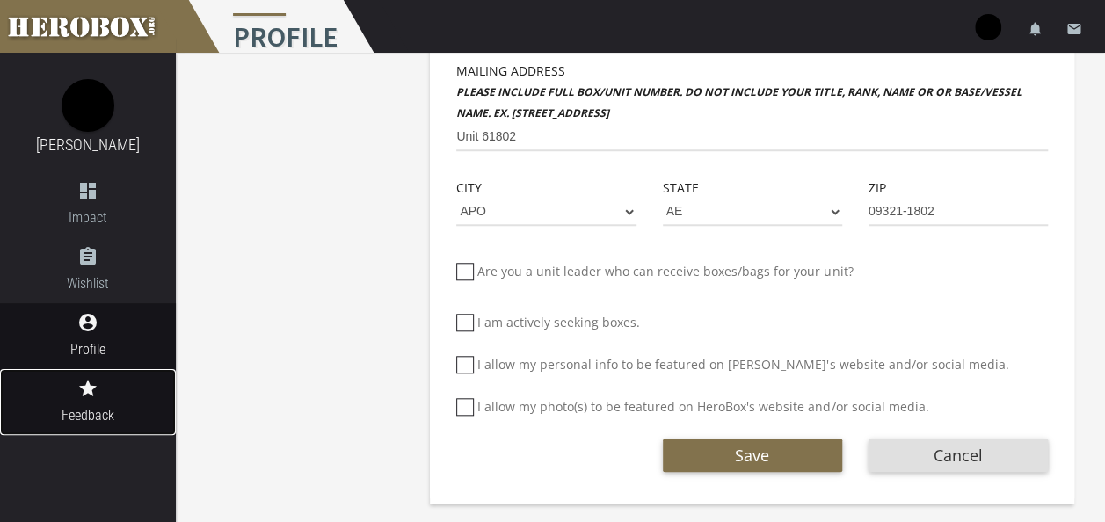
click at [129, 390] on icon "grade" at bounding box center [88, 388] width 176 height 21
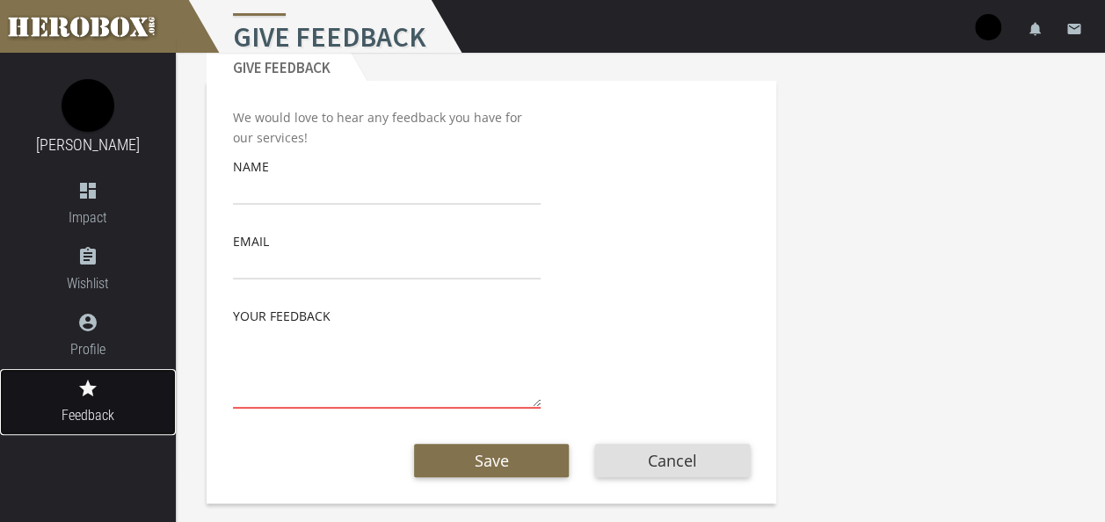
scroll to position [37, 0]
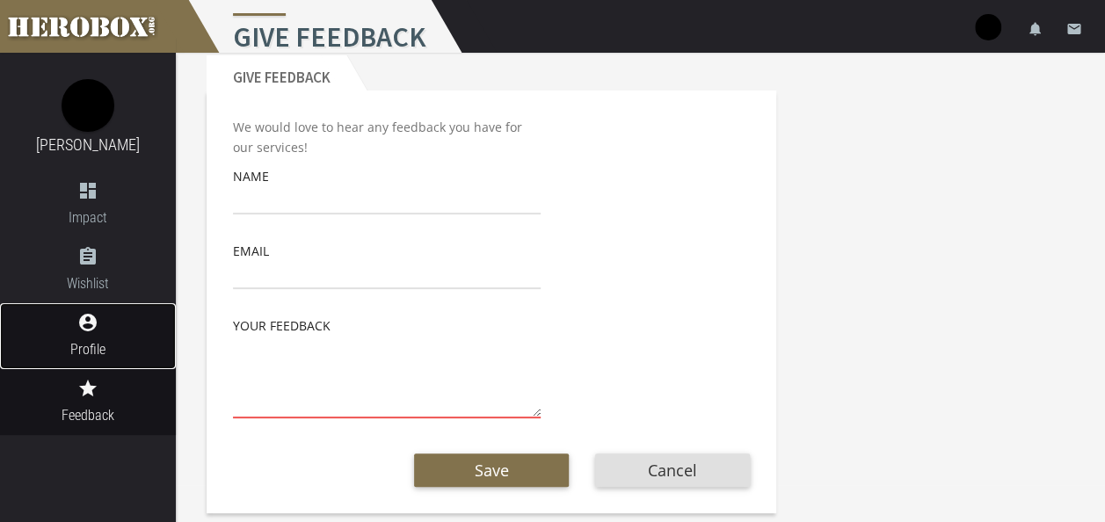
click at [98, 332] on icon "account_circle" at bounding box center [88, 322] width 176 height 21
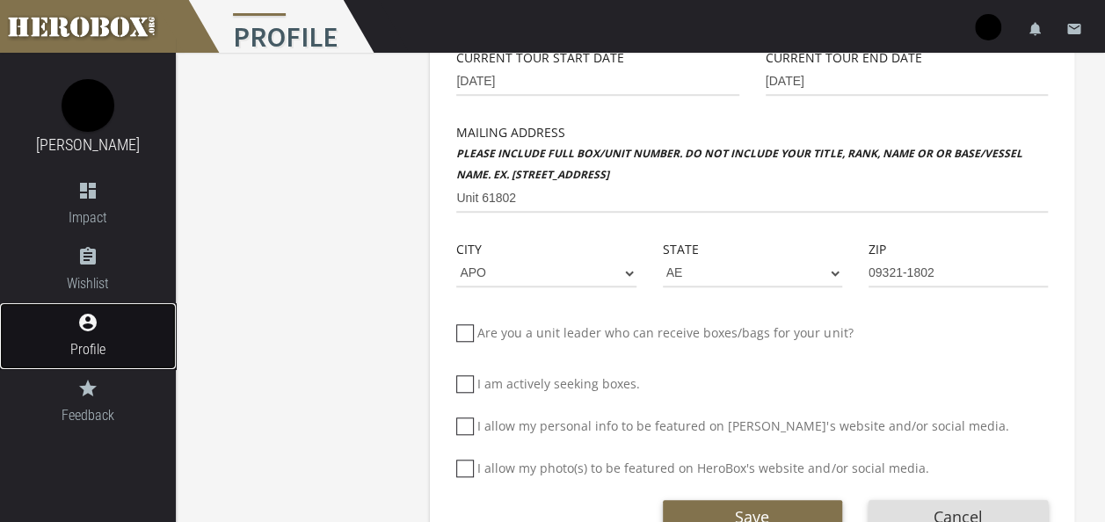
scroll to position [606, 0]
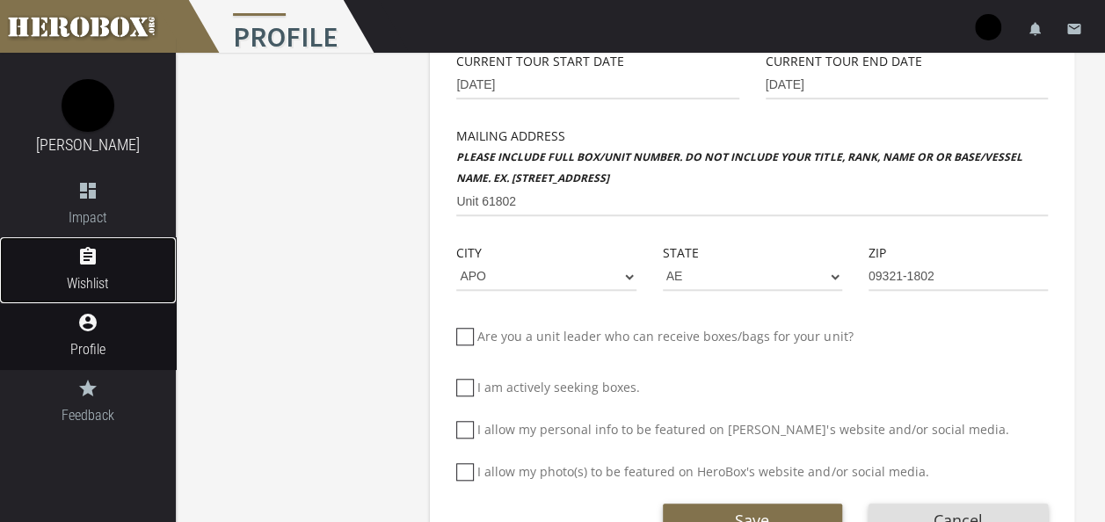
click at [88, 259] on icon "assignment" at bounding box center [88, 256] width 176 height 21
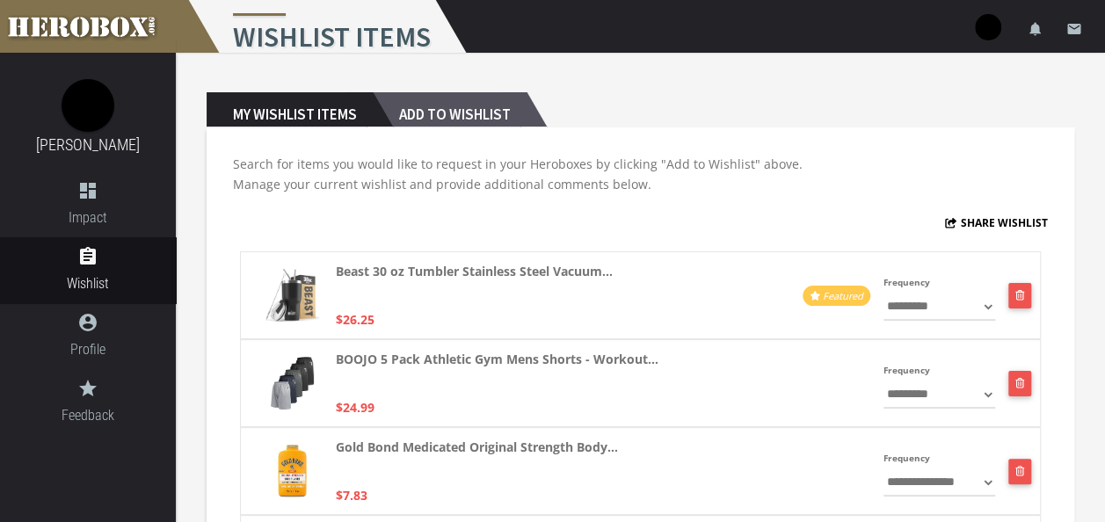
click at [440, 95] on h2 "Add to Wishlist" at bounding box center [450, 109] width 154 height 35
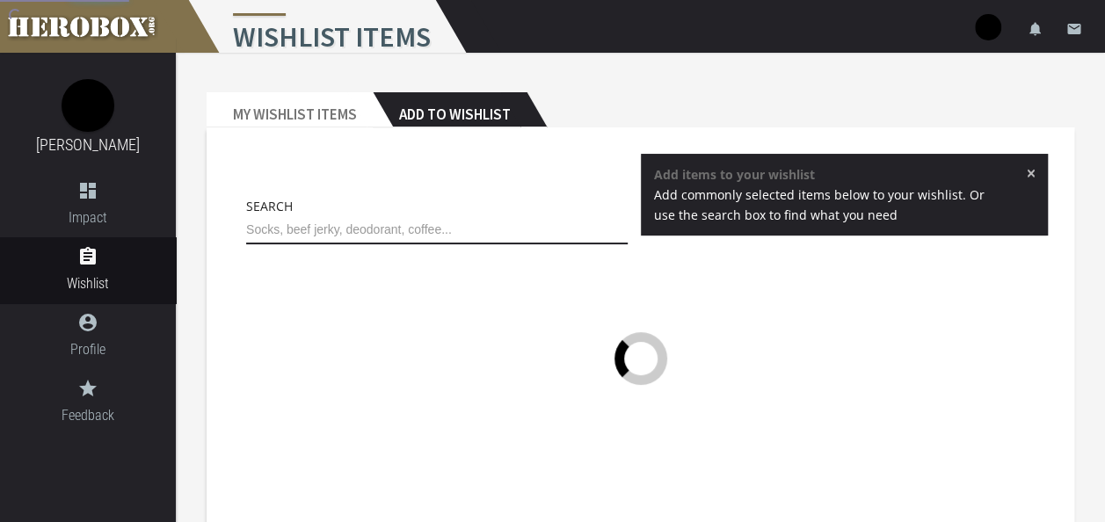
click at [465, 225] on input "text" at bounding box center [436, 230] width 381 height 28
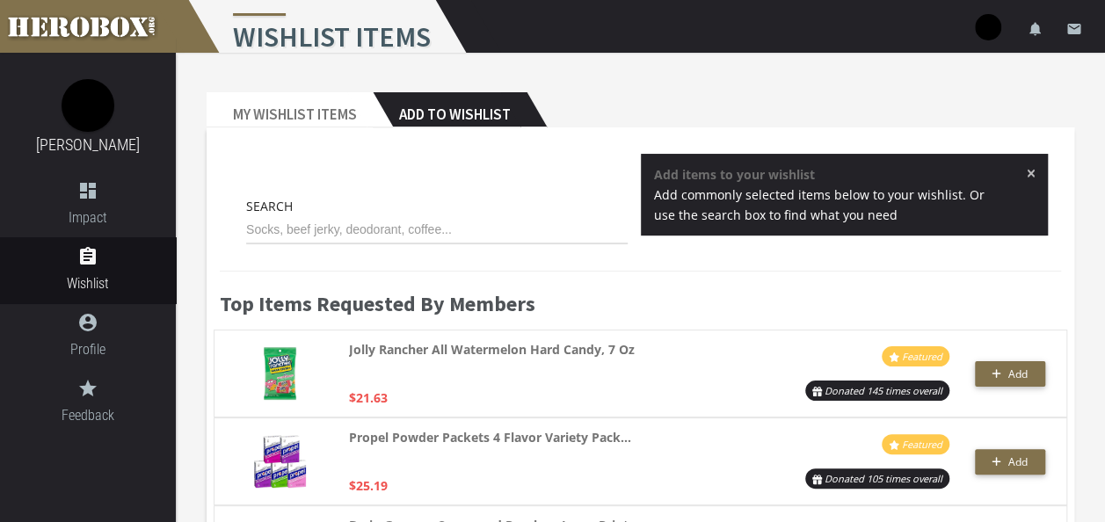
click at [1035, 176] on div "× Add items to your wishlist Add commonly selected items below to your wishlist…" at bounding box center [845, 195] width 408 height 82
click at [1033, 172] on span "×" at bounding box center [1030, 173] width 10 height 18
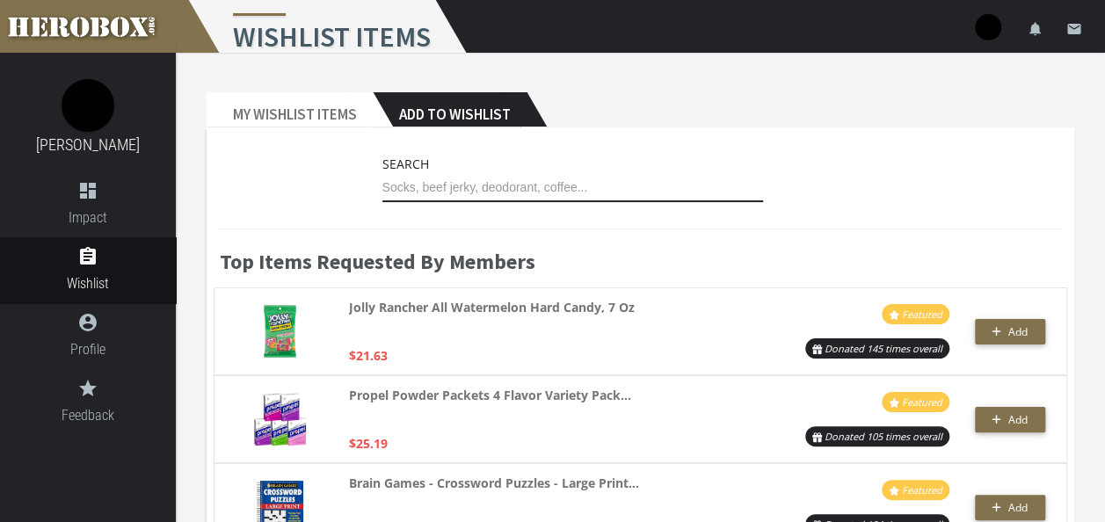
click at [522, 182] on input "text" at bounding box center [572, 188] width 381 height 28
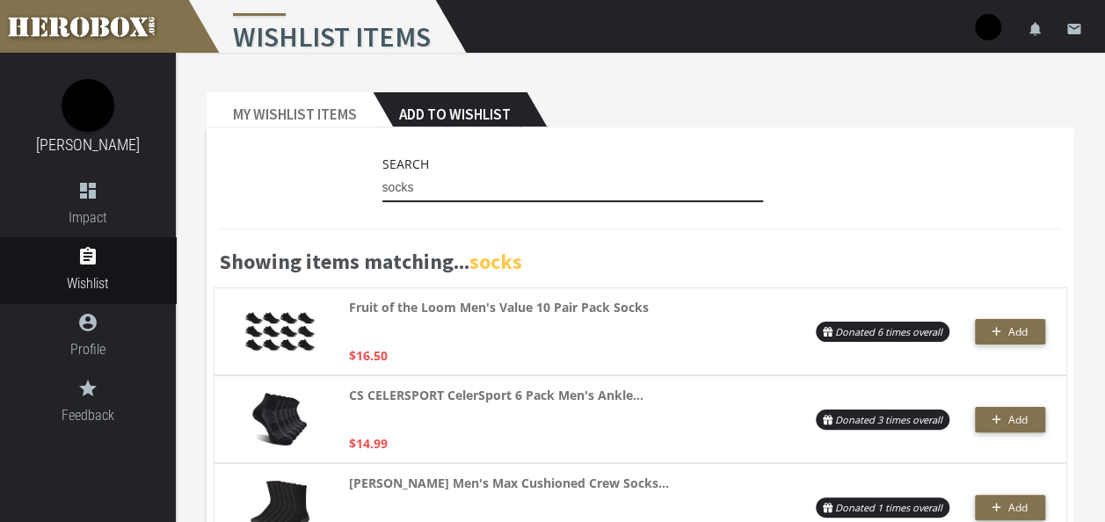
click at [474, 192] on input "socks" at bounding box center [572, 188] width 381 height 28
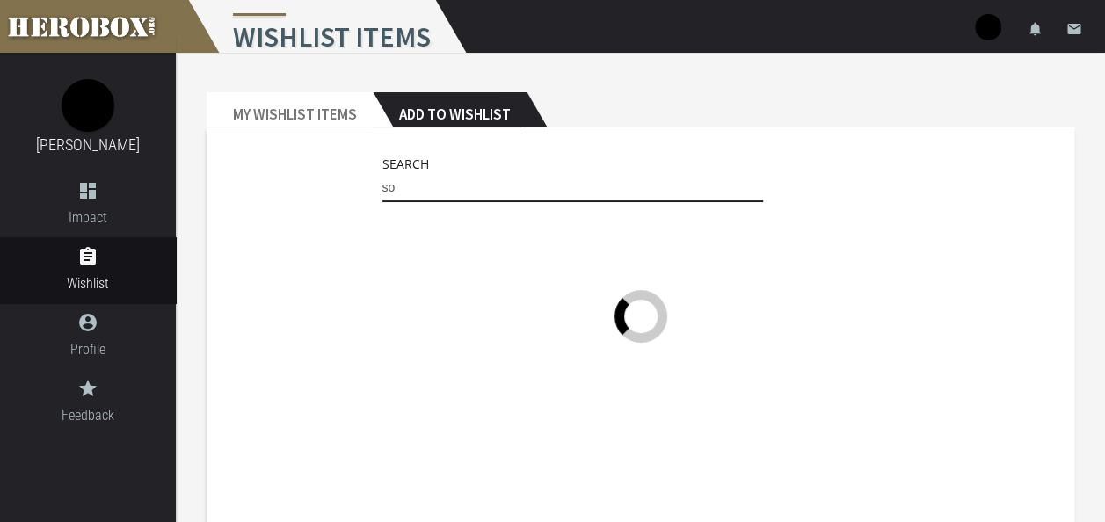
type input "s"
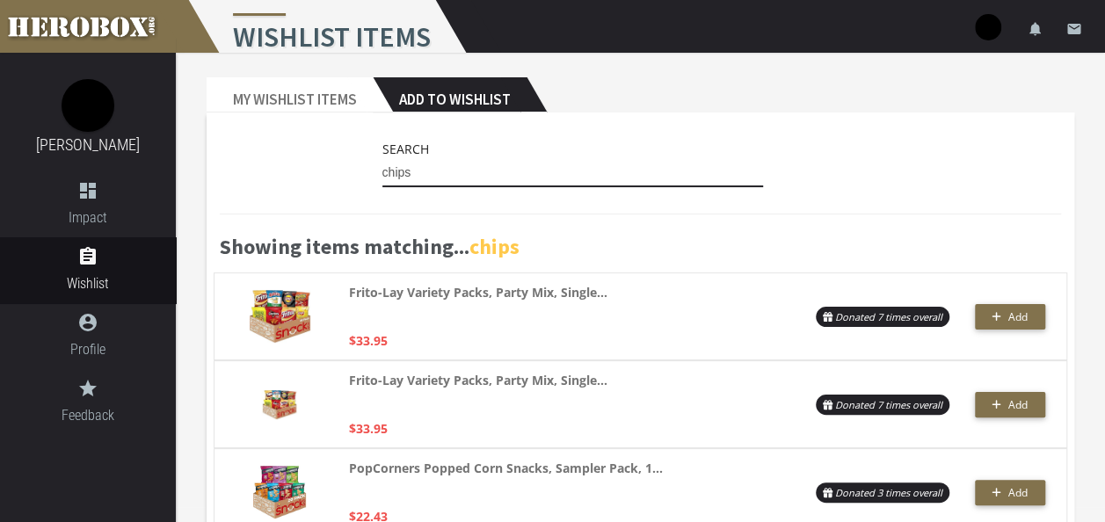
scroll to position [2, 0]
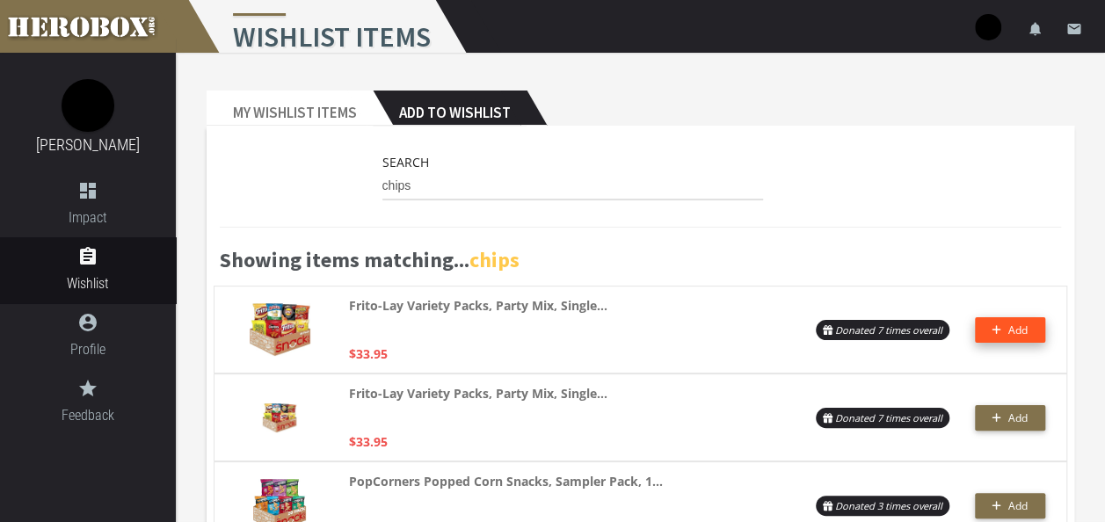
click at [1023, 336] on span "Add" at bounding box center [1017, 329] width 19 height 15
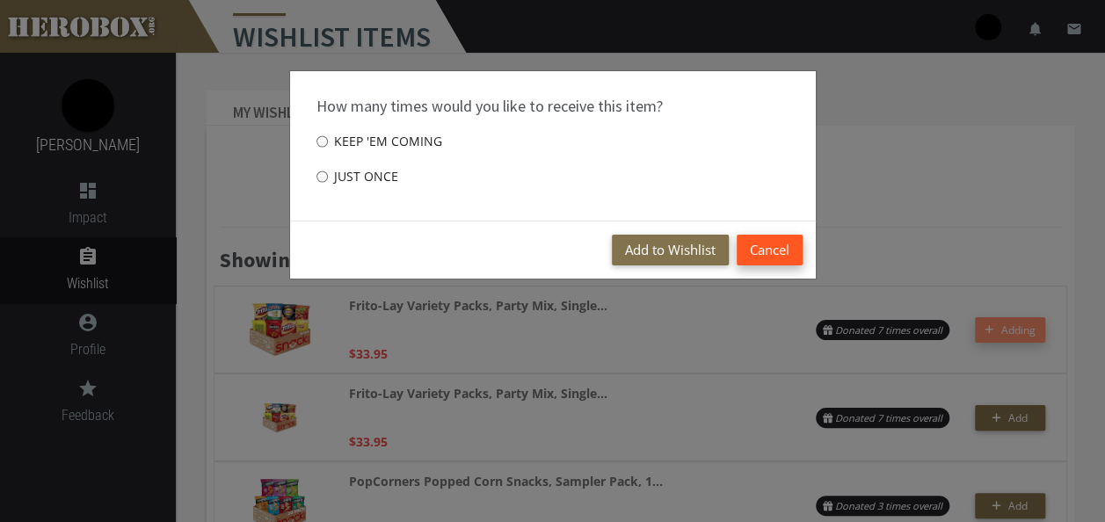
click at [776, 256] on button "Cancel" at bounding box center [769, 250] width 66 height 31
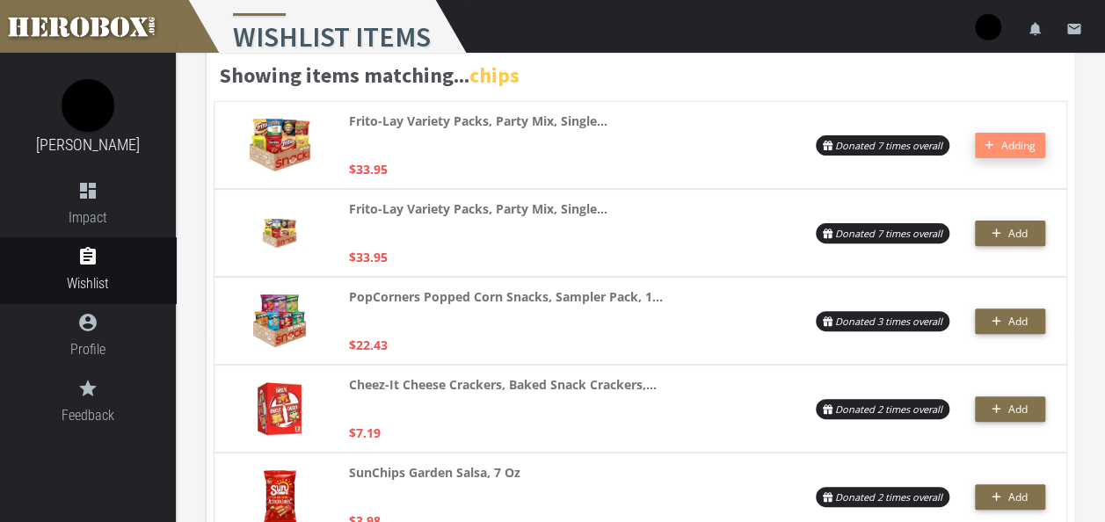
scroll to position [185, 0]
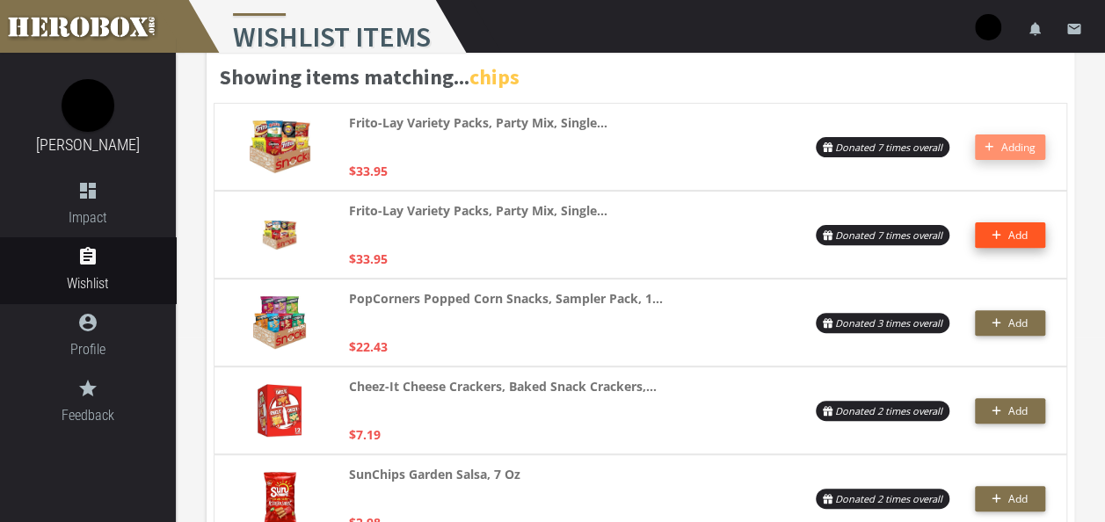
click at [1028, 233] on button "Add" at bounding box center [1010, 234] width 70 height 25
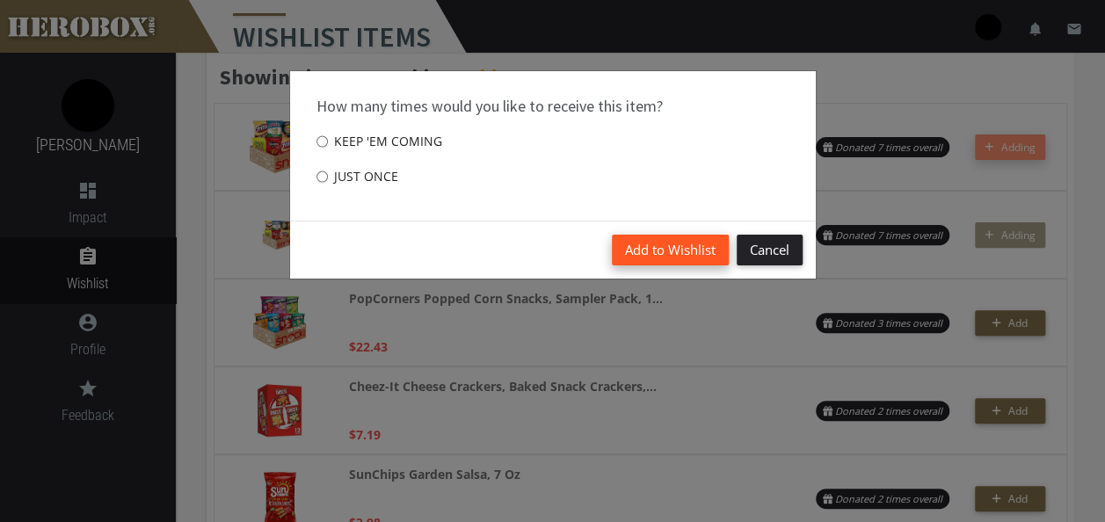
click at [686, 244] on button "Add to Wishlist" at bounding box center [670, 250] width 117 height 31
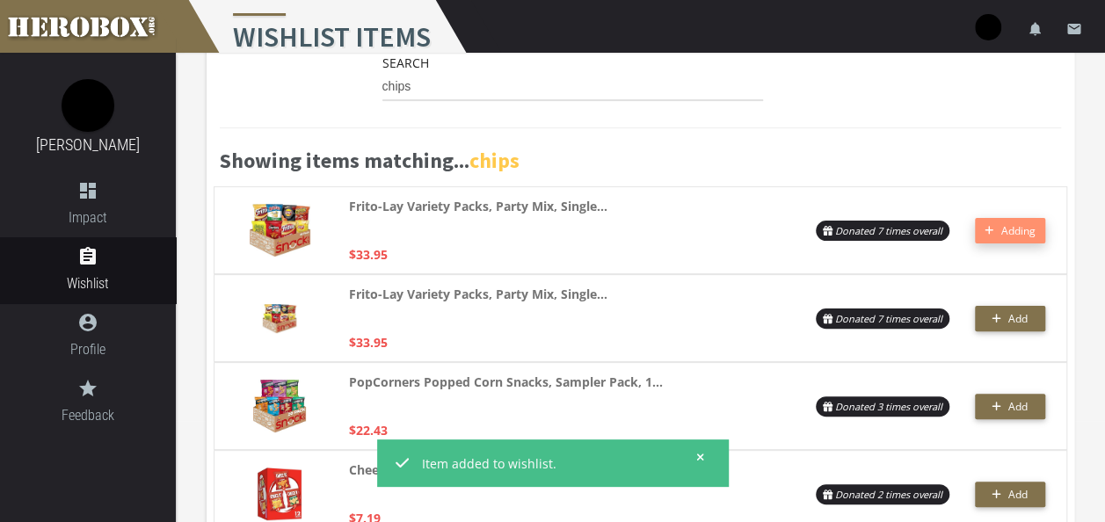
scroll to position [0, 0]
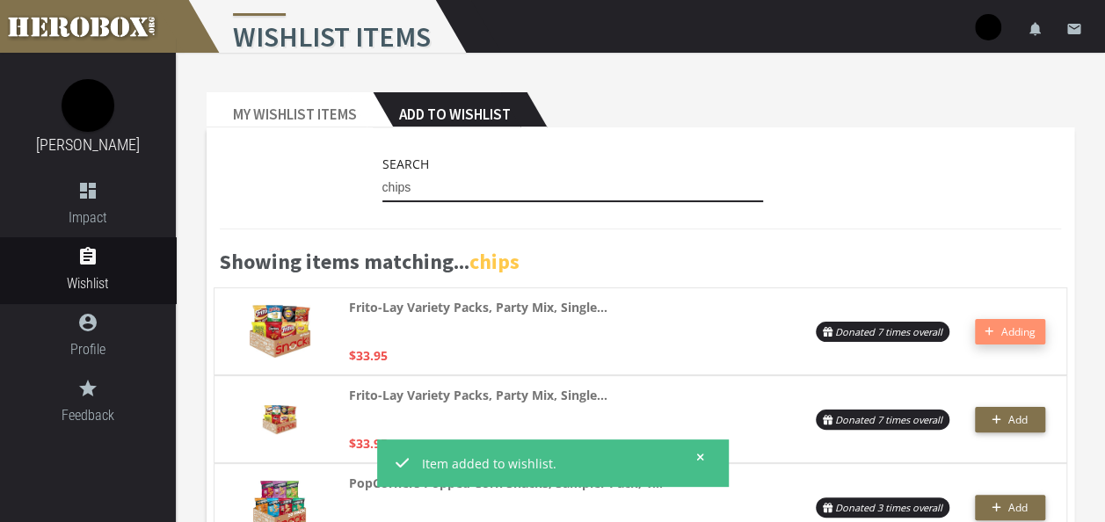
click at [523, 181] on input "chips" at bounding box center [572, 188] width 381 height 28
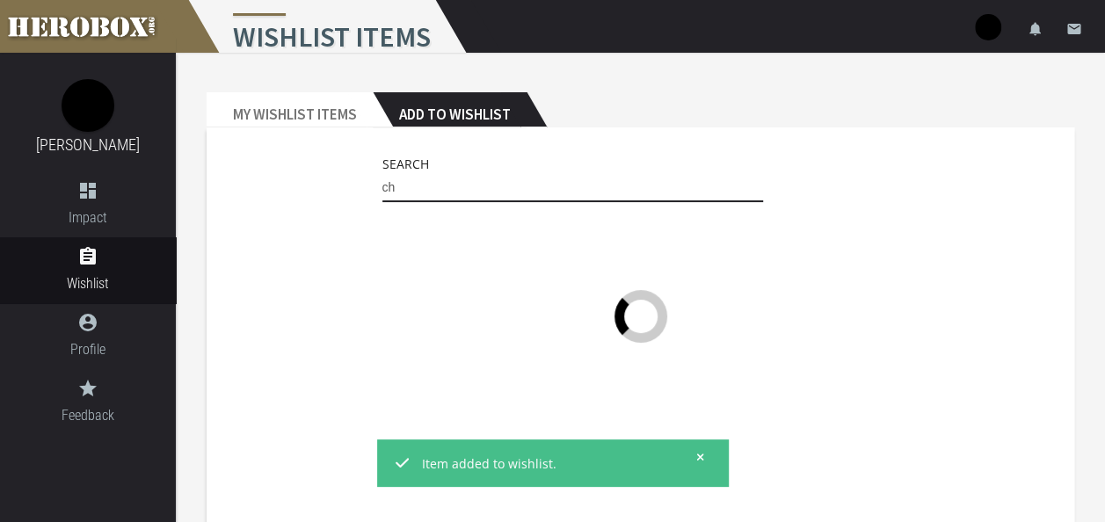
type input "c"
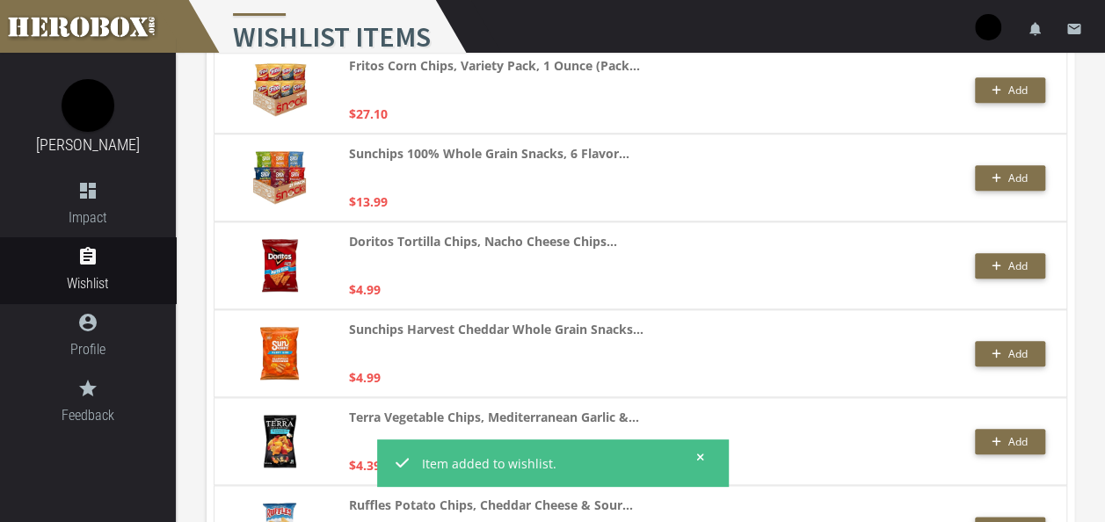
scroll to position [770, 0]
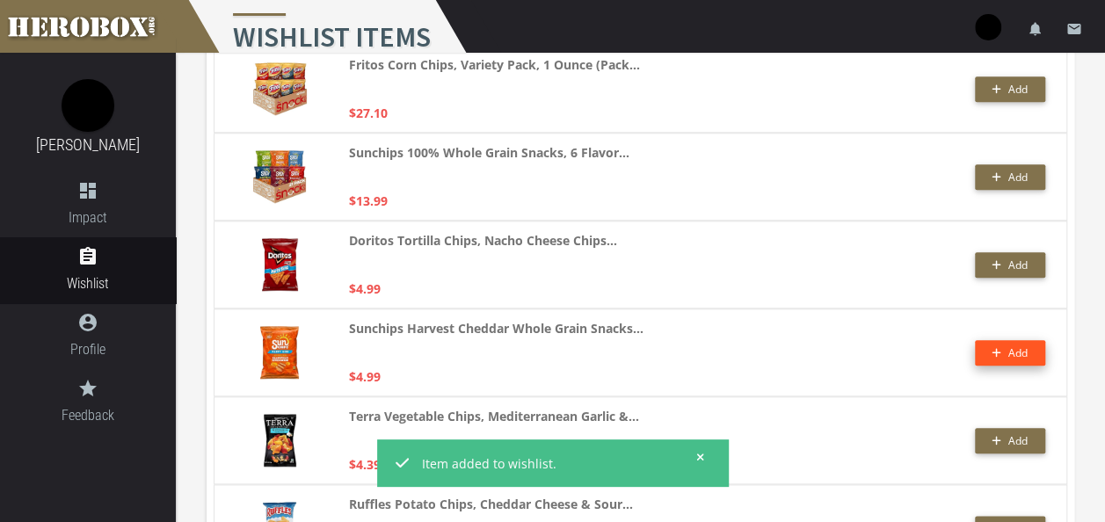
click at [1018, 354] on span "Add" at bounding box center [1017, 352] width 19 height 15
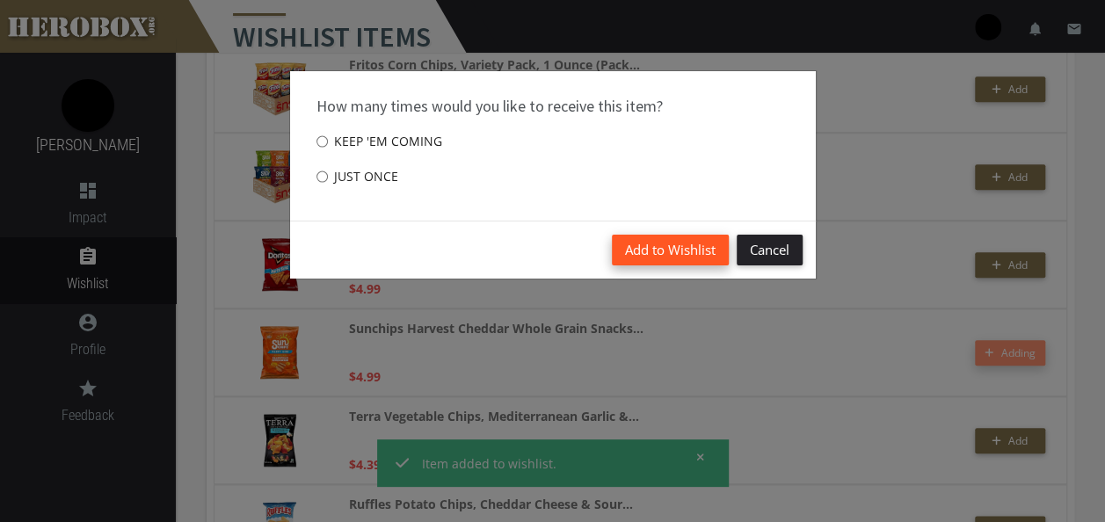
click at [692, 244] on button "Add to Wishlist" at bounding box center [670, 250] width 117 height 31
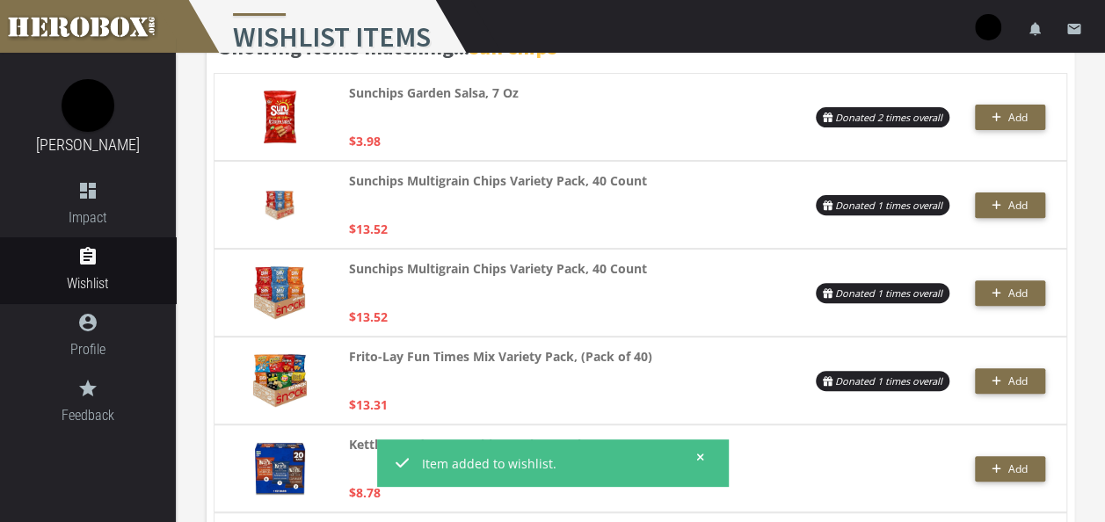
scroll to position [0, 0]
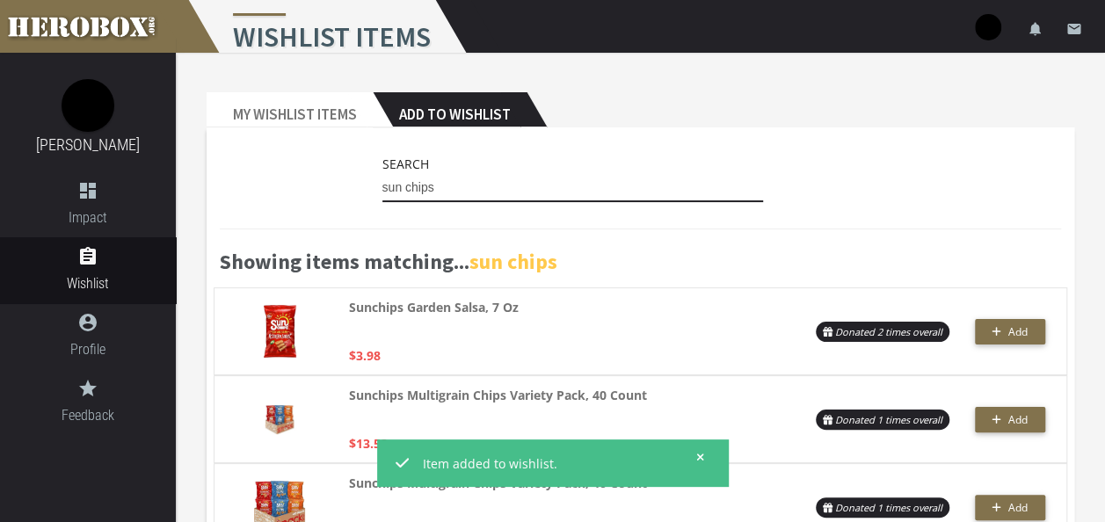
click at [443, 186] on input "sun chips" at bounding box center [572, 188] width 381 height 28
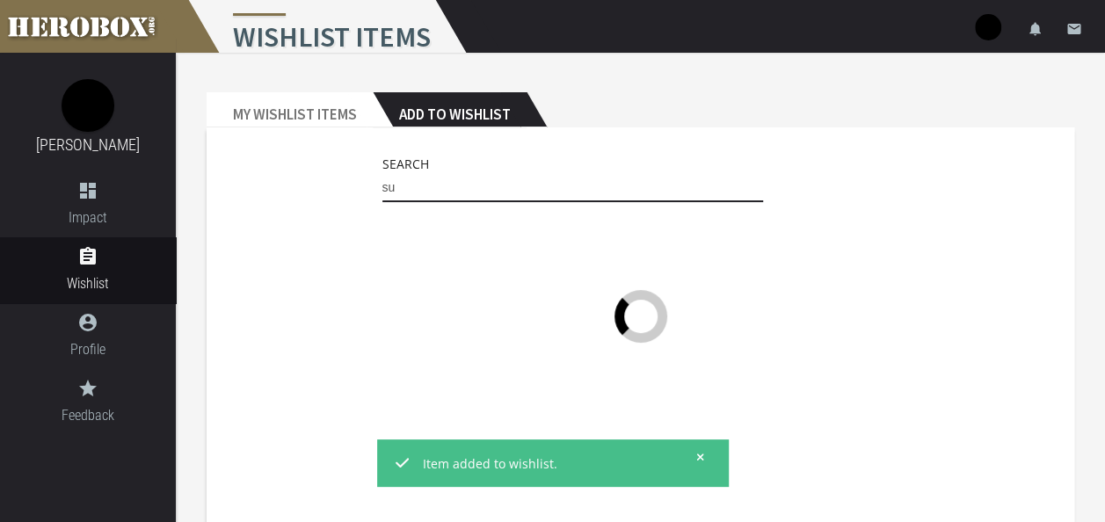
type input "s"
type input "g"
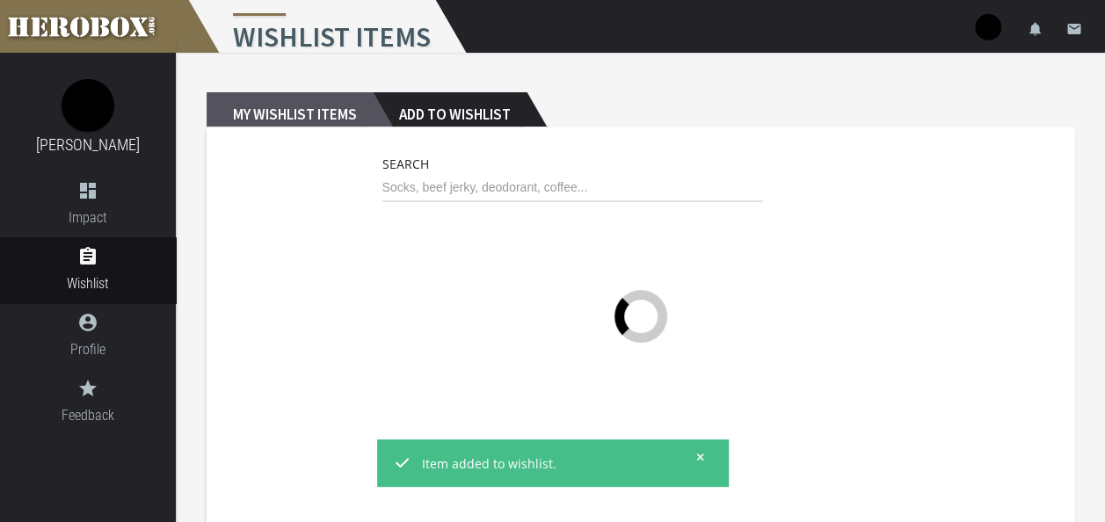
click at [304, 106] on h2 "My Wishlist Items" at bounding box center [290, 109] width 166 height 35
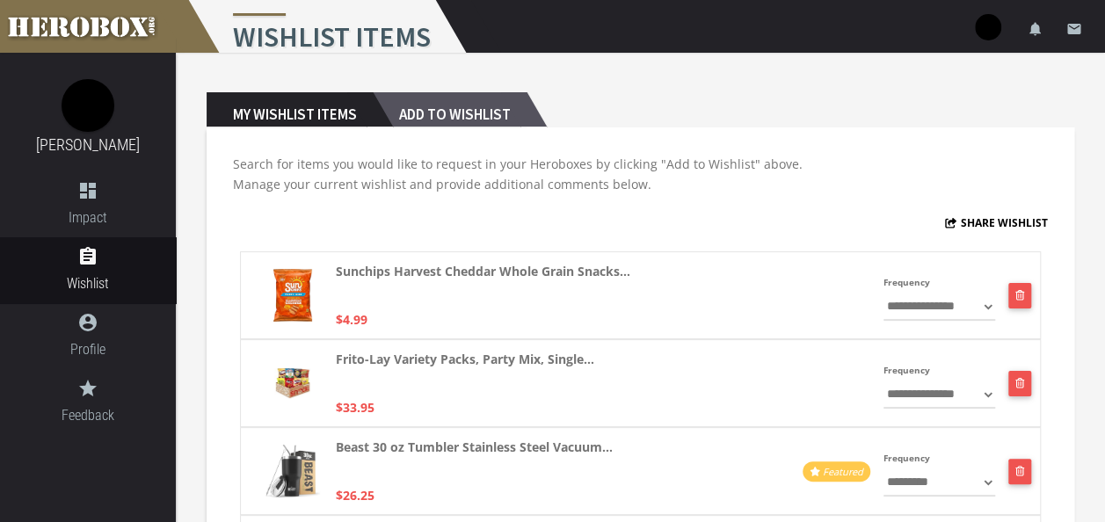
click at [453, 125] on h2 "Add to Wishlist" at bounding box center [450, 109] width 154 height 35
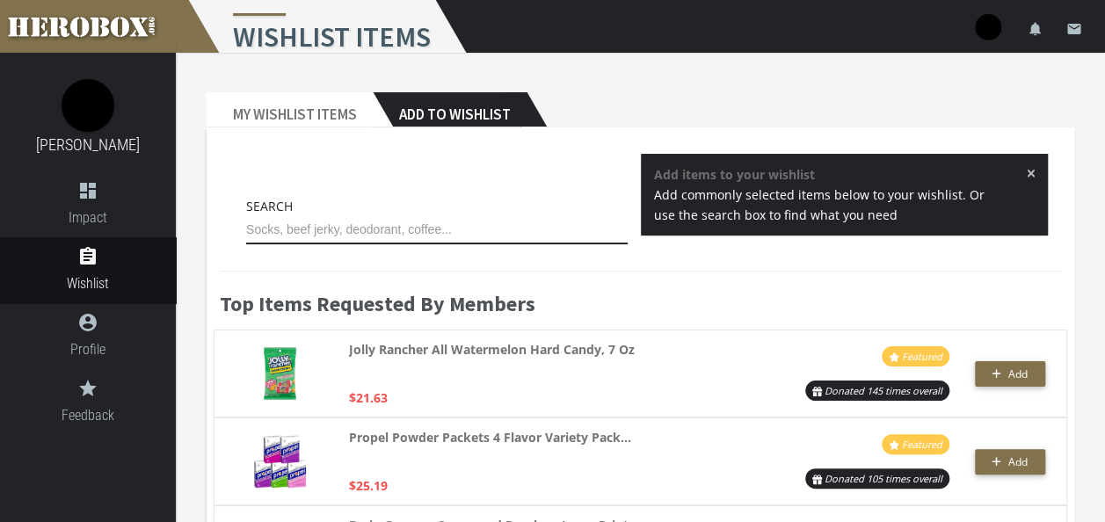
click at [439, 233] on input "text" at bounding box center [436, 230] width 381 height 28
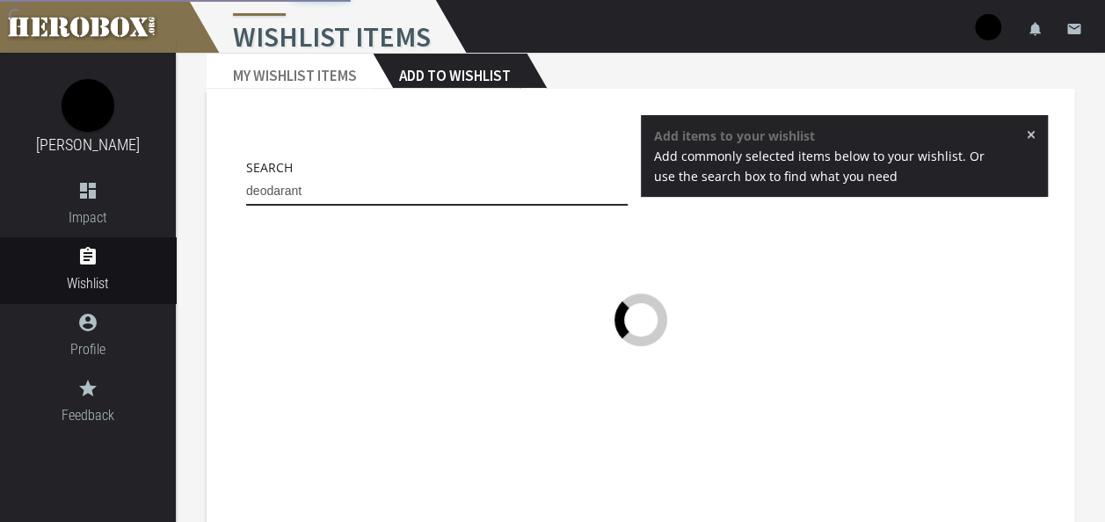
scroll to position [40, 0]
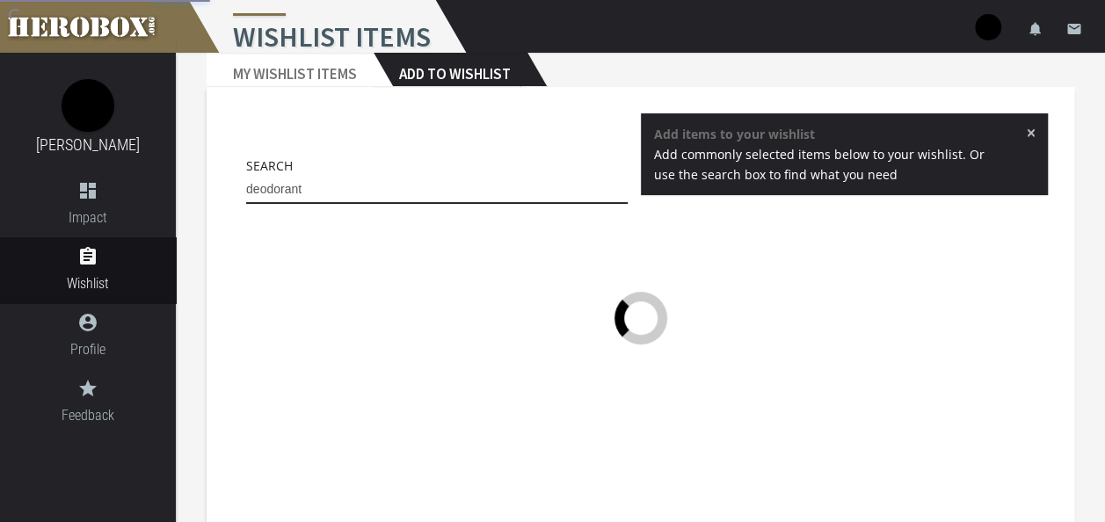
type input "deodorant"
click at [1033, 131] on span "×" at bounding box center [1030, 133] width 10 height 18
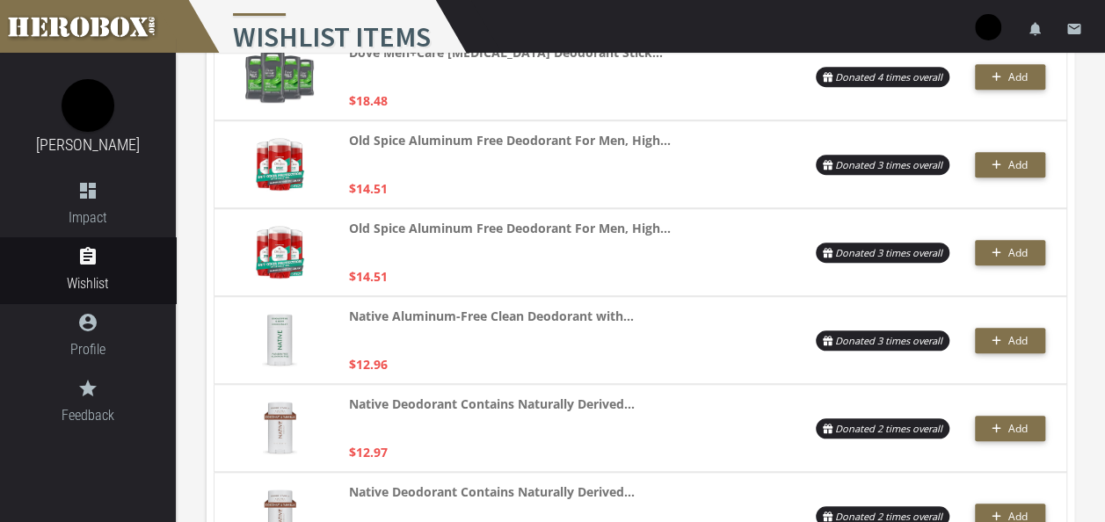
scroll to position [511, 0]
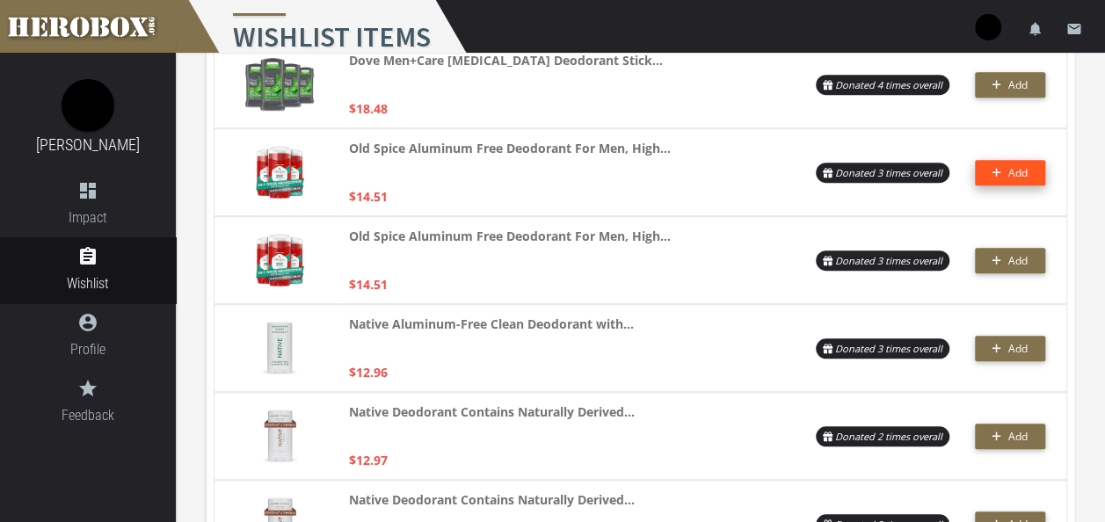
click at [997, 171] on button "Add" at bounding box center [1010, 172] width 70 height 25
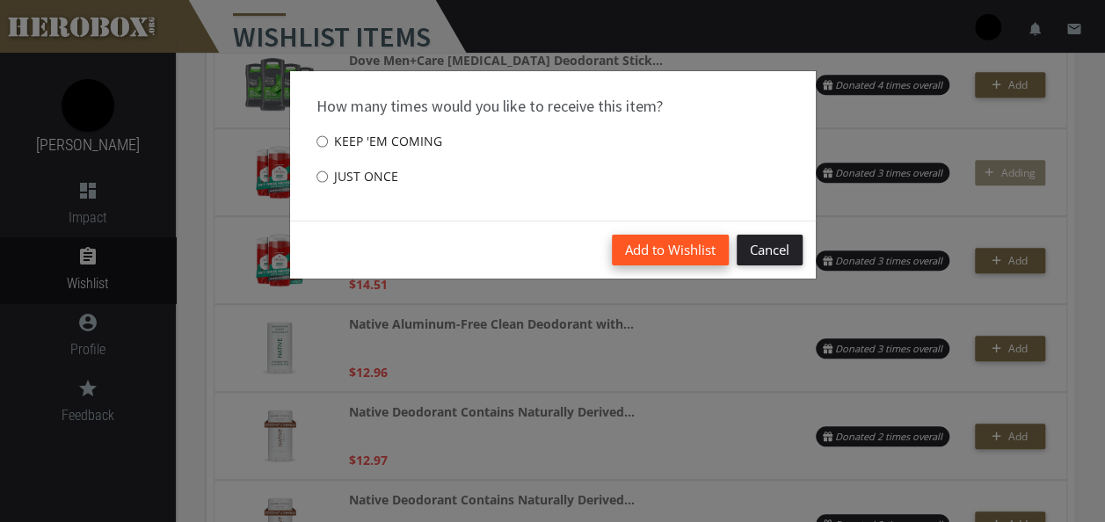
click at [680, 237] on button "Add to Wishlist" at bounding box center [670, 250] width 117 height 31
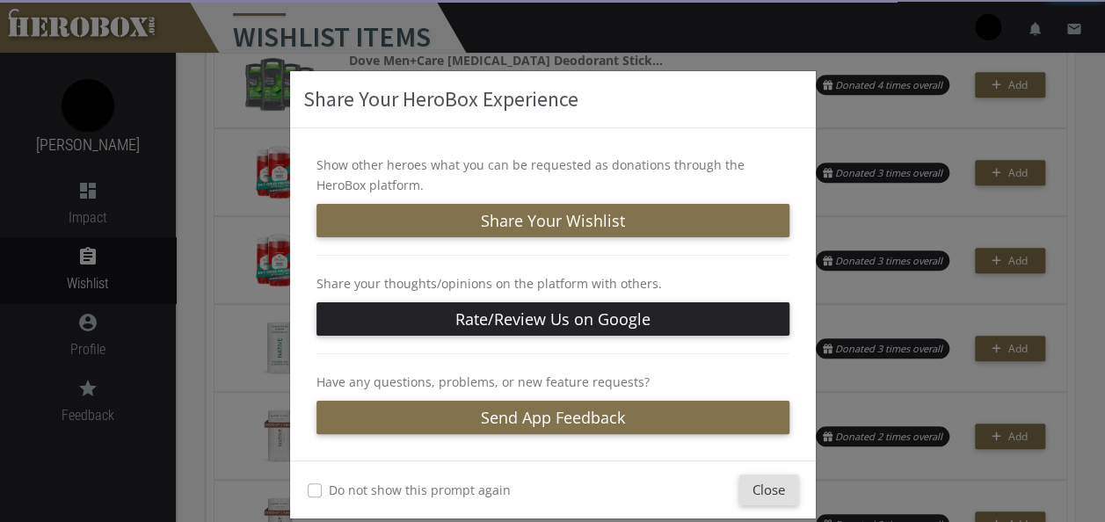
scroll to position [0, 0]
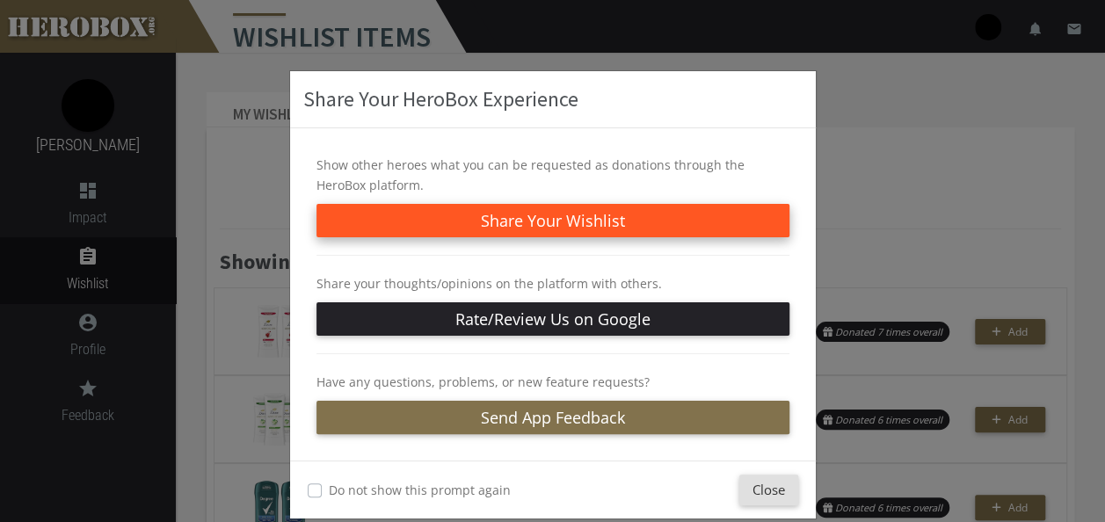
click at [529, 222] on button "Share Your Wishlist" at bounding box center [552, 220] width 473 height 33
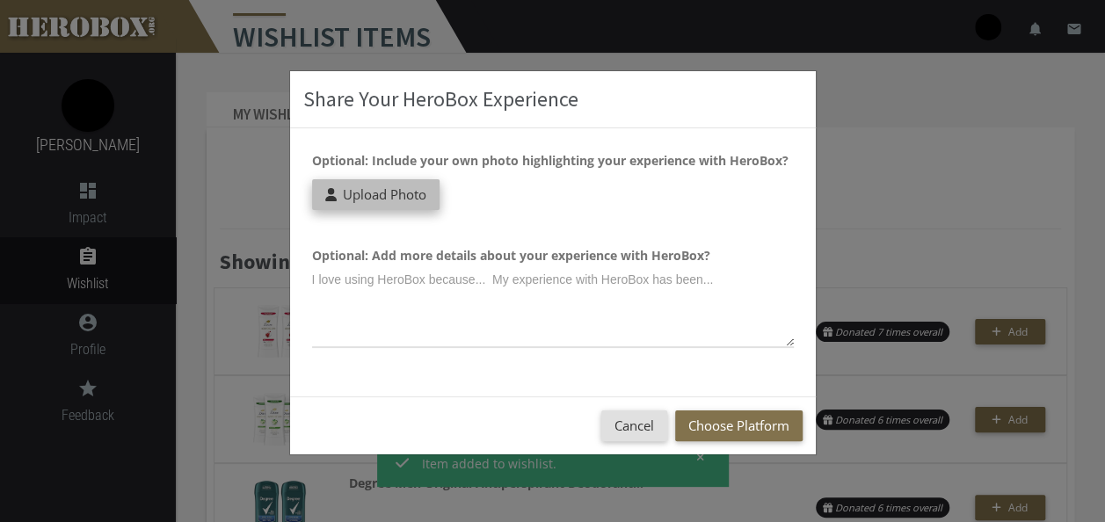
click at [395, 185] on span "Upload Photo" at bounding box center [384, 194] width 83 height 18
click at [395, 185] on input "Upload Photo" at bounding box center [428, 189] width 233 height 20
click at [366, 199] on label "Upload Photo" at bounding box center [375, 194] width 127 height 31
click at [366, 199] on input "Upload Photo" at bounding box center [428, 189] width 233 height 20
type input "**********"
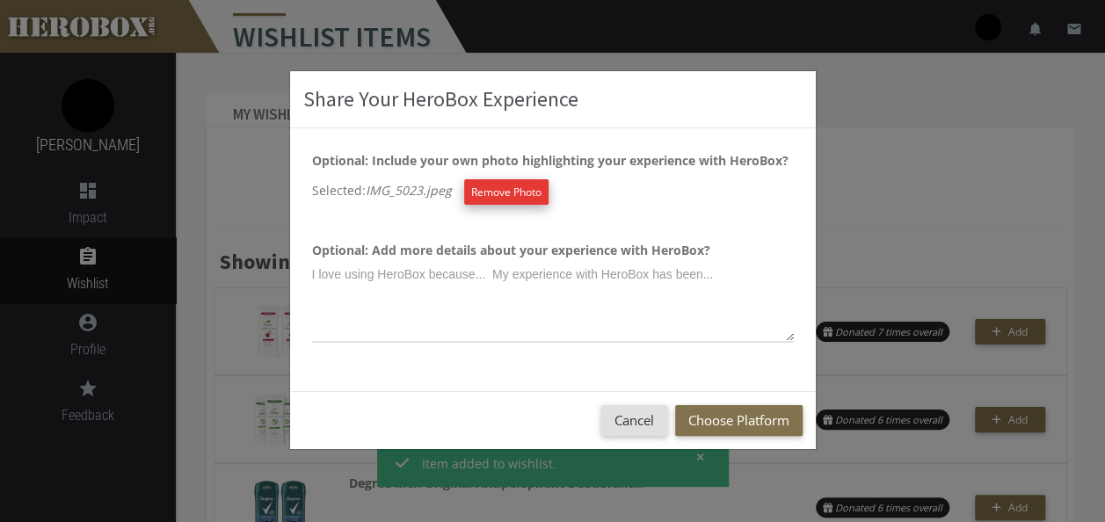
click at [521, 199] on button "Remove Photo" at bounding box center [506, 191] width 84 height 25
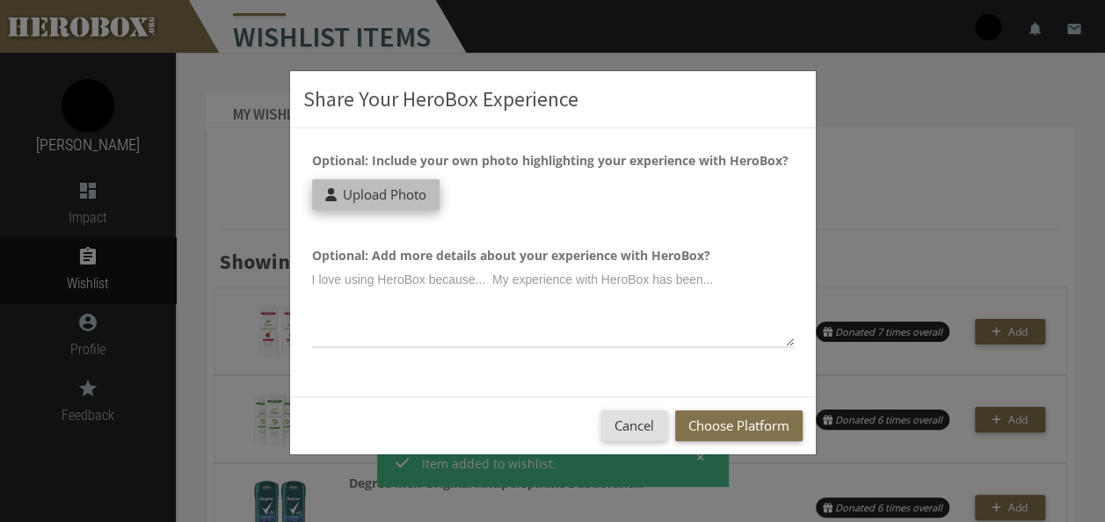
click at [392, 207] on label "Upload Photo" at bounding box center [375, 194] width 127 height 31
click at [392, 199] on input "Upload Photo" at bounding box center [428, 189] width 233 height 20
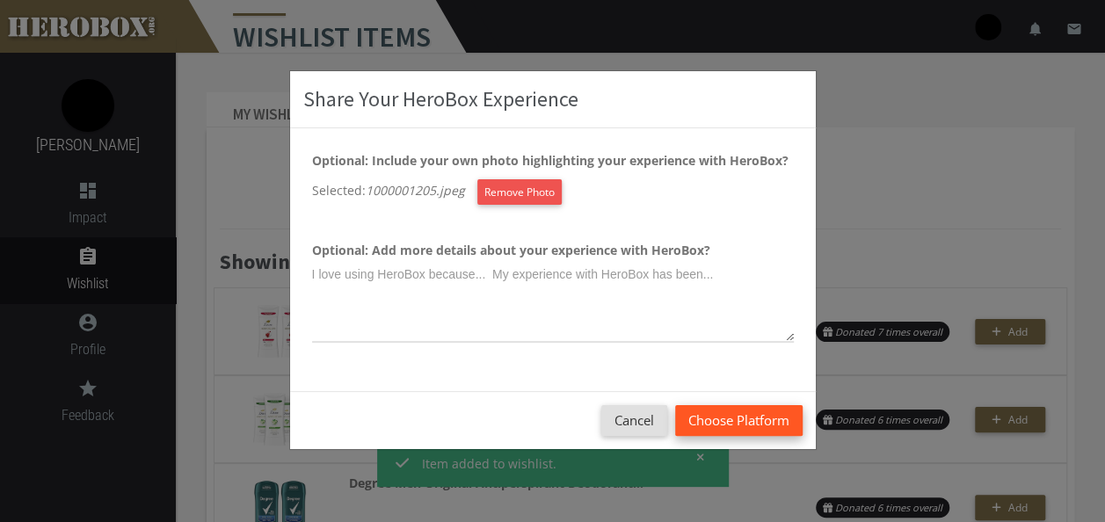
click at [751, 424] on button "Choose Platform" at bounding box center [738, 420] width 127 height 31
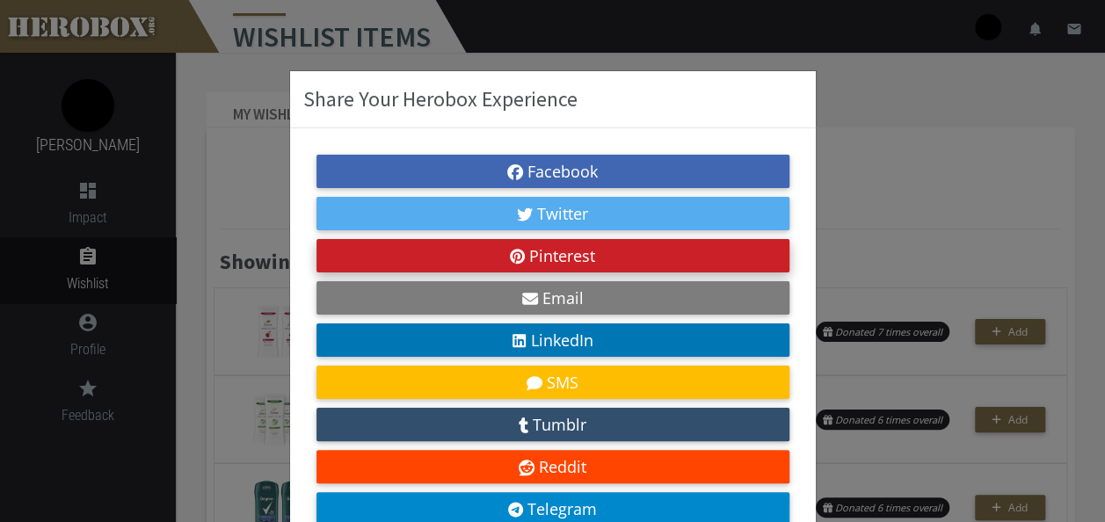
scroll to position [123, 0]
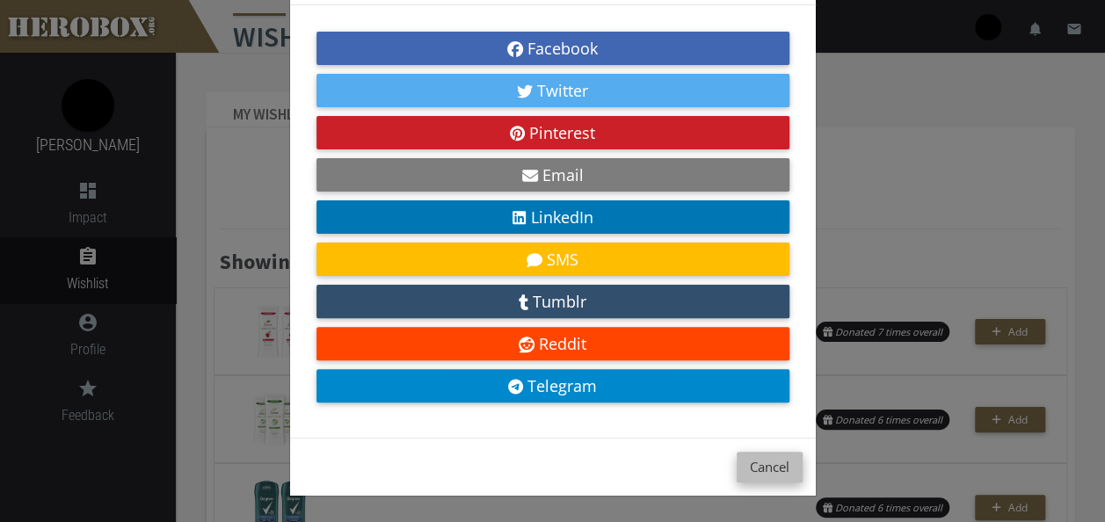
click at [766, 463] on button "Cancel" at bounding box center [769, 467] width 66 height 31
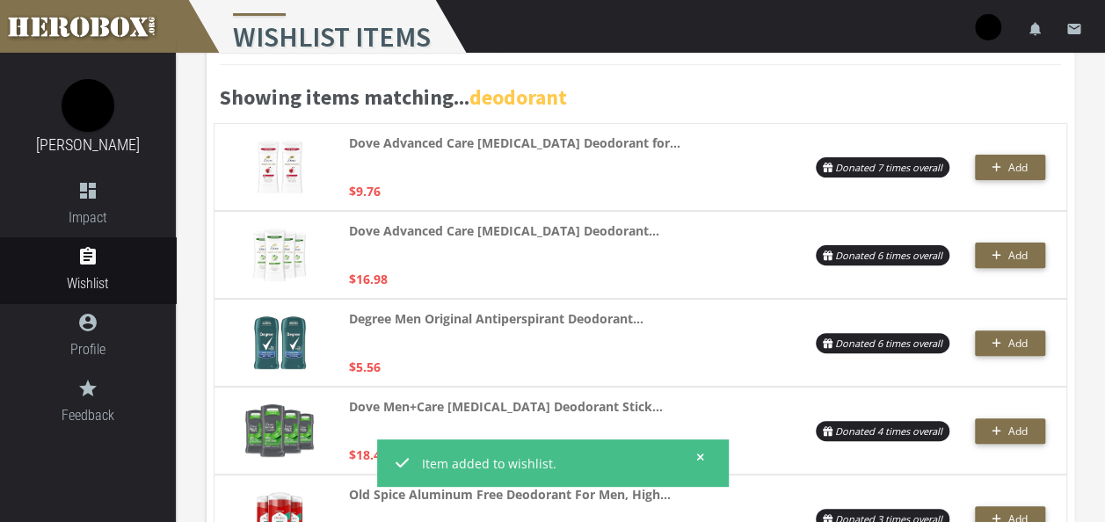
scroll to position [165, 0]
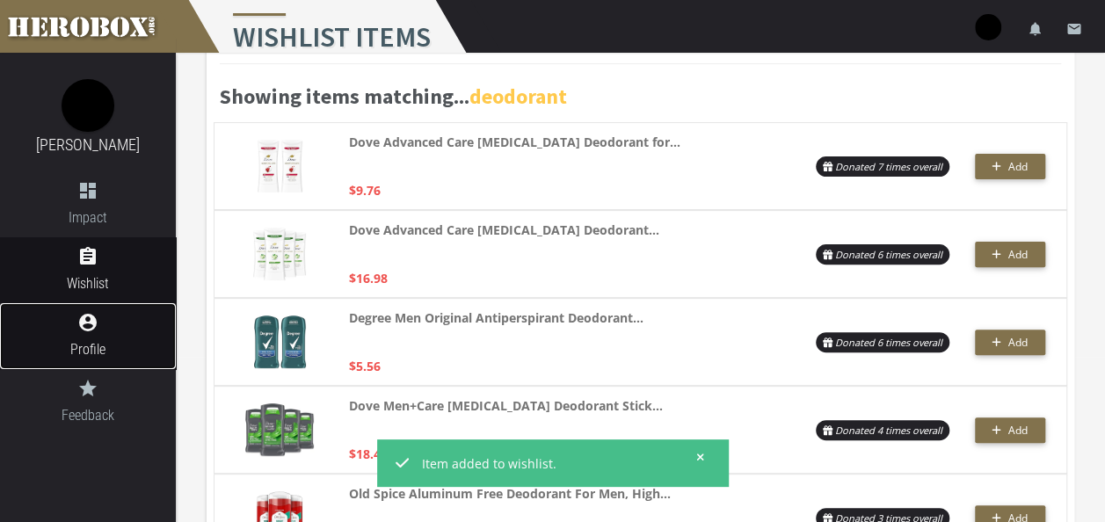
click at [83, 327] on icon "account_circle" at bounding box center [88, 322] width 176 height 21
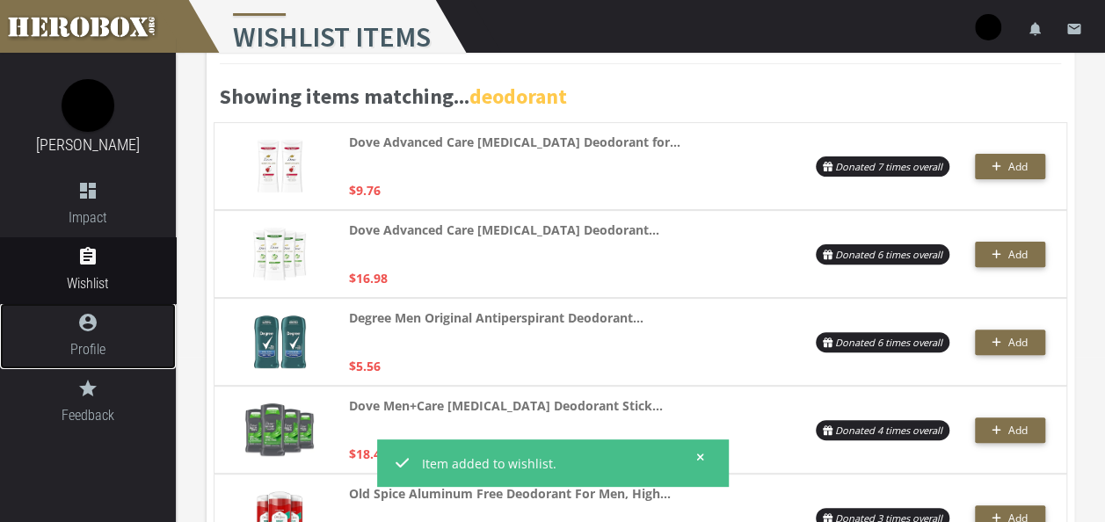
scroll to position [671, 0]
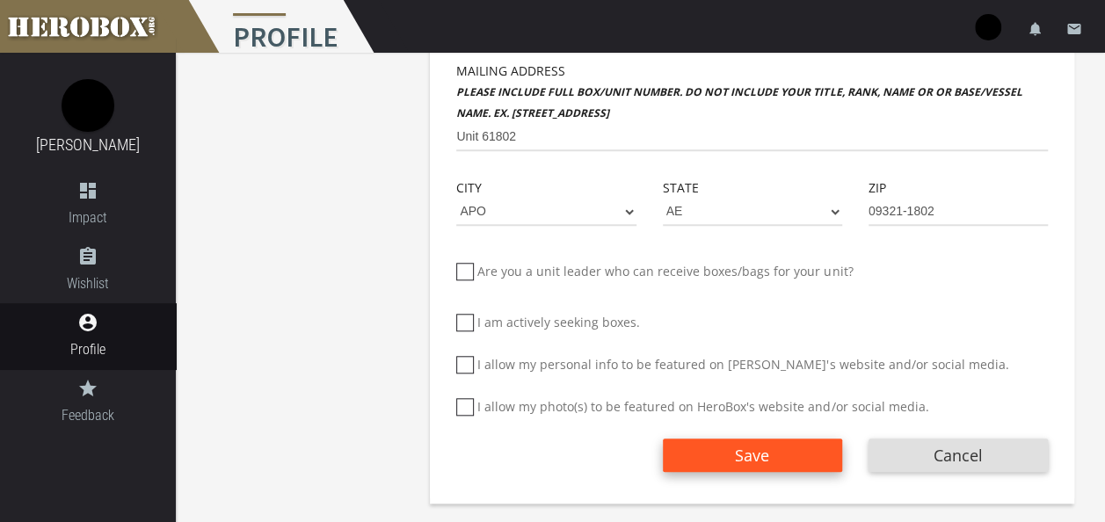
click at [726, 459] on button "Save" at bounding box center [752, 454] width 179 height 33
click at [767, 455] on span "Save" at bounding box center [752, 455] width 34 height 21
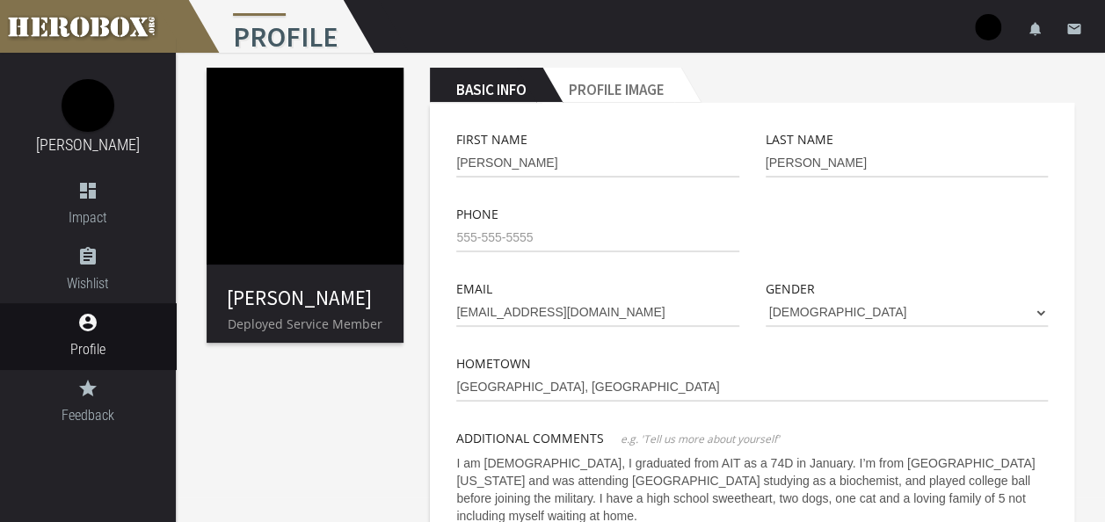
scroll to position [25, 0]
click at [779, 155] on input "Sánchez" at bounding box center [906, 163] width 282 height 28
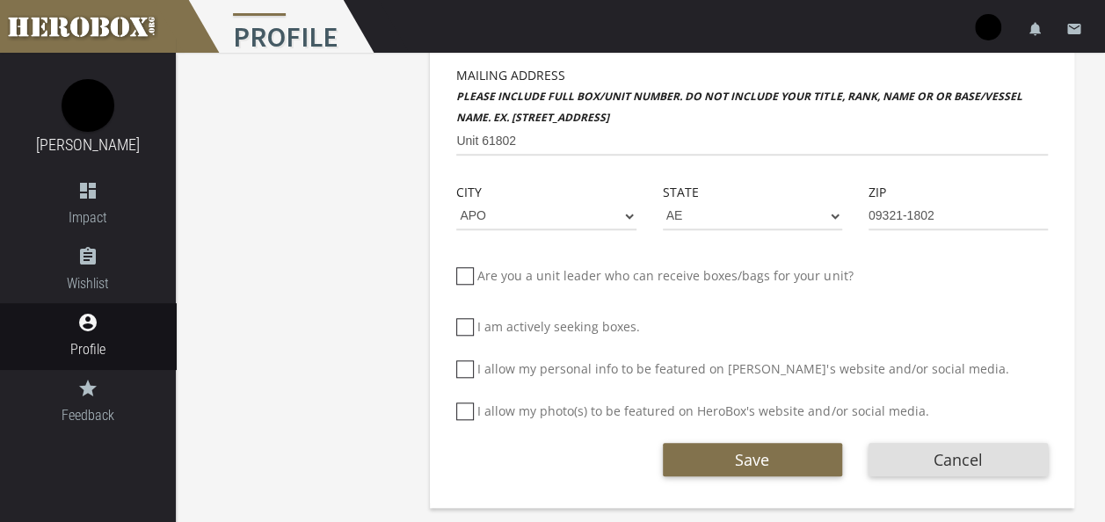
scroll to position [671, 0]
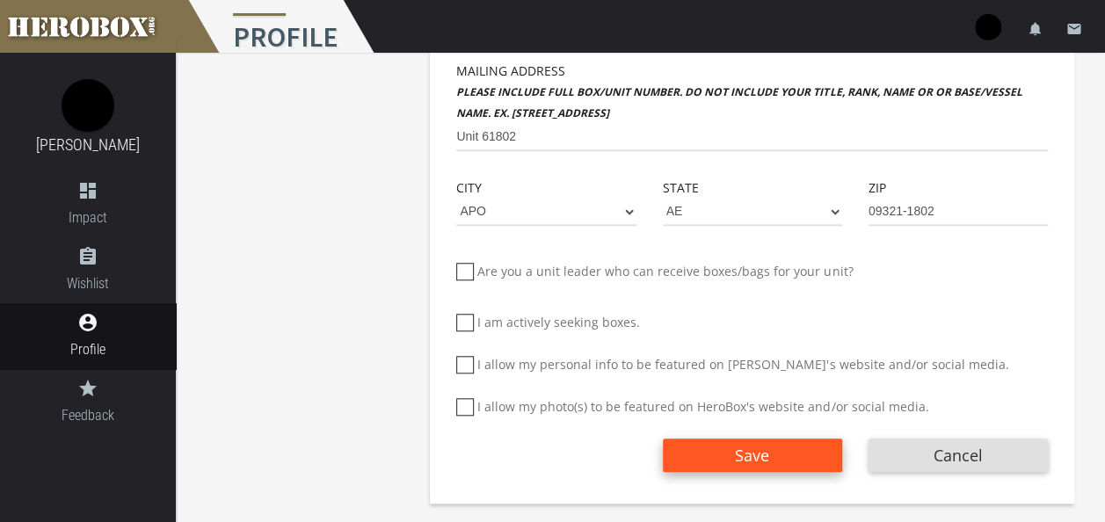
type input "Sanchez"
click at [750, 453] on span "Save" at bounding box center [752, 455] width 34 height 21
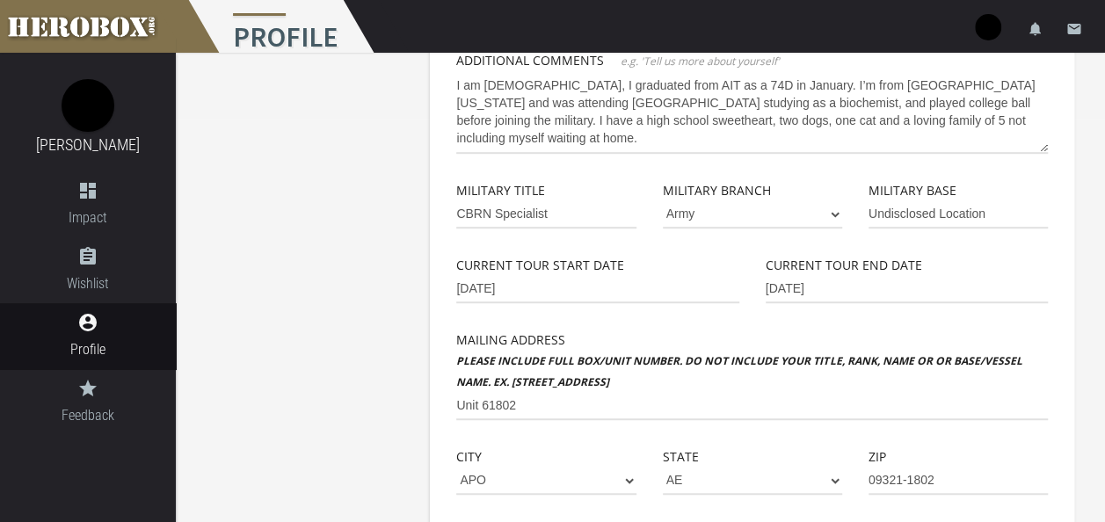
scroll to position [401, 0]
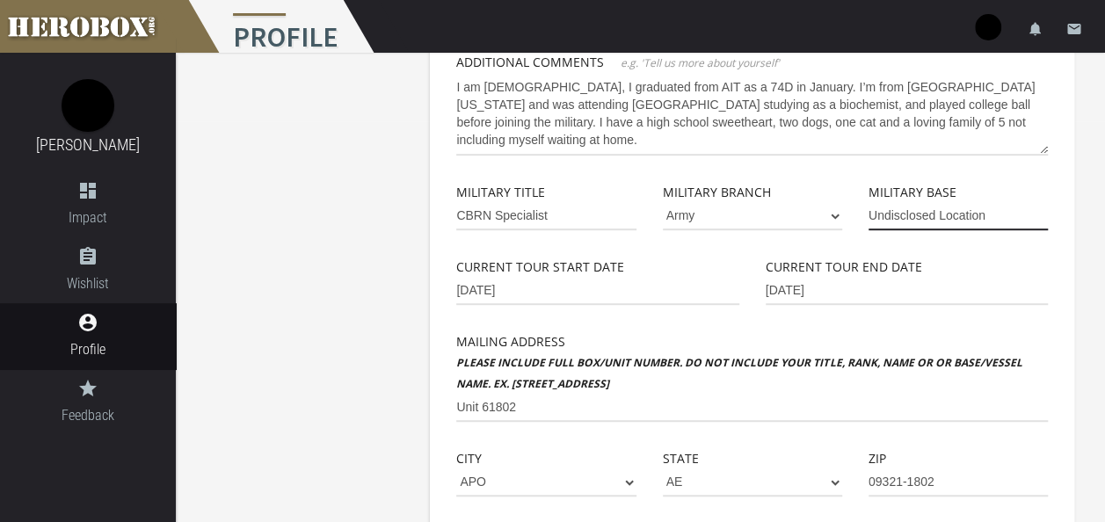
click at [1009, 221] on input "Undisclosed Location" at bounding box center [957, 216] width 179 height 28
type input "U"
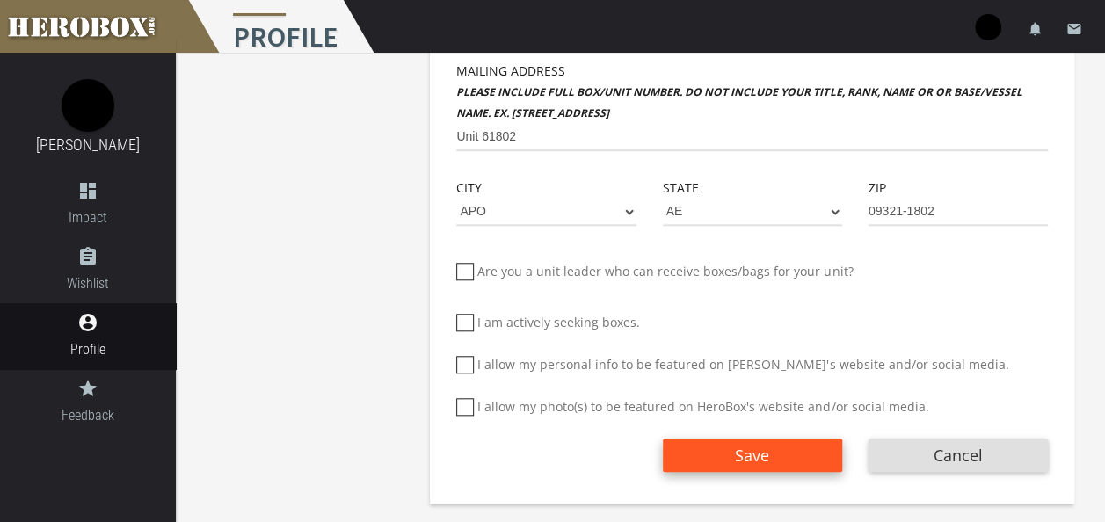
type input "Camp Parks"
click at [750, 464] on span "Save" at bounding box center [752, 455] width 34 height 21
click at [750, 462] on span "Save" at bounding box center [752, 455] width 34 height 21
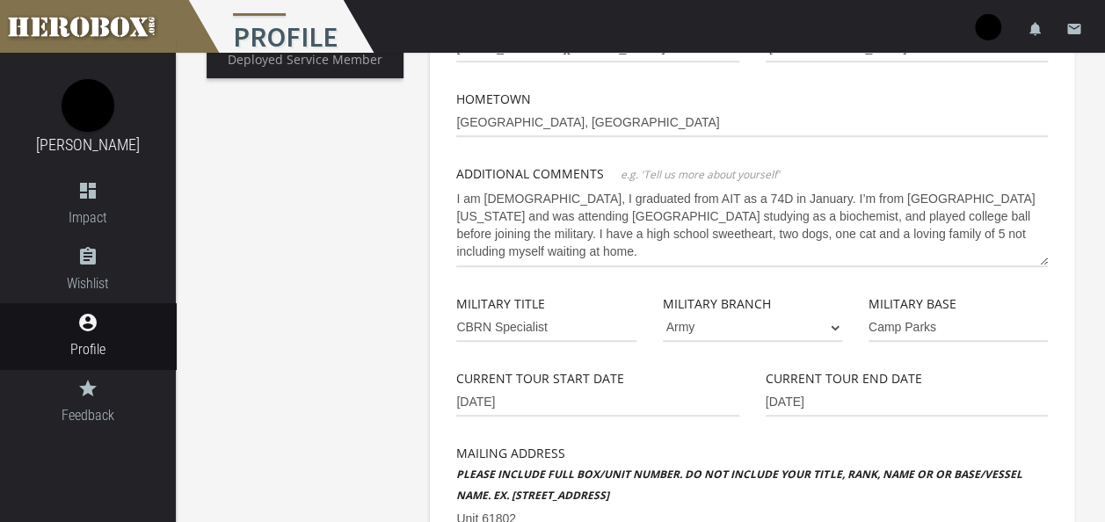
scroll to position [288, 0]
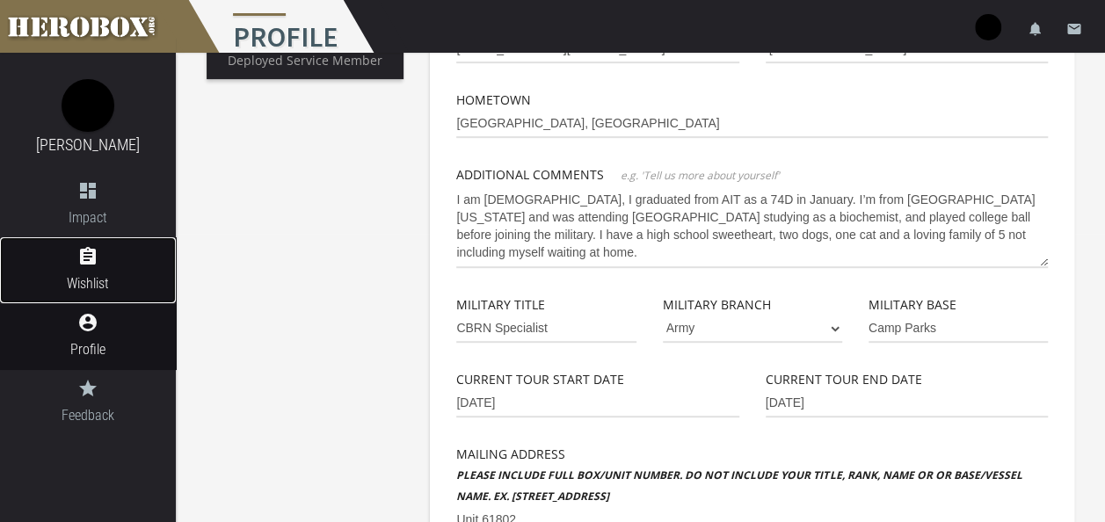
click at [98, 284] on span "Wishlist" at bounding box center [88, 283] width 176 height 22
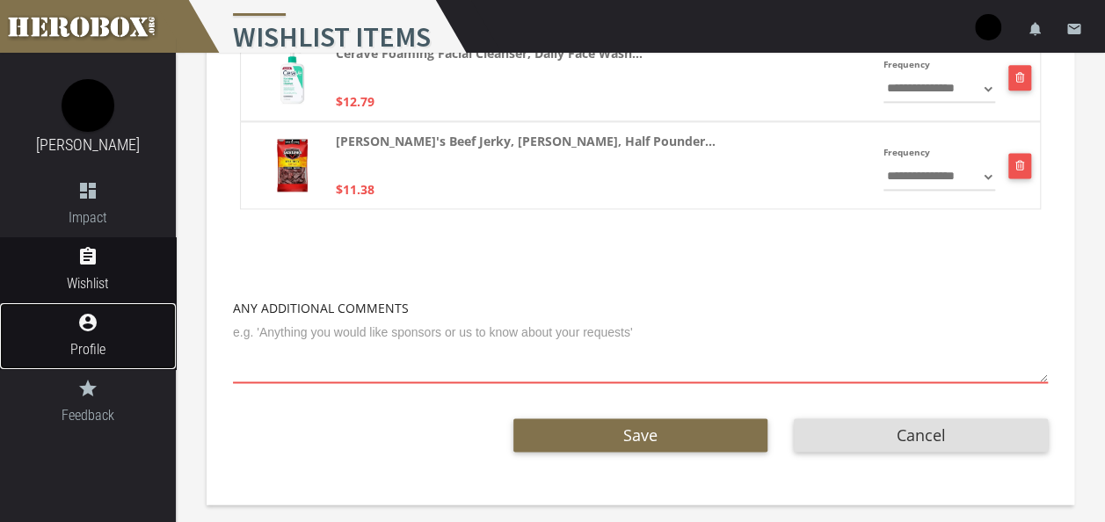
click at [114, 349] on span "Profile" at bounding box center [88, 349] width 176 height 22
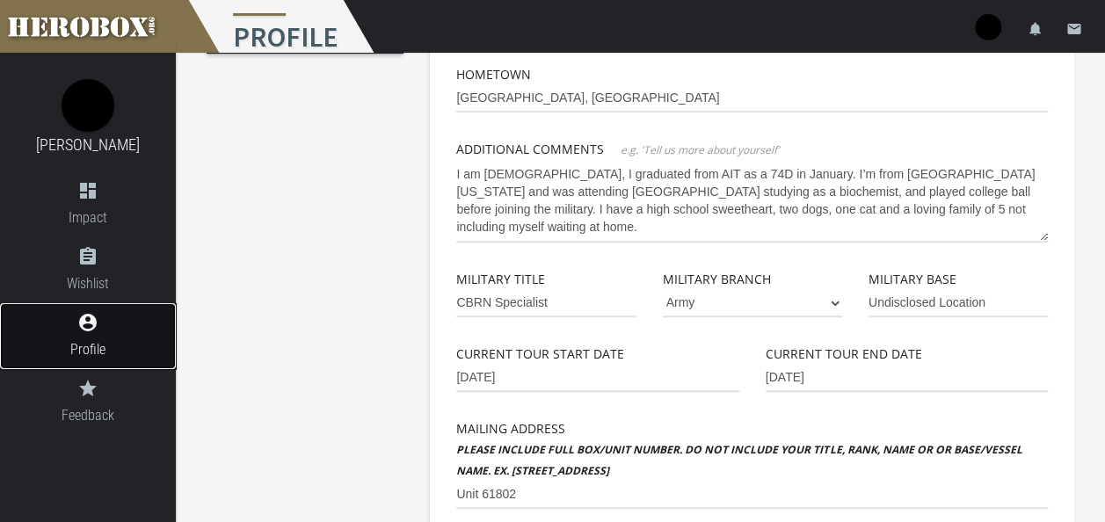
scroll to position [309, 0]
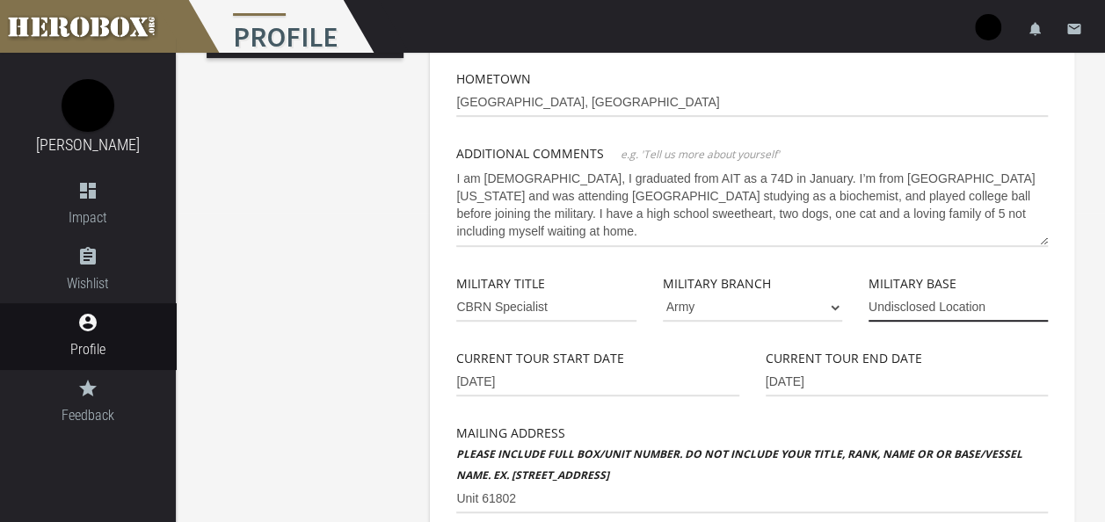
click at [1001, 304] on input "Undisclosed Location" at bounding box center [957, 307] width 179 height 28
type input "U"
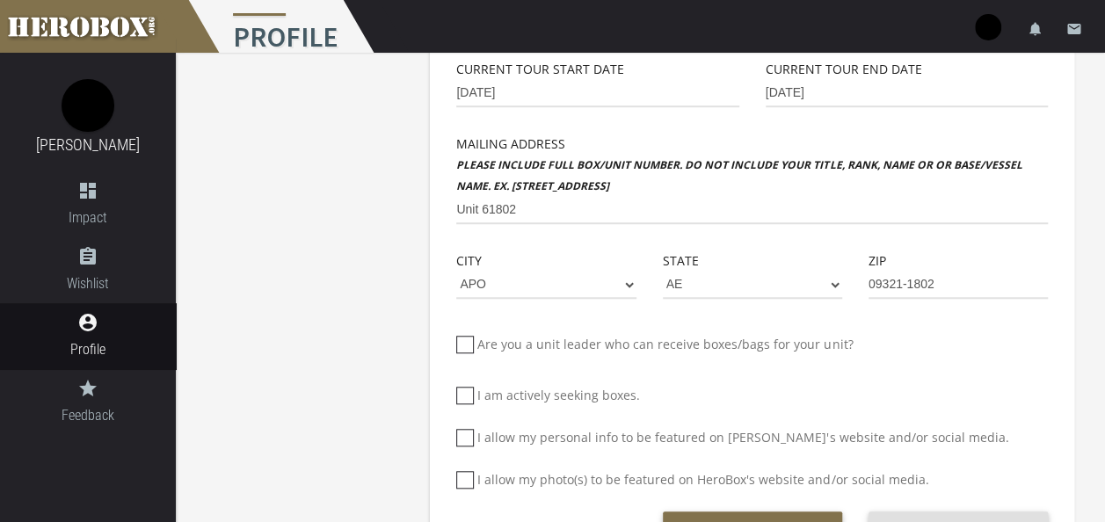
scroll to position [671, 0]
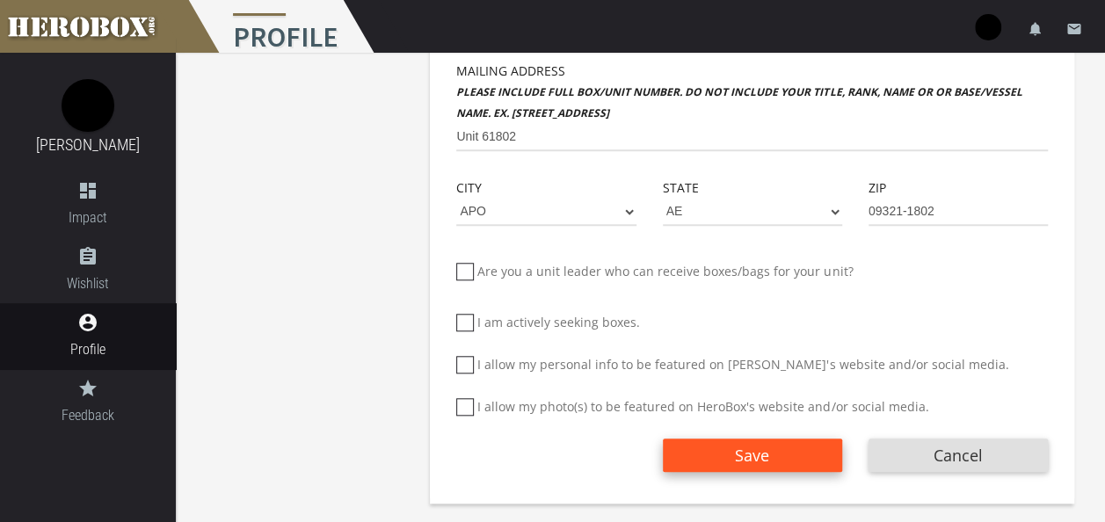
type input "Camp Parks"
click at [758, 459] on span "Save" at bounding box center [752, 455] width 34 height 21
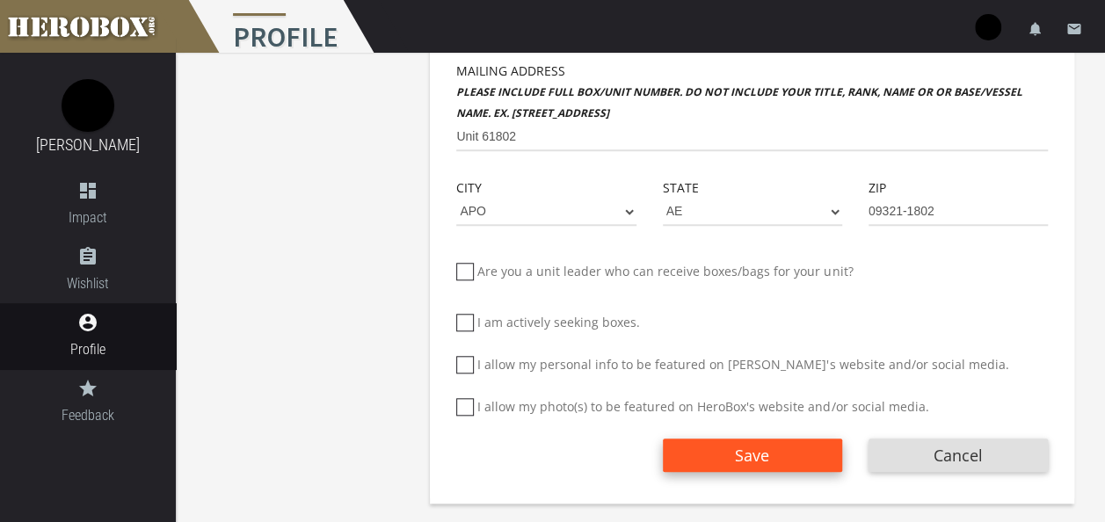
click at [758, 459] on span "Save" at bounding box center [752, 455] width 34 height 21
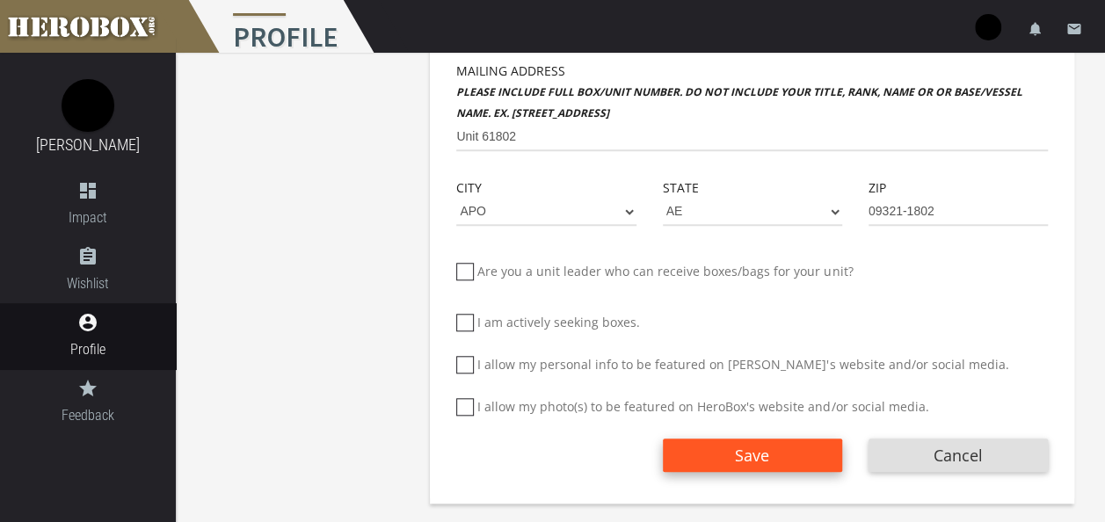
click at [758, 459] on span "Save" at bounding box center [752, 455] width 34 height 21
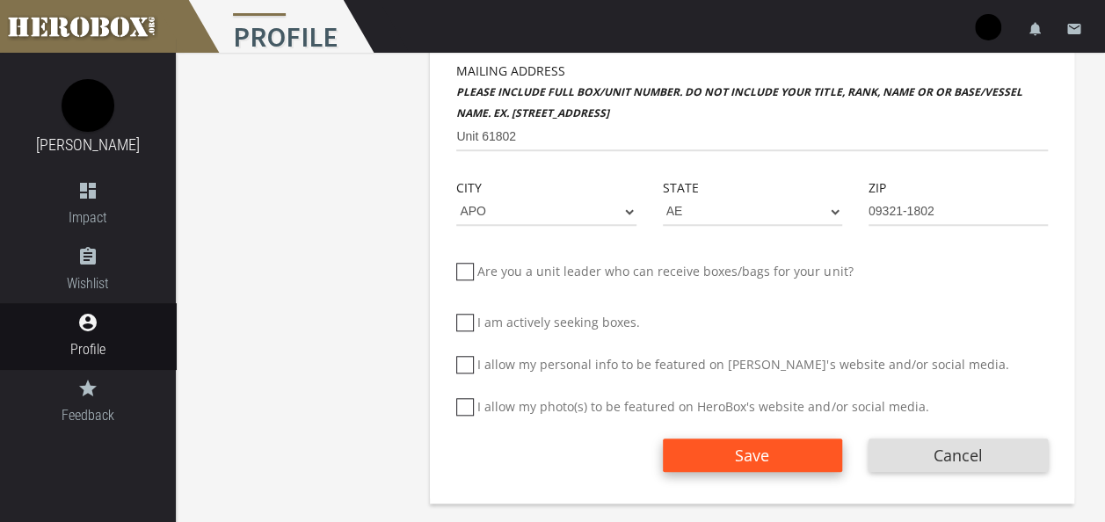
click at [758, 459] on span "Save" at bounding box center [752, 455] width 34 height 21
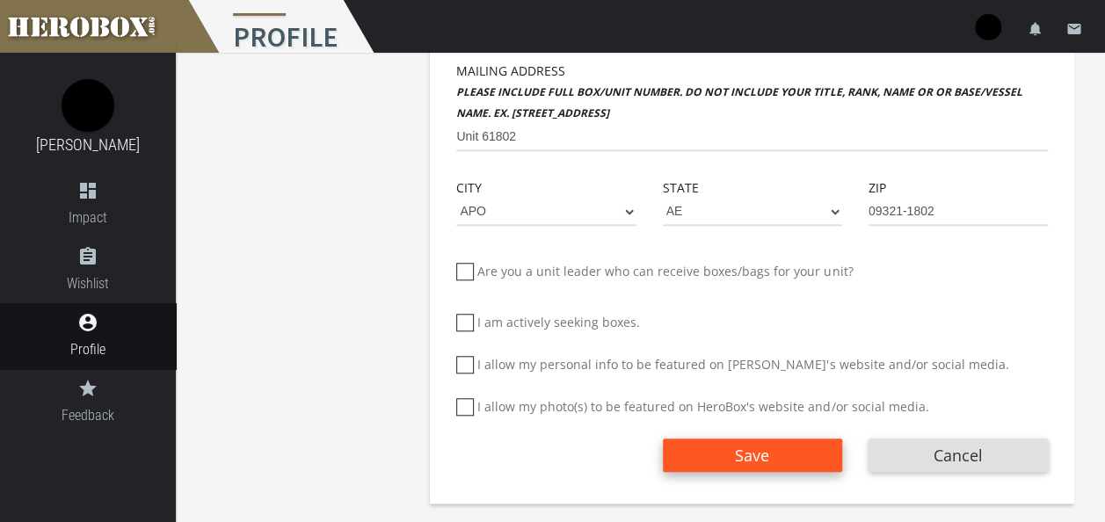
click at [758, 459] on span "Save" at bounding box center [752, 455] width 34 height 21
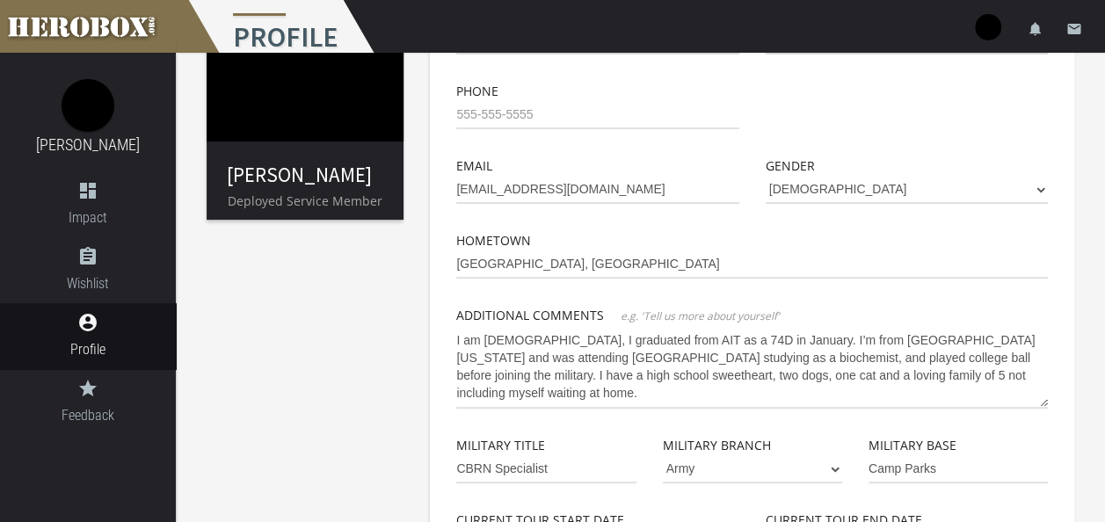
scroll to position [0, 0]
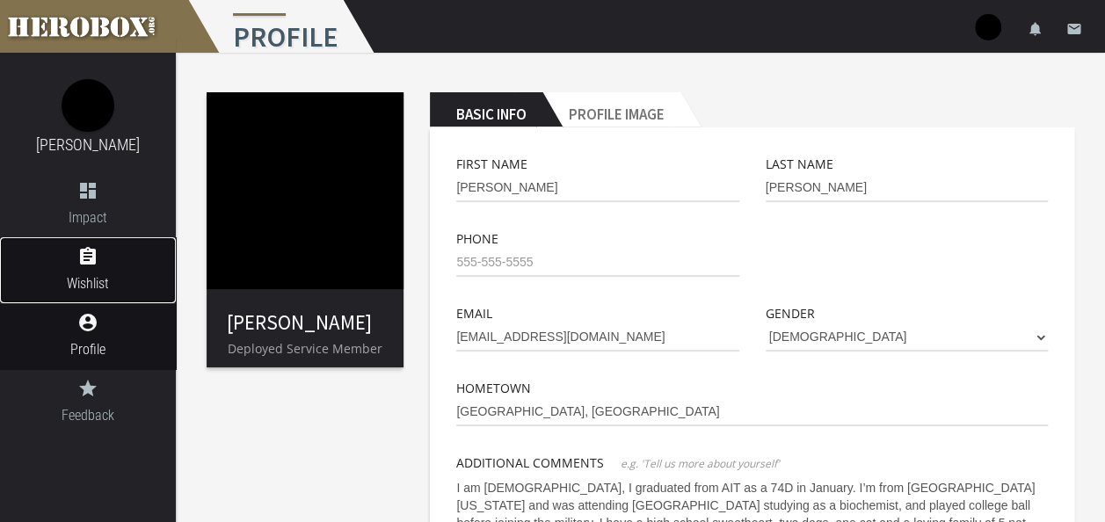
click at [111, 278] on span "Wishlist" at bounding box center [88, 283] width 176 height 22
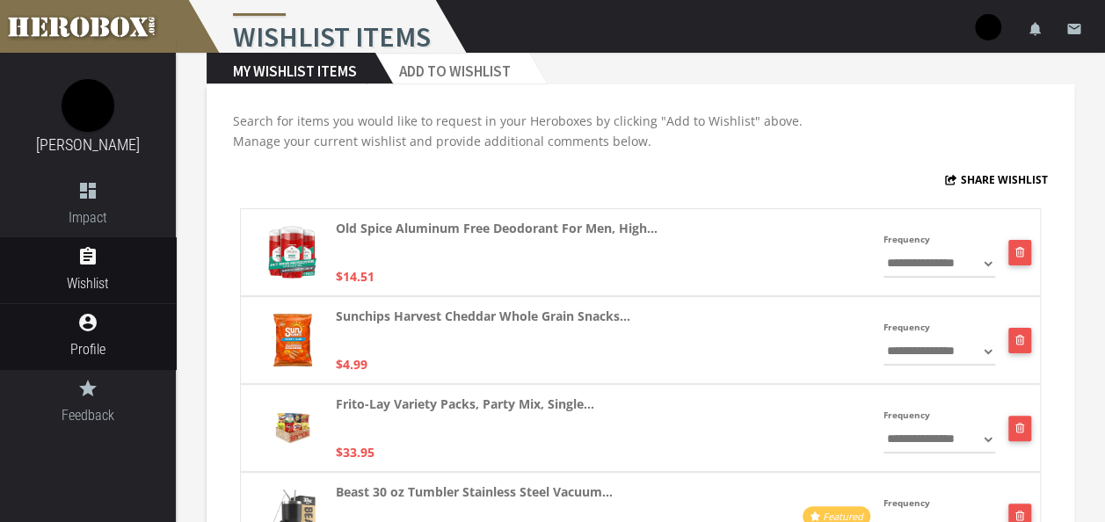
scroll to position [46, 0]
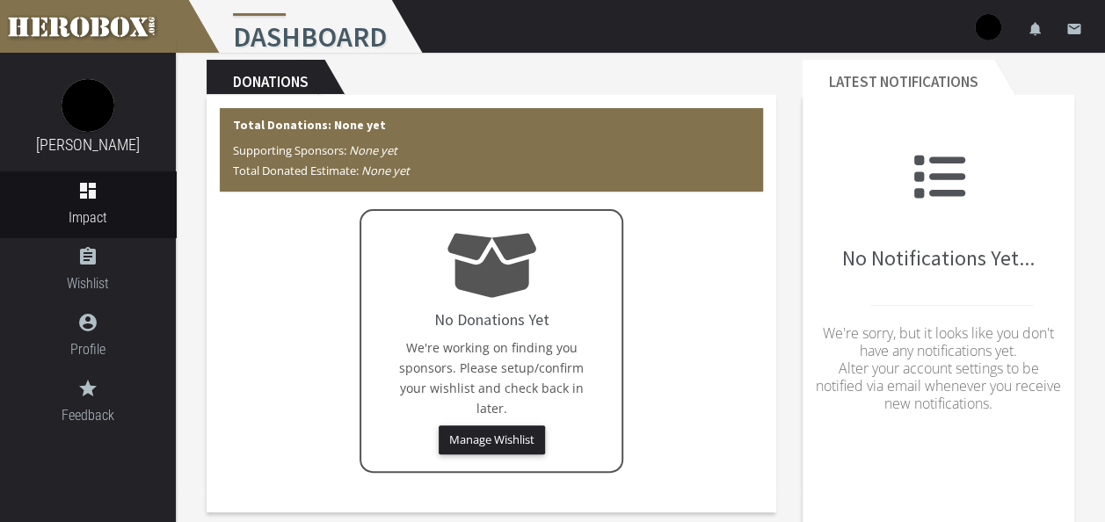
scroll to position [33, 0]
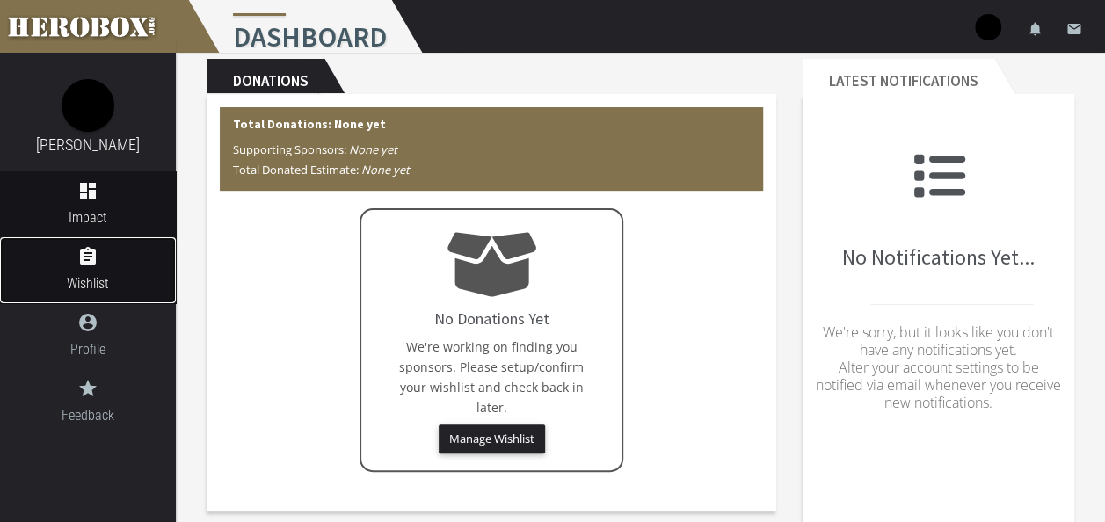
click at [135, 268] on link "assignment Wishlist" at bounding box center [88, 270] width 176 height 66
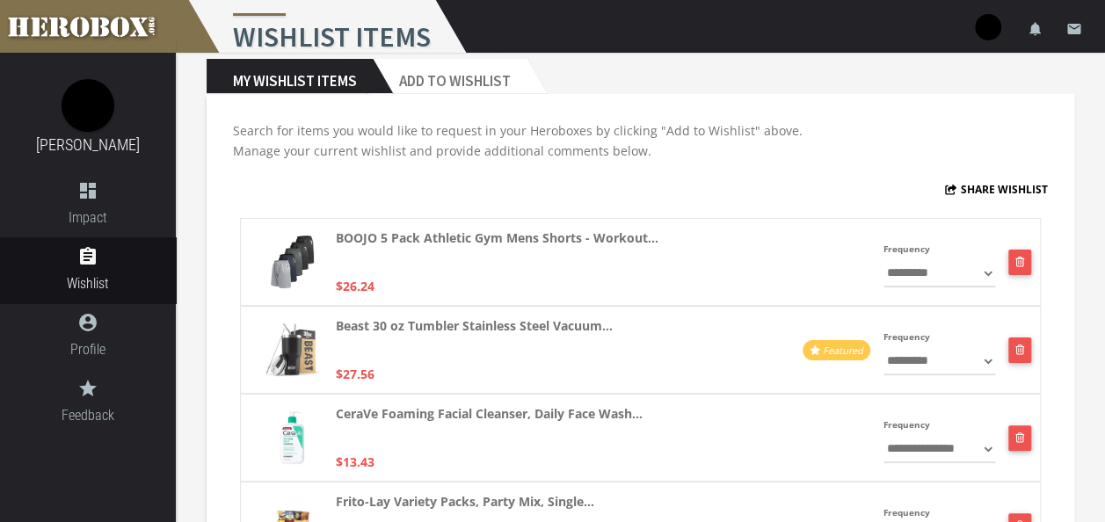
scroll to position [1097, 0]
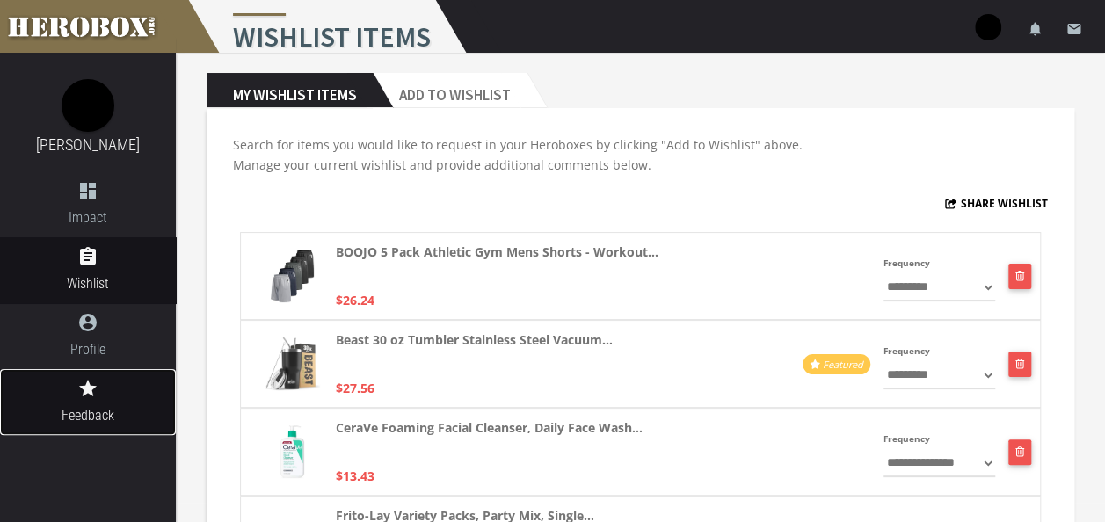
click at [91, 397] on icon "grade" at bounding box center [88, 388] width 176 height 21
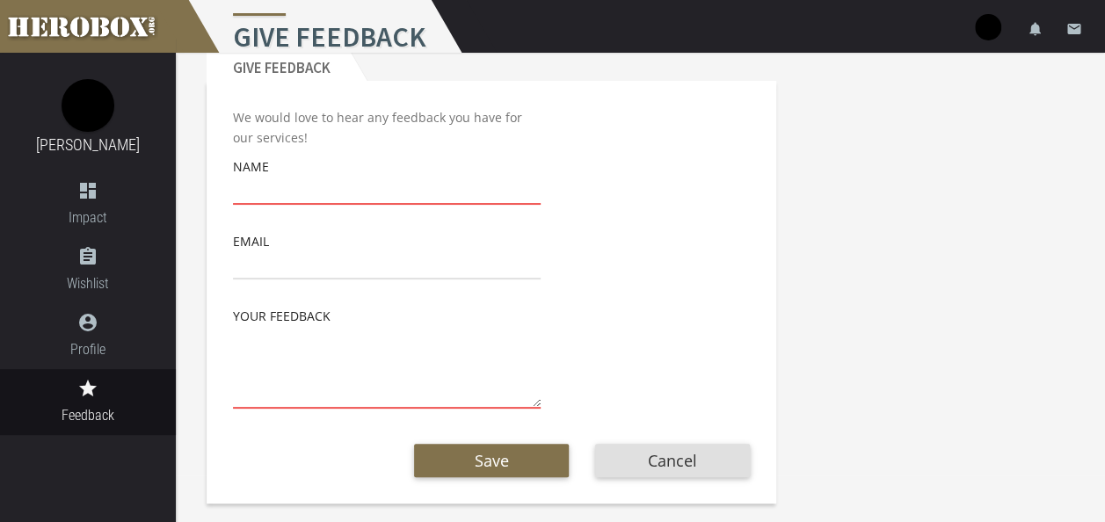
click at [286, 199] on input "text" at bounding box center [387, 191] width 308 height 28
type input "Edwin Sanchez"
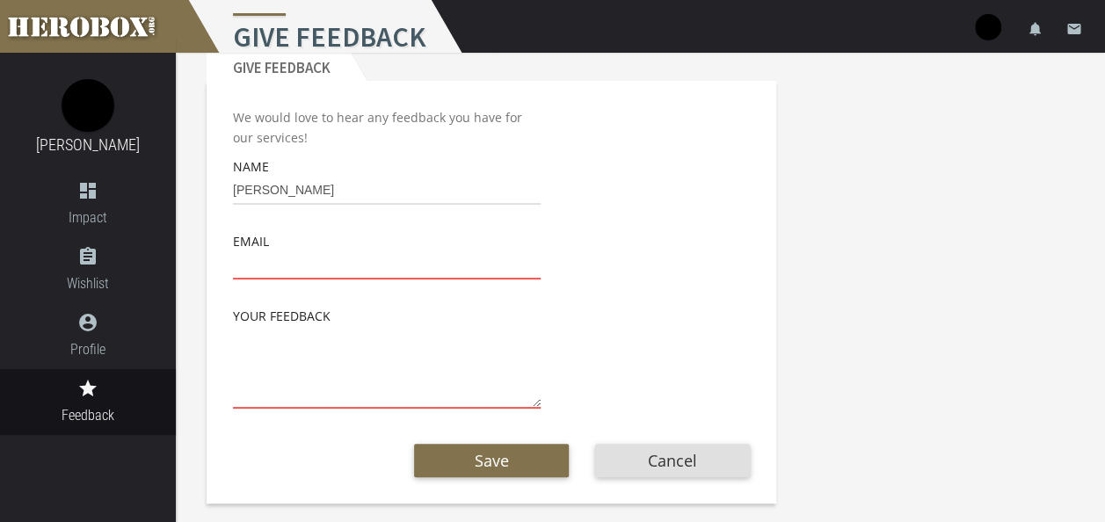
click at [294, 271] on input "email" at bounding box center [387, 265] width 308 height 28
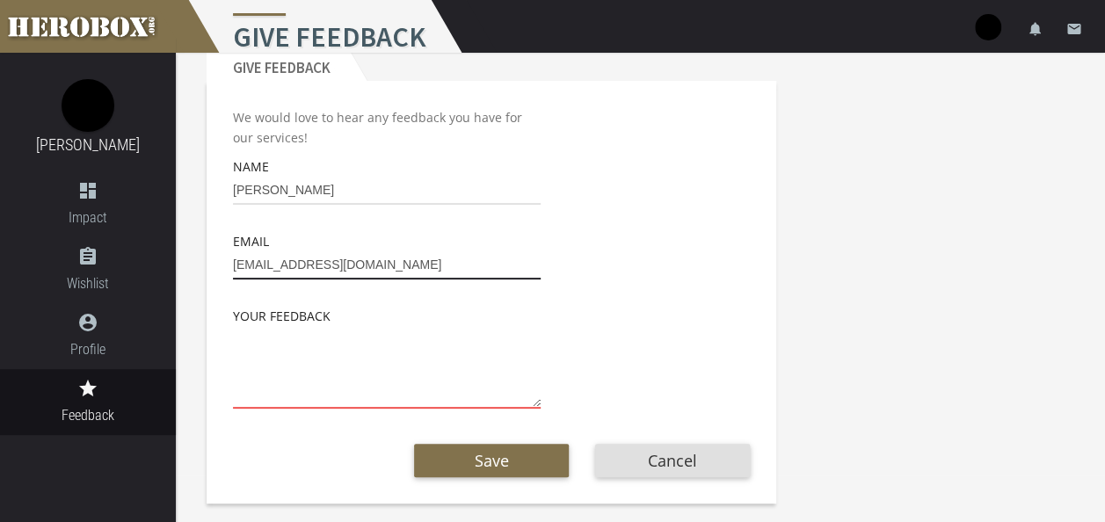
type input "edwinasanchez14@gmail.com"
click at [272, 398] on textarea at bounding box center [387, 367] width 308 height 83
type textarea "J"
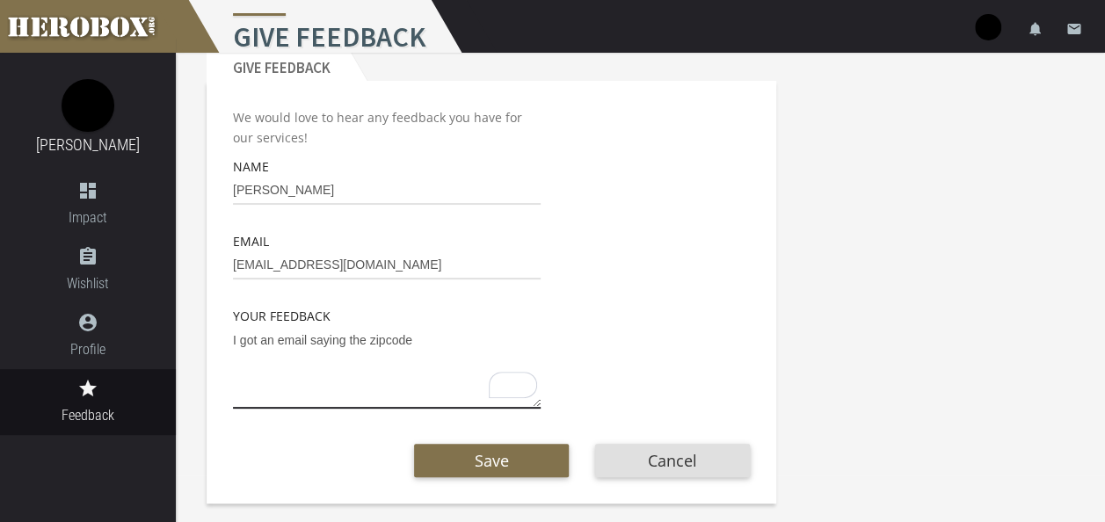
click at [425, 339] on textarea "I got an email saying the zipcode" at bounding box center [387, 367] width 308 height 83
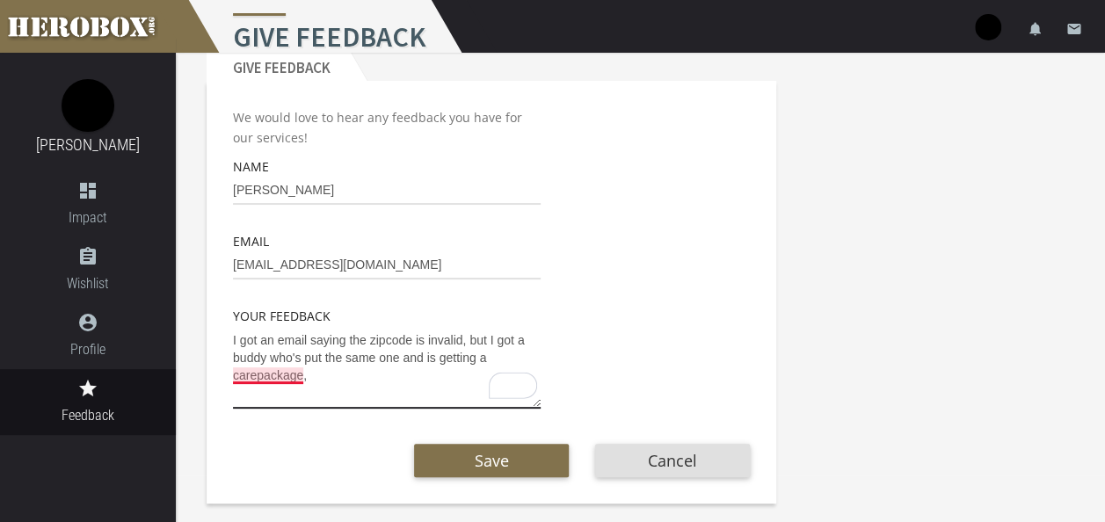
click at [274, 380] on textarea "I got an email saying the zipcode is invalid, but I got a buddy who's put the s…" at bounding box center [387, 367] width 308 height 83
click at [345, 376] on textarea "I got an email saying the zipcode is invalid, but I got a buddy who's put the s…" at bounding box center [387, 367] width 308 height 83
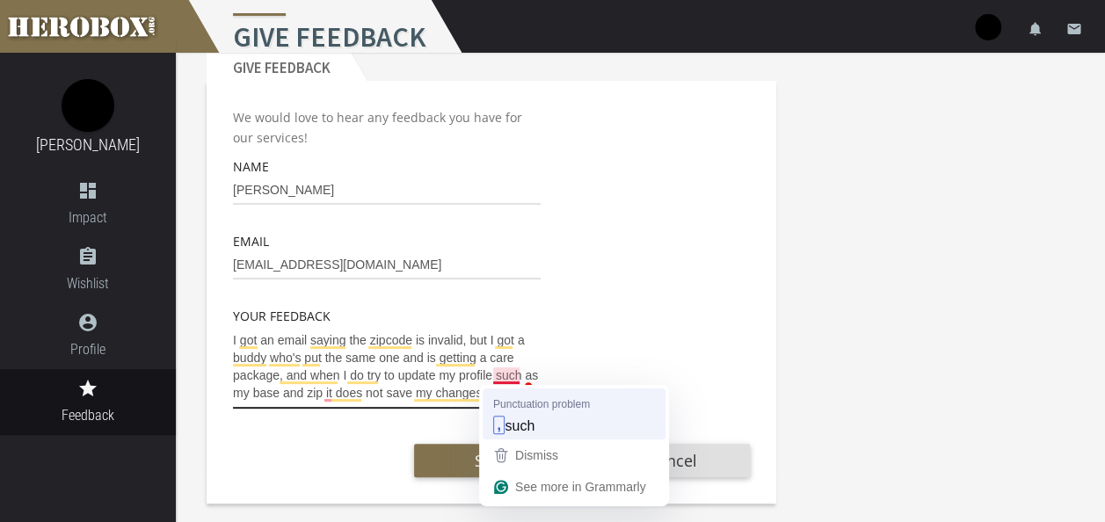
type textarea "I got an email saying the zipcode is invalid, but I got a buddy who's put the s…"
